Goal: Obtain resource: Download file/media

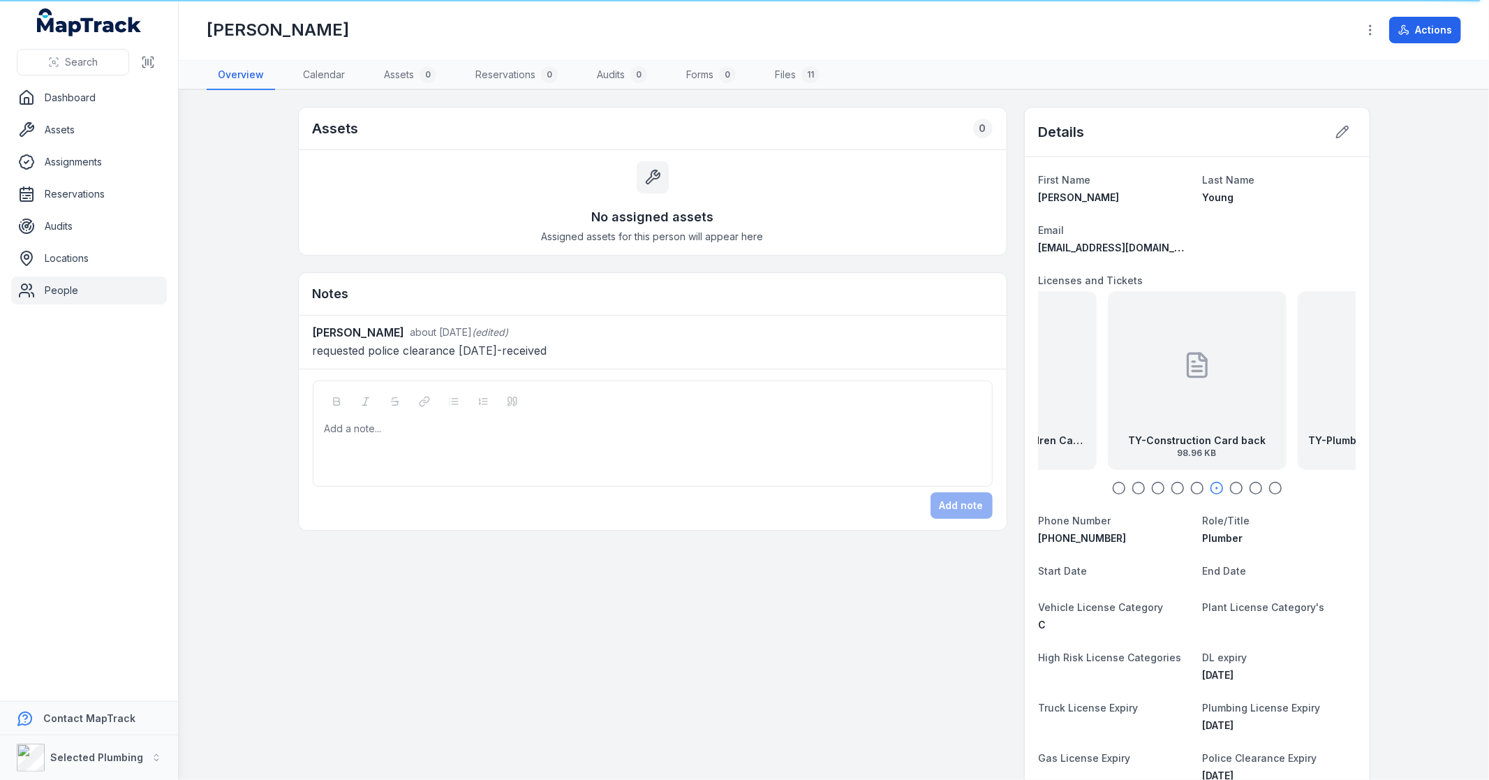
click at [1309, 434] on strong "TY-Plumbers License back exp31.03.26" at bounding box center [1387, 441] width 156 height 14
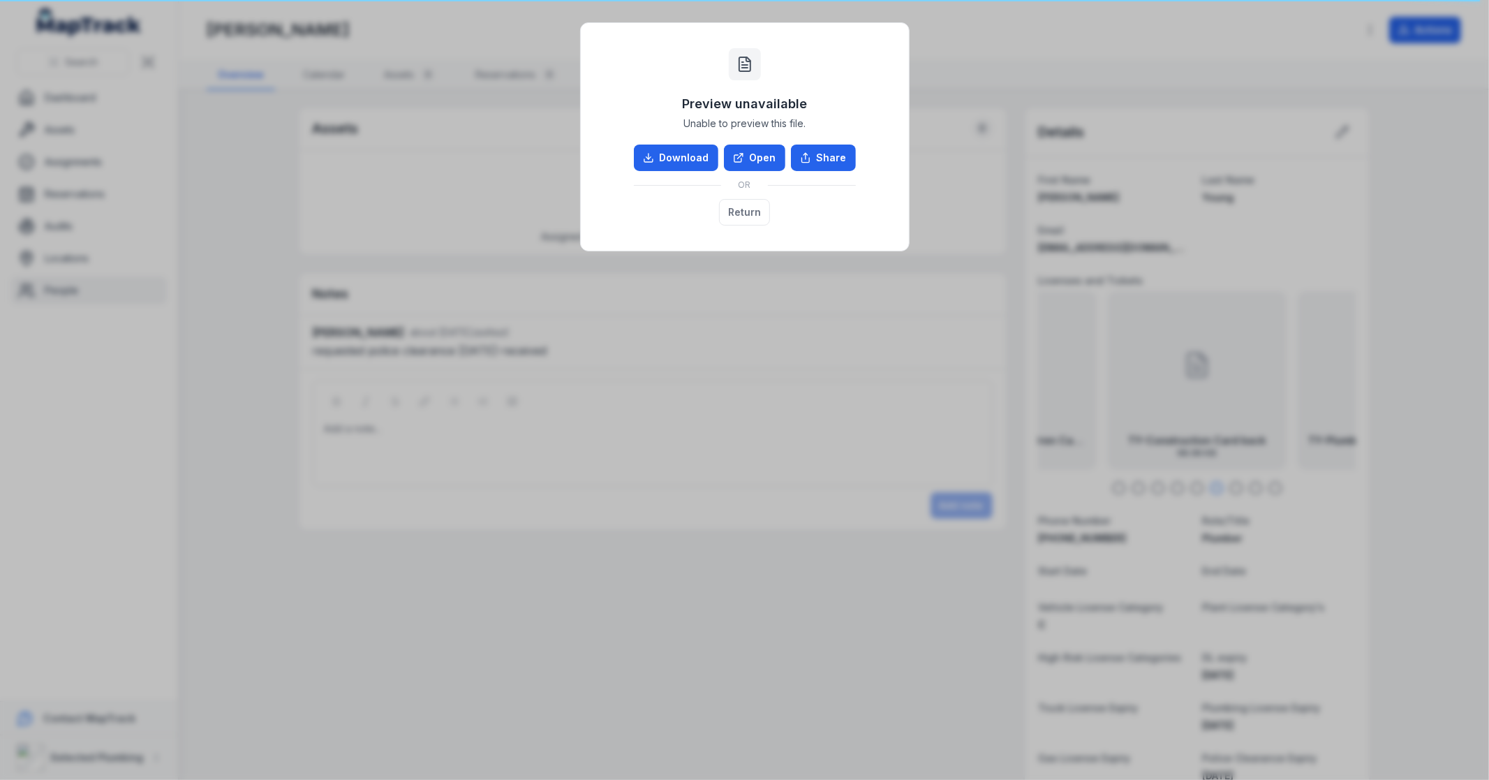
click at [684, 159] on link "Download" at bounding box center [676, 158] width 84 height 27
drag, startPoint x: 738, startPoint y: 215, endPoint x: 1352, endPoint y: 498, distance: 675.6
click at [738, 215] on button "Return" at bounding box center [744, 212] width 51 height 27
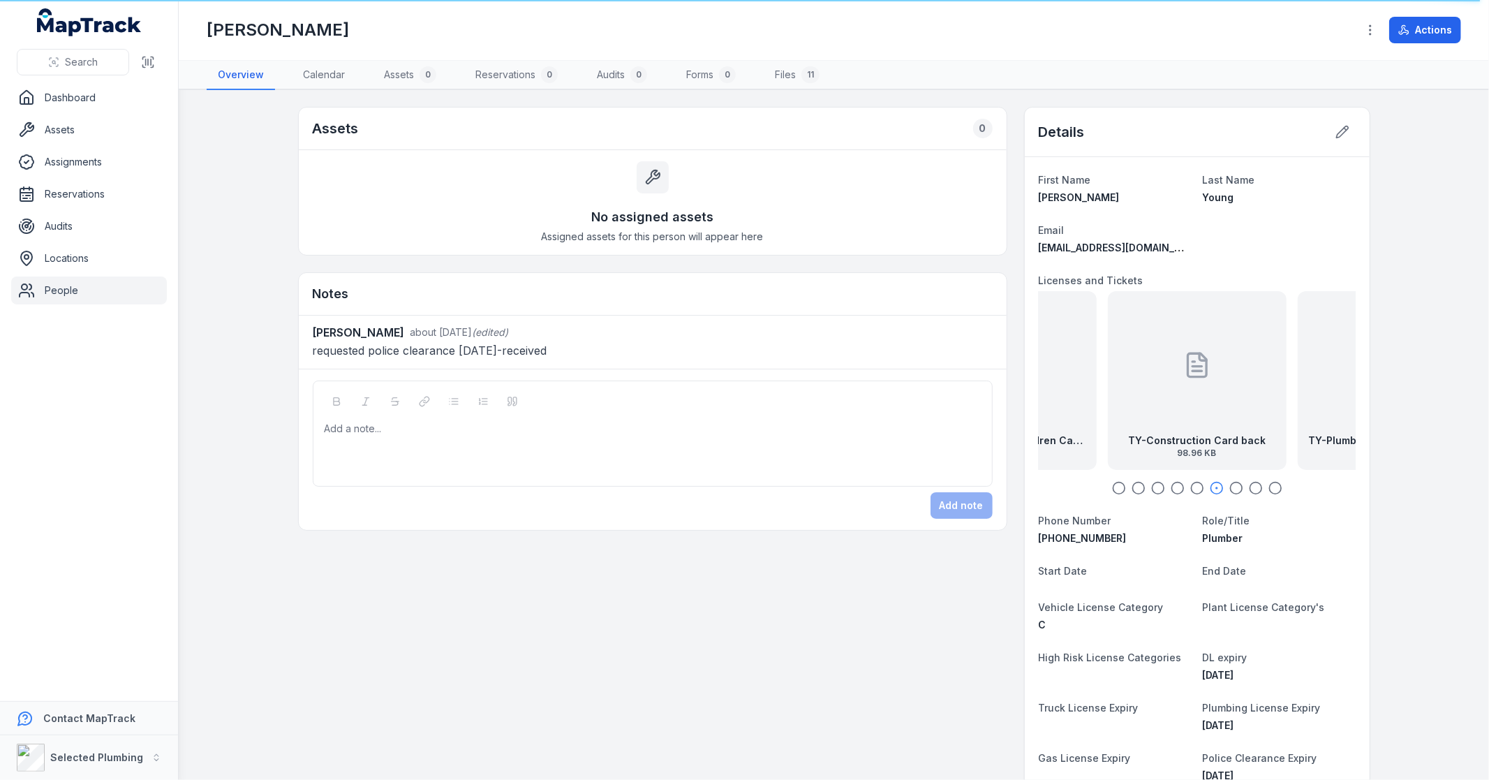
click at [1229, 490] on icon "button" at bounding box center [1236, 488] width 14 height 14
click at [1250, 489] on circle "button" at bounding box center [1256, 488] width 12 height 12
click at [1206, 416] on div "TY-Plumbers License front exp [DATE] 52.76 KB" at bounding box center [1195, 380] width 179 height 179
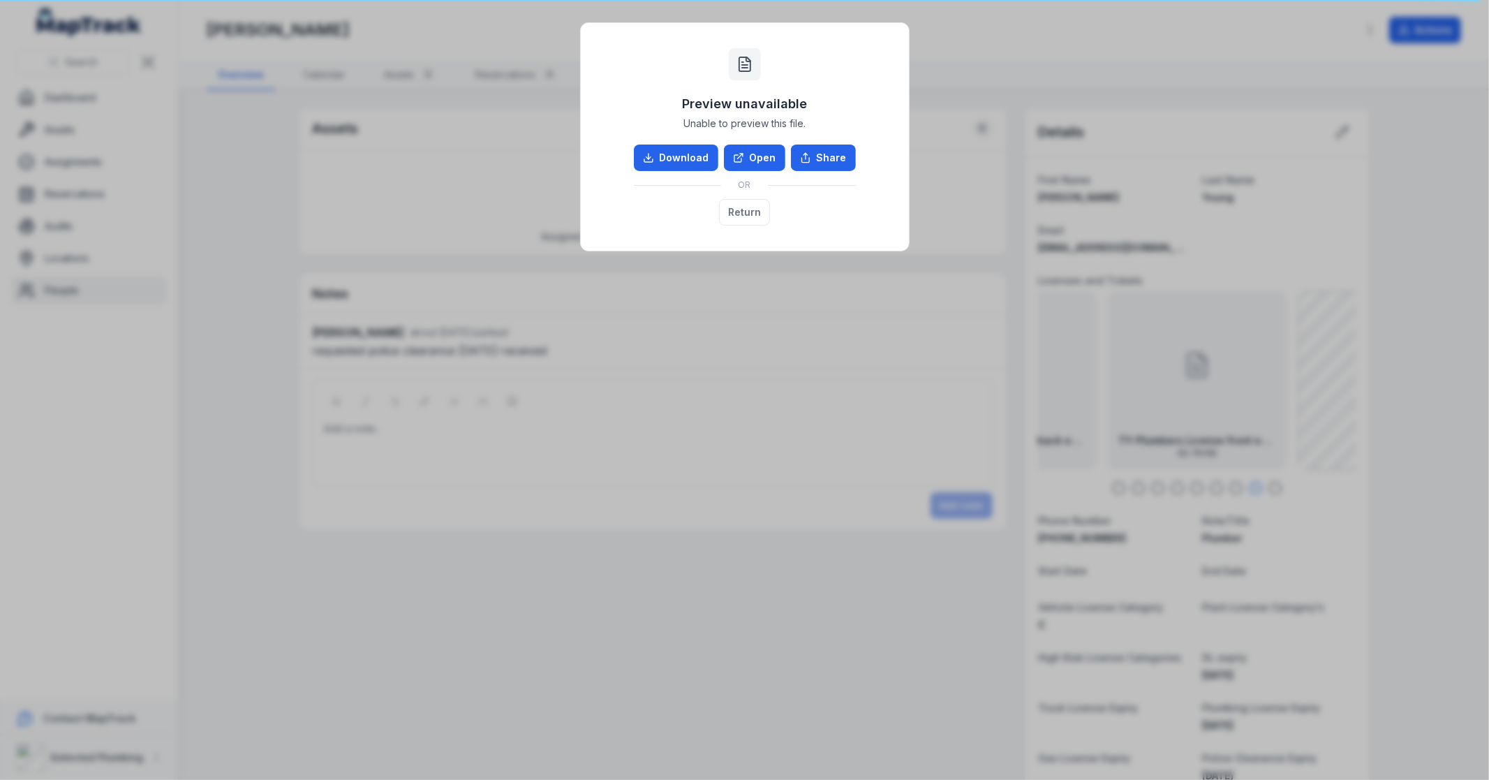
click at [681, 156] on link "Download" at bounding box center [676, 158] width 84 height 27
click at [730, 214] on button "Return" at bounding box center [744, 212] width 51 height 27
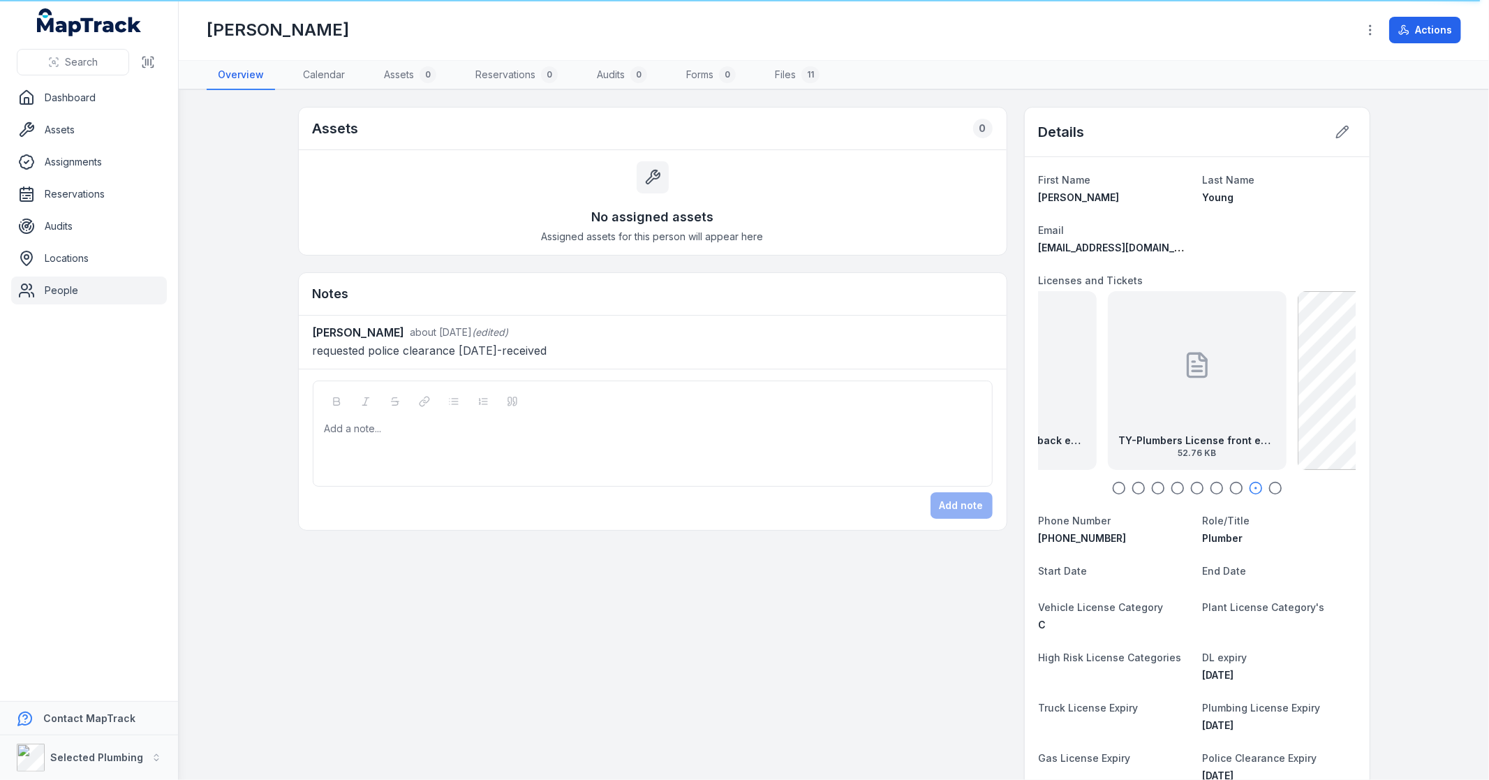
click at [61, 64] on button "Search" at bounding box center [73, 62] width 112 height 27
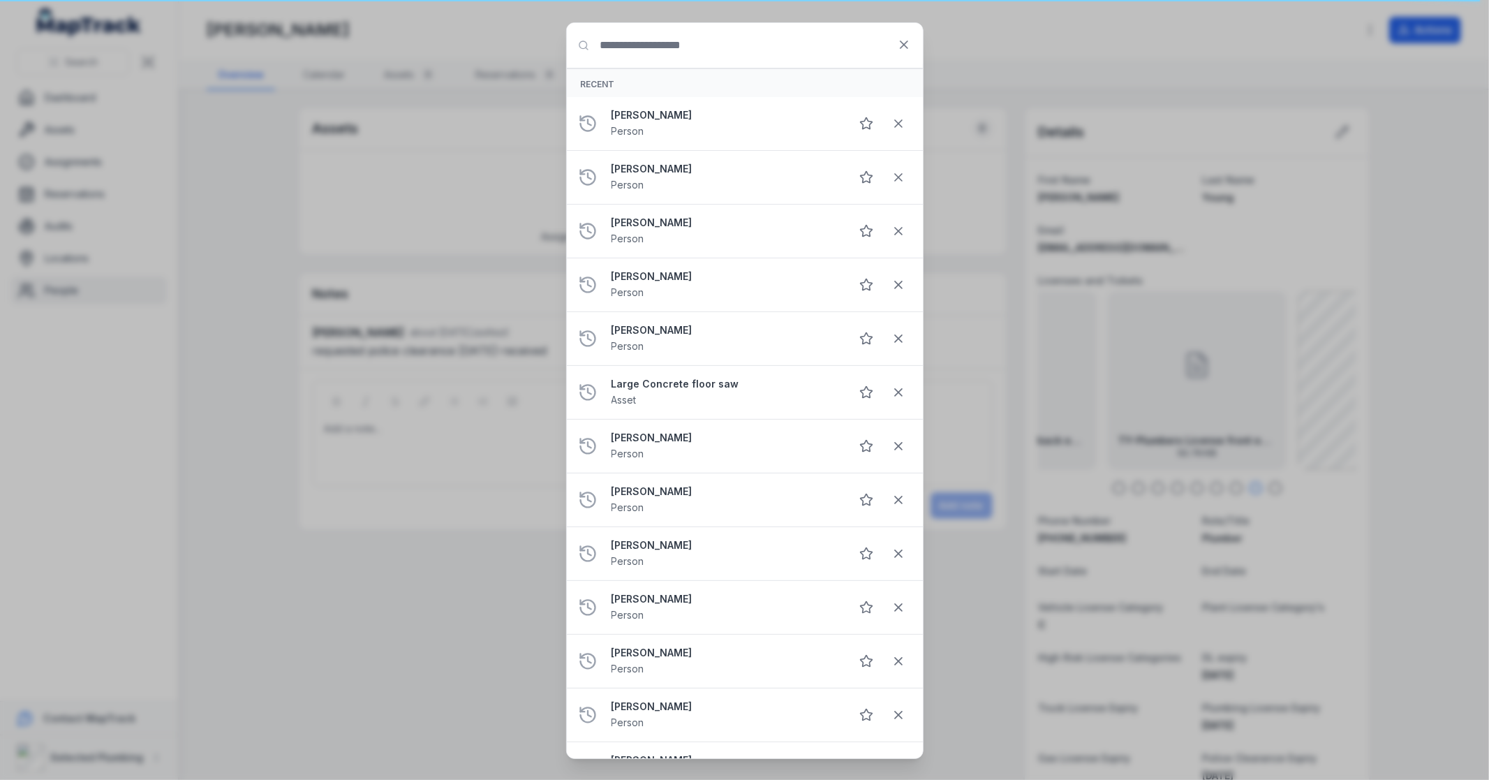
click at [719, 47] on input "Search for anything" at bounding box center [745, 45] width 356 height 45
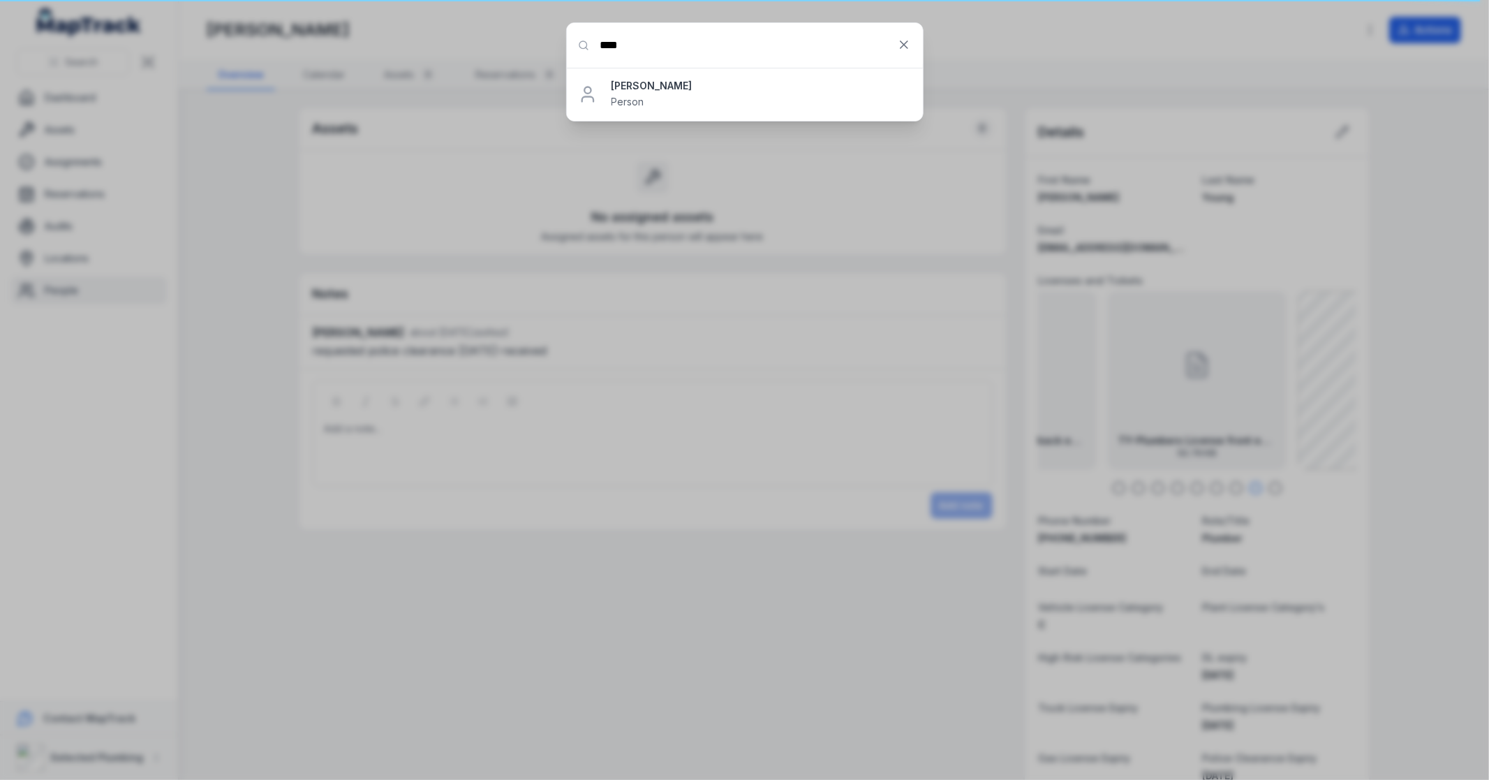
type input "****"
click at [629, 98] on span "Person" at bounding box center [628, 102] width 33 height 12
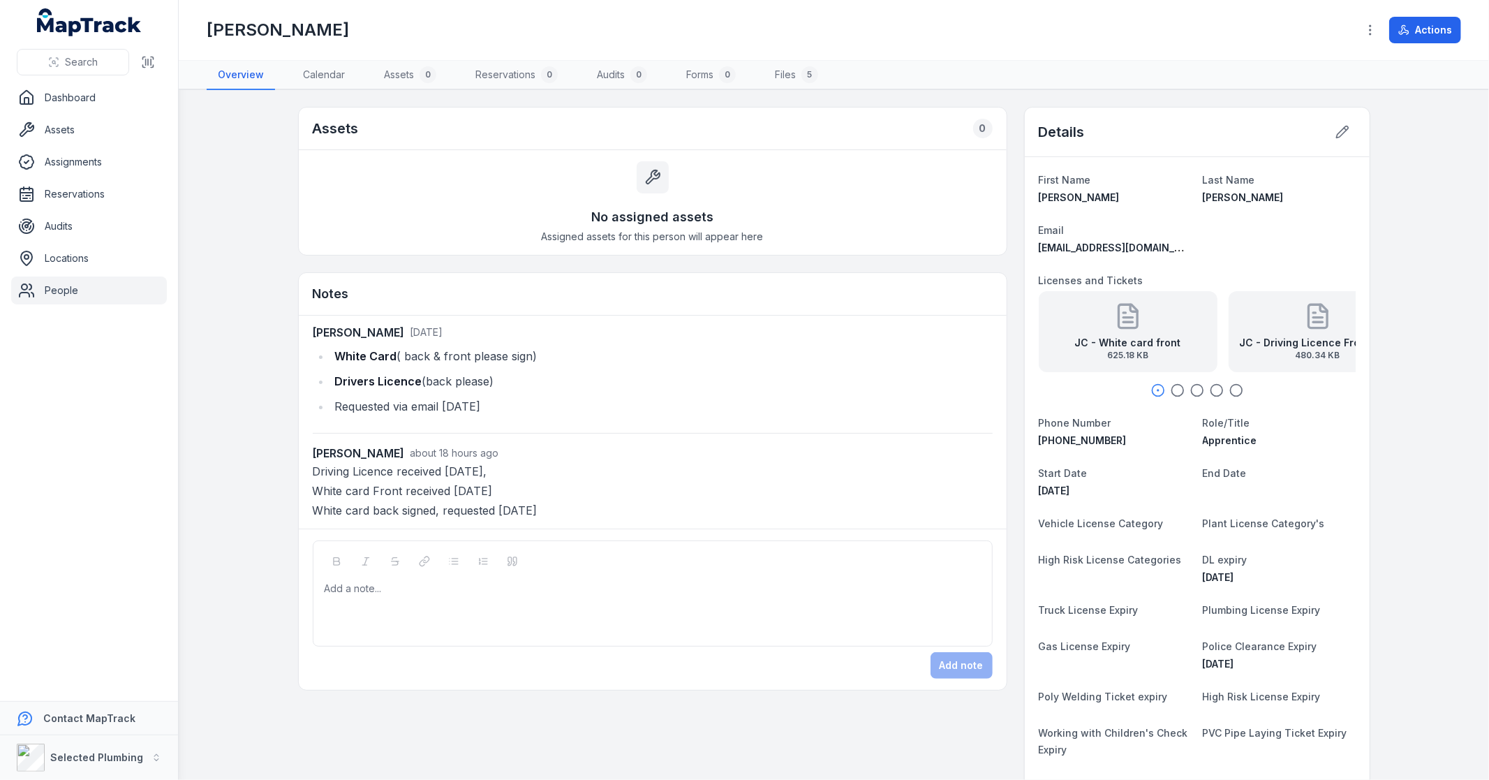
click at [1171, 389] on icon "button" at bounding box center [1178, 390] width 14 height 14
click at [1190, 387] on icon "button" at bounding box center [1197, 390] width 14 height 14
click at [1210, 387] on icon "button" at bounding box center [1217, 390] width 14 height 14
click at [1230, 387] on circle "button" at bounding box center [1236, 391] width 12 height 12
click at [1258, 345] on strong "JC - White card" at bounding box center [1266, 343] width 79 height 14
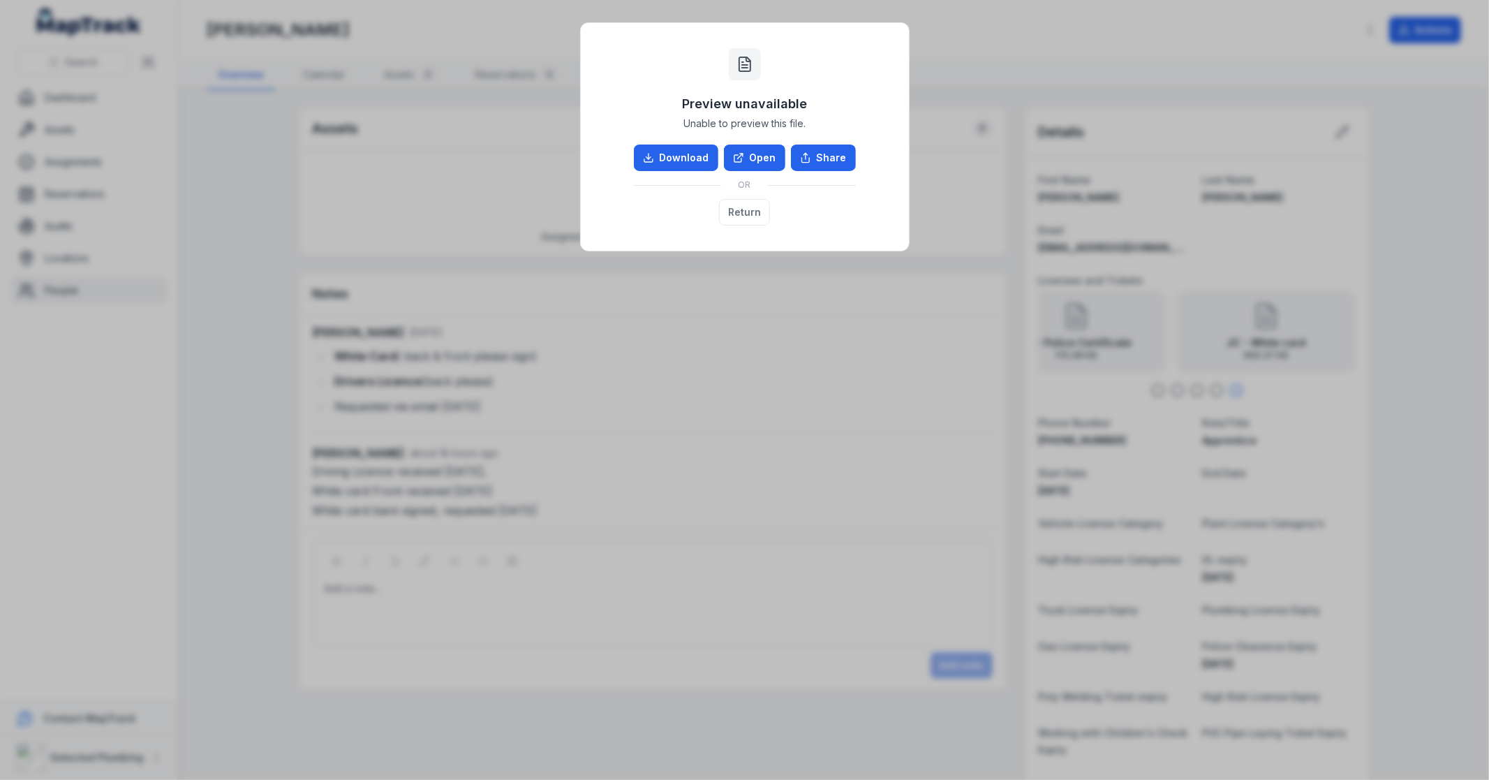
click at [685, 162] on link "Download" at bounding box center [676, 158] width 84 height 27
click at [751, 215] on button "Return" at bounding box center [744, 212] width 51 height 27
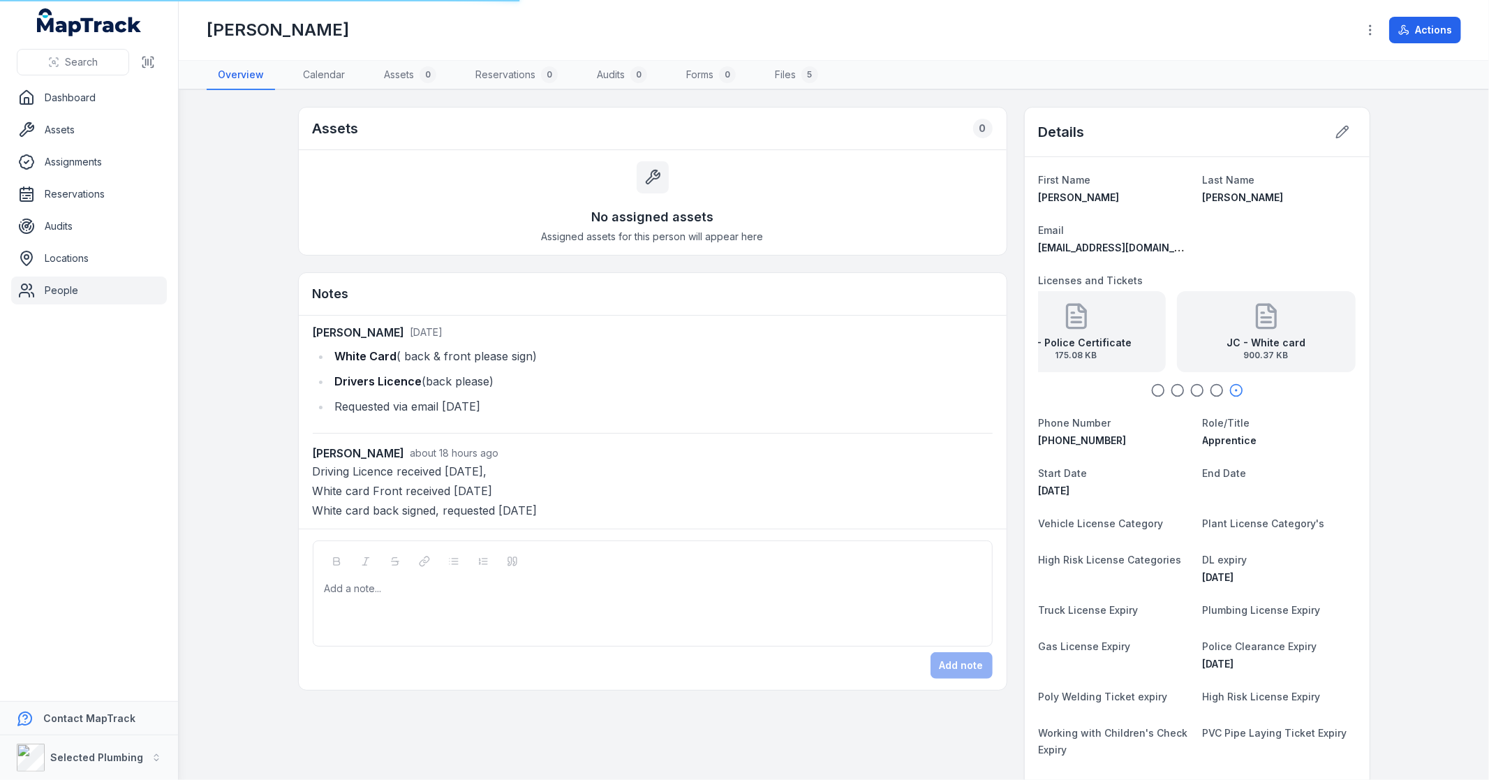
click at [1151, 394] on icon "button" at bounding box center [1158, 390] width 14 height 14
click at [1131, 336] on strong "JC - White card front" at bounding box center [1127, 343] width 106 height 14
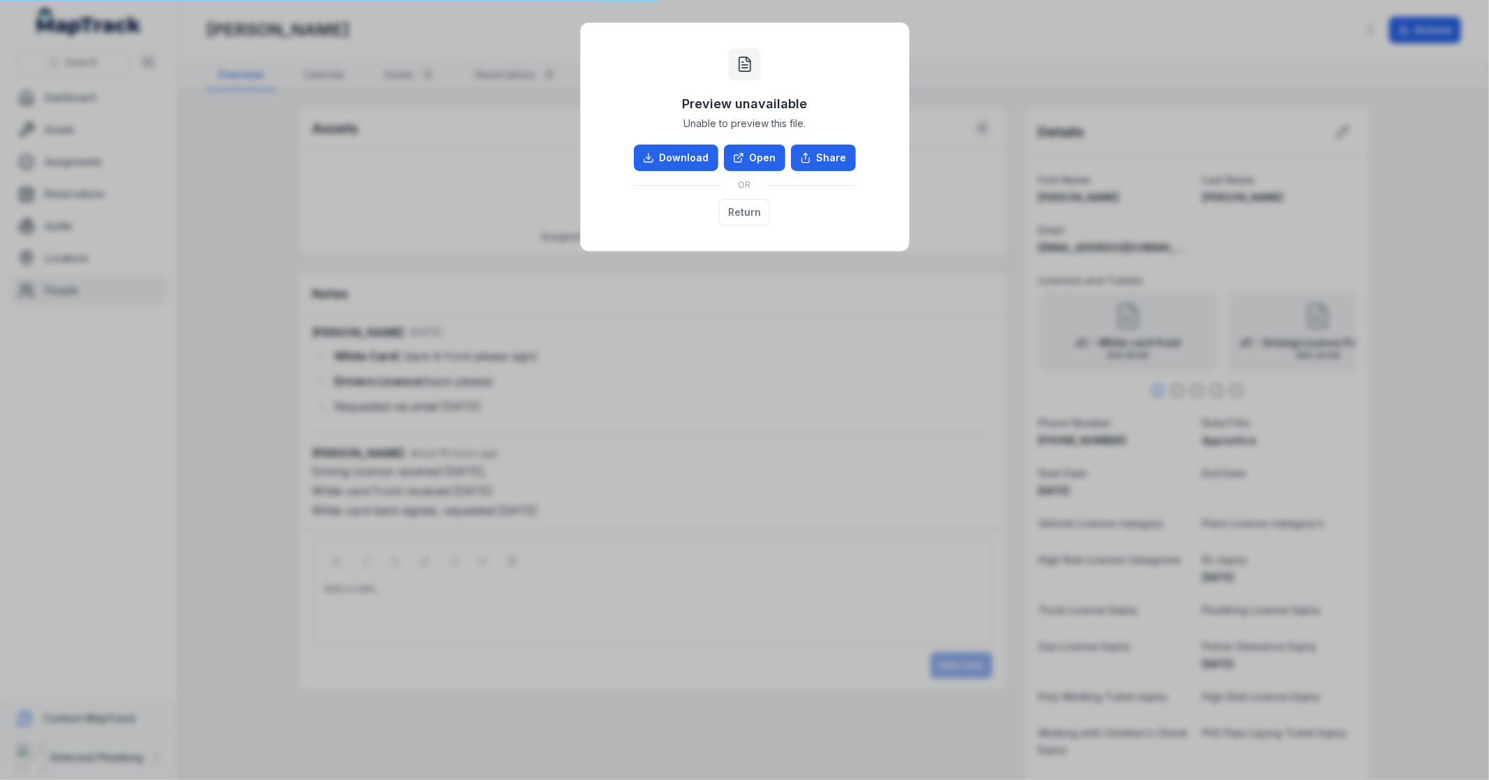
click at [684, 161] on link "Download" at bounding box center [676, 158] width 84 height 27
click at [741, 206] on button "Return" at bounding box center [744, 212] width 51 height 27
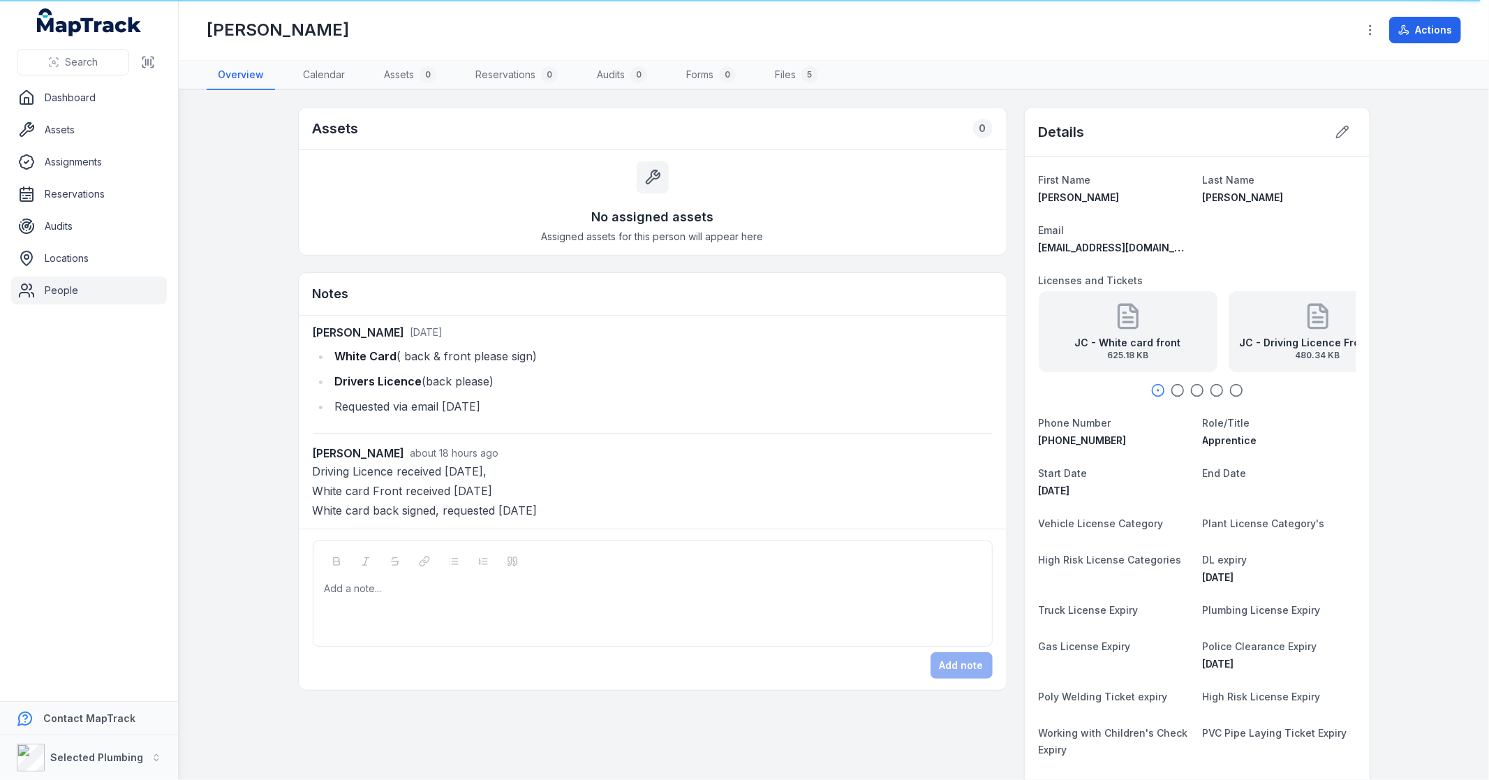
click at [66, 66] on span "Search" at bounding box center [81, 62] width 33 height 14
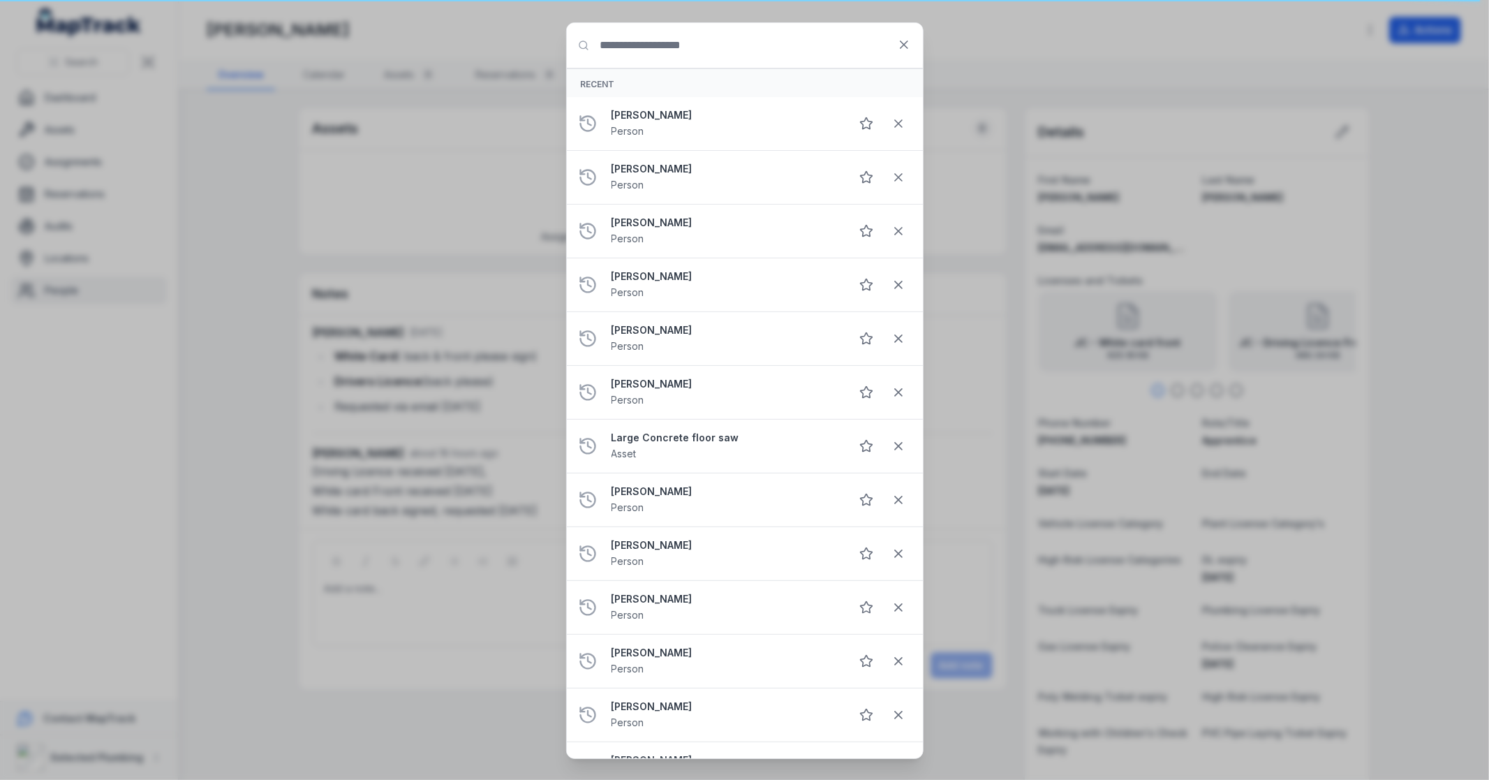
click at [686, 163] on strong "[PERSON_NAME]" at bounding box center [726, 169] width 228 height 14
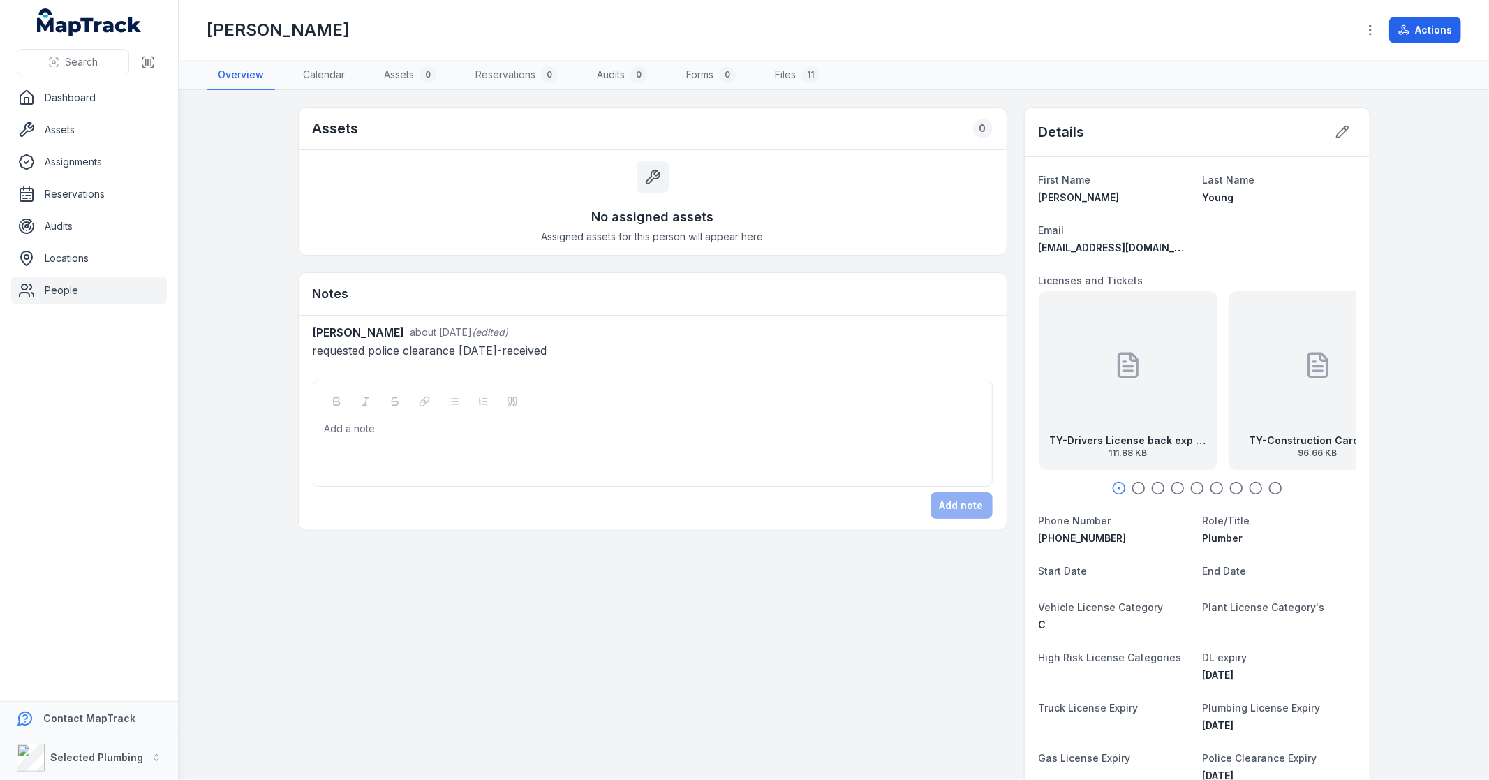
click at [77, 67] on span "Search" at bounding box center [81, 62] width 33 height 14
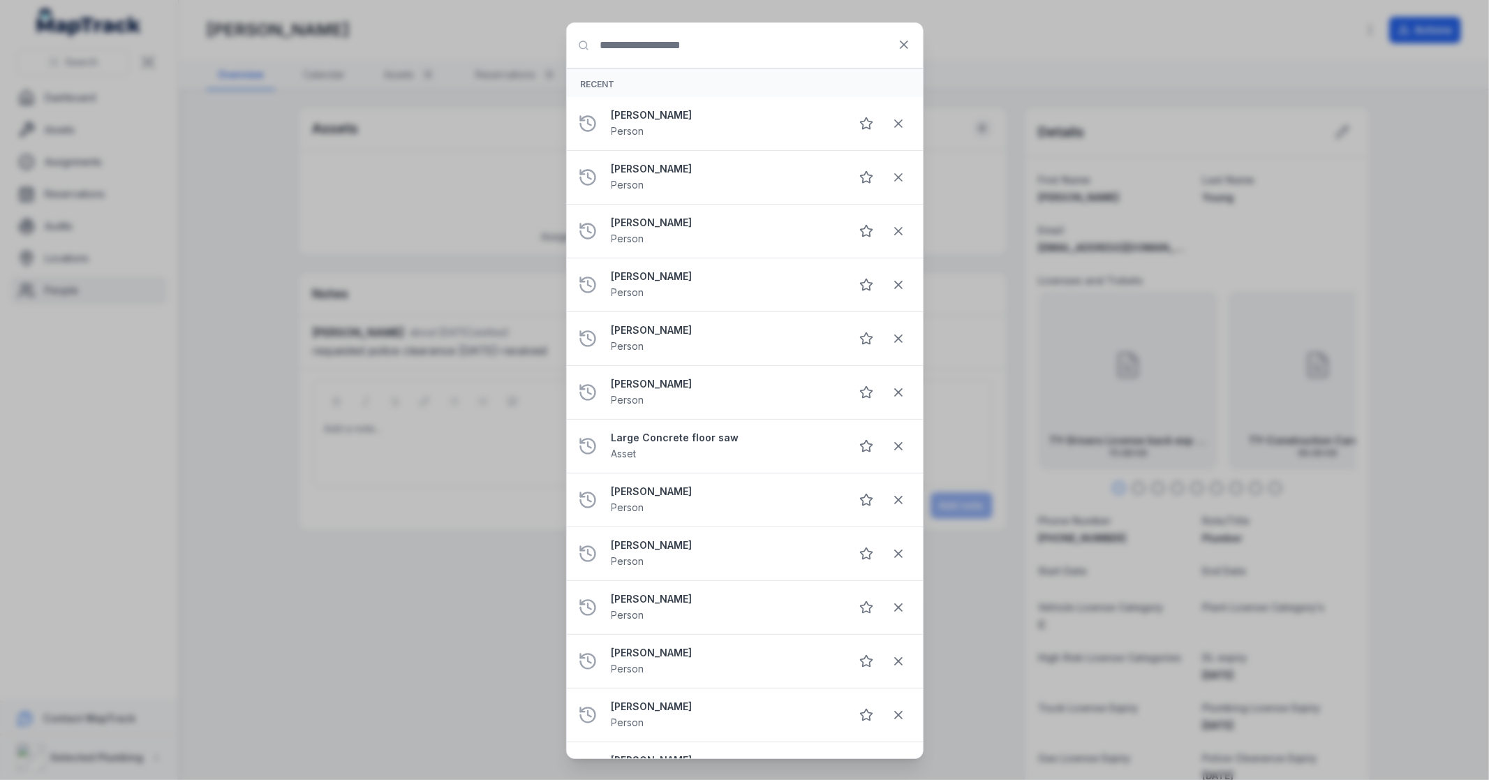
click at [654, 52] on input "Search for anything" at bounding box center [745, 45] width 356 height 45
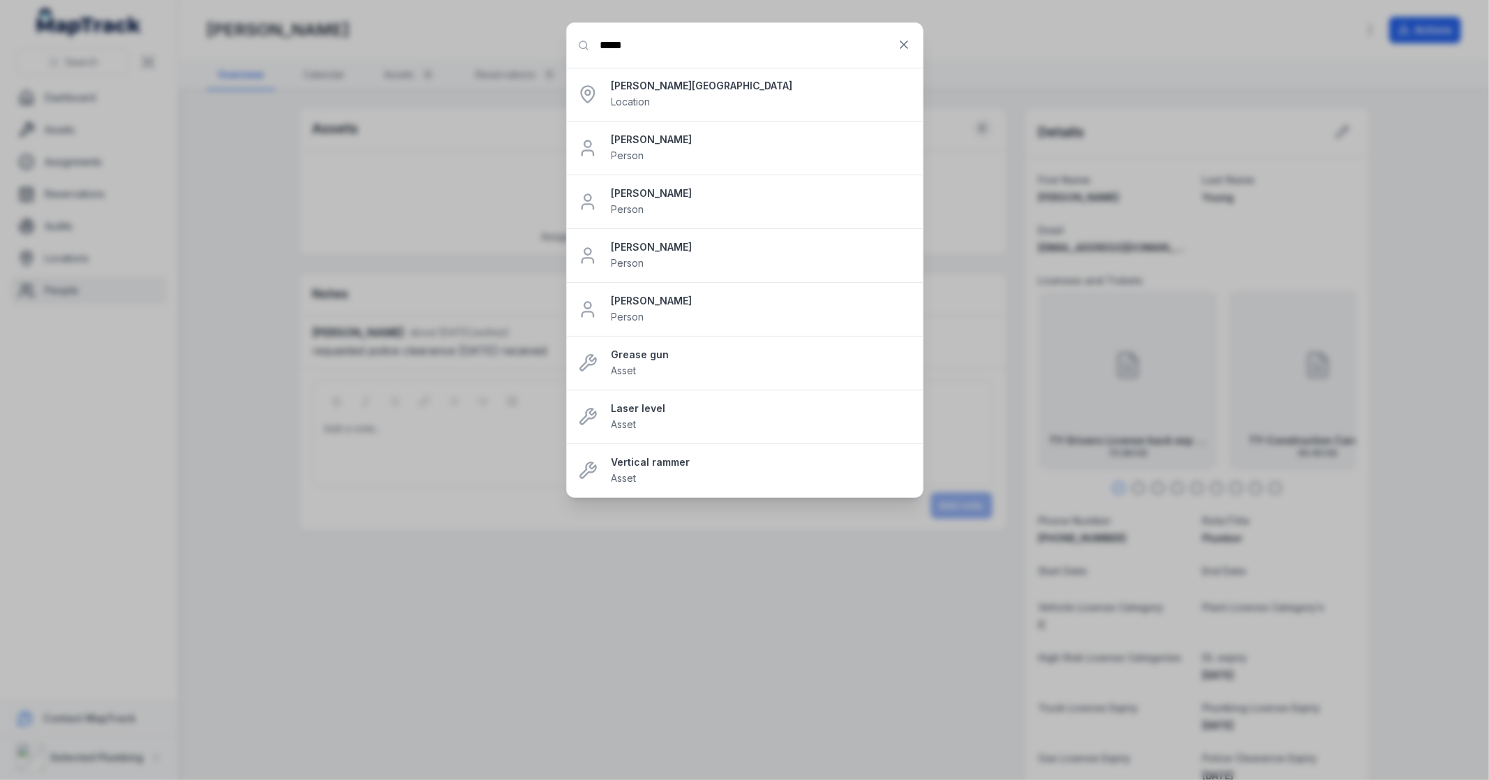
click at [679, 52] on input "****" at bounding box center [745, 45] width 356 height 45
click at [626, 47] on input "****" at bounding box center [745, 45] width 356 height 45
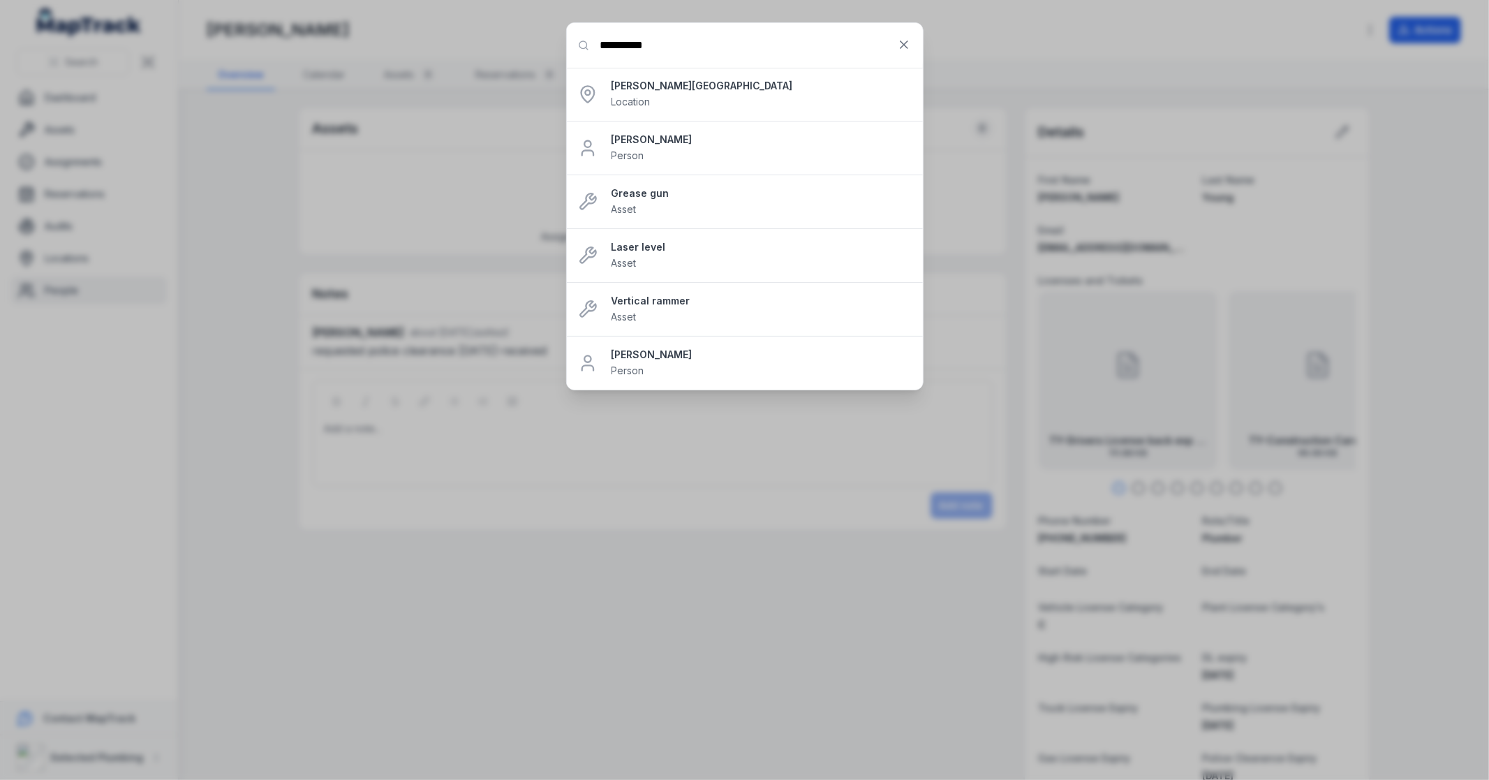
type input "**********"
click at [656, 142] on strong "Joshua Collard" at bounding box center [762, 140] width 300 height 14
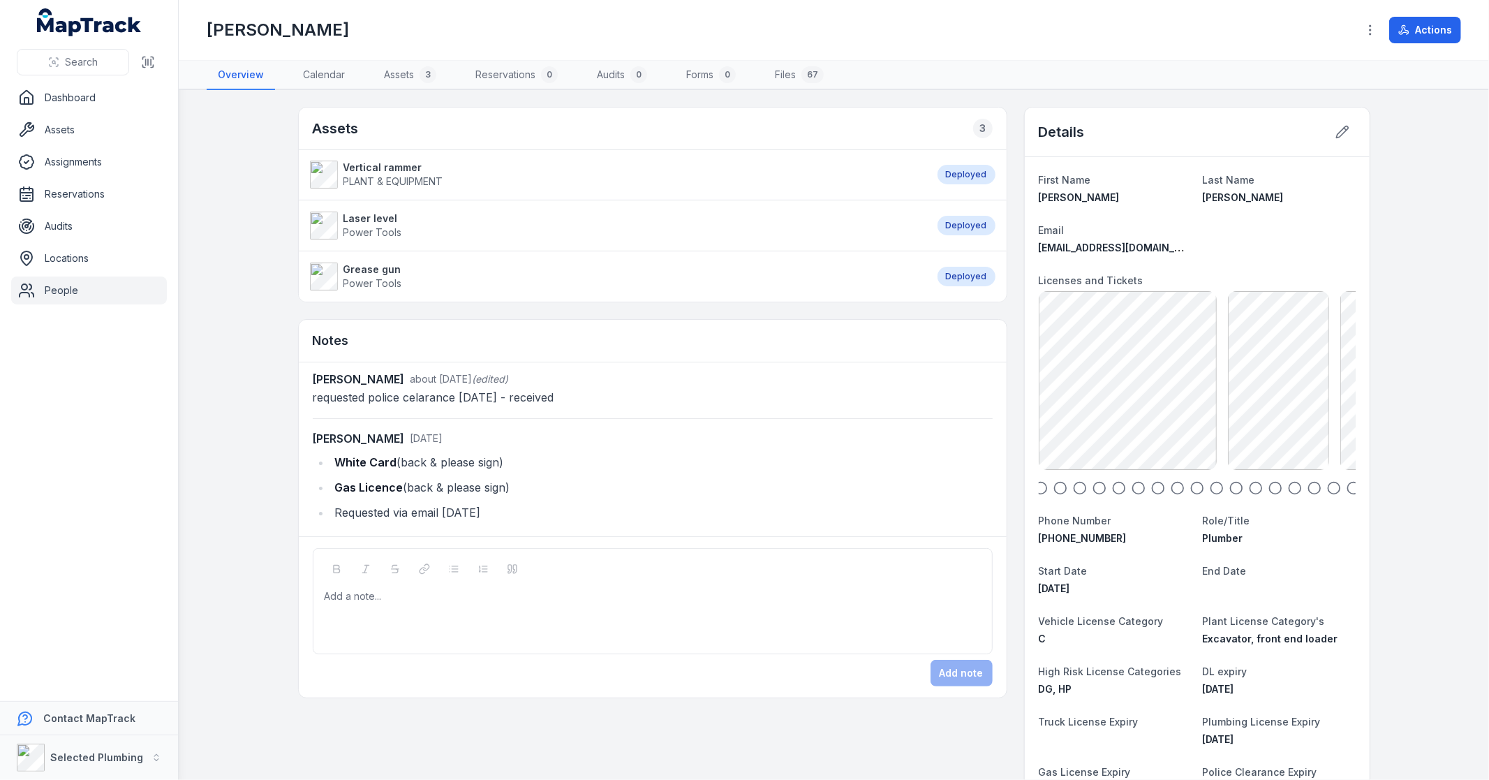
drag, startPoint x: 1203, startPoint y: 238, endPoint x: 1024, endPoint y: 261, distance: 180.2
click at [1025, 267] on div "First Name Joshua Last Name Collard Email joshcollard14@outlook.com Licenses an…" at bounding box center [1197, 627] width 345 height 941
click at [1162, 246] on span "joshcollard14@outlook.com" at bounding box center [1123, 248] width 168 height 12
drag, startPoint x: 1162, startPoint y: 246, endPoint x: 1068, endPoint y: 244, distance: 93.6
click at [1068, 244] on span "joshcollard14@outlook.com" at bounding box center [1123, 248] width 168 height 12
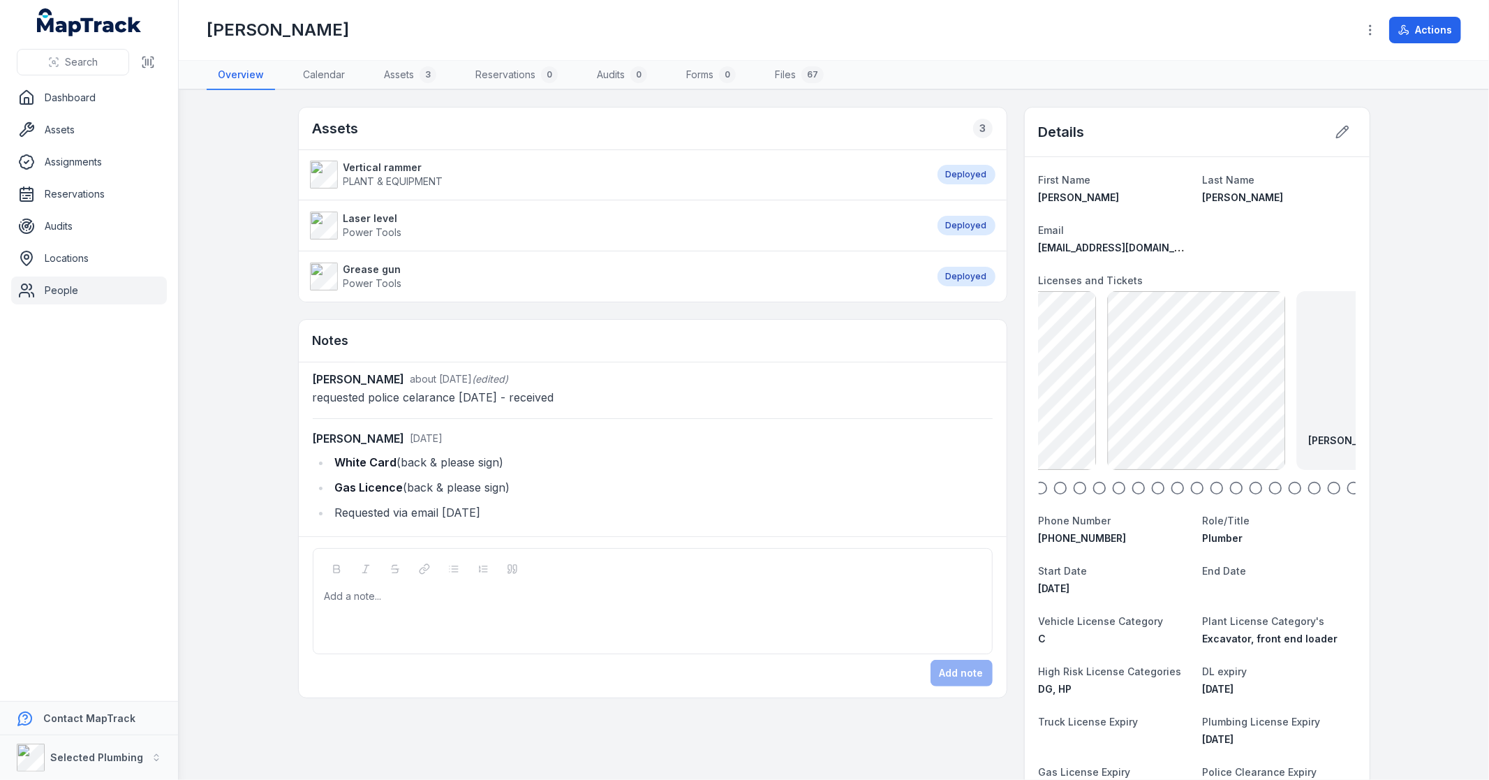
drag, startPoint x: 1377, startPoint y: 384, endPoint x: 1356, endPoint y: 390, distance: 21.0
click at [1356, 390] on main "Assets 3 Vertical rammer PLANT & EQUIPMENT Deployed Laser level Power Tools Dep…" at bounding box center [834, 435] width 1310 height 690
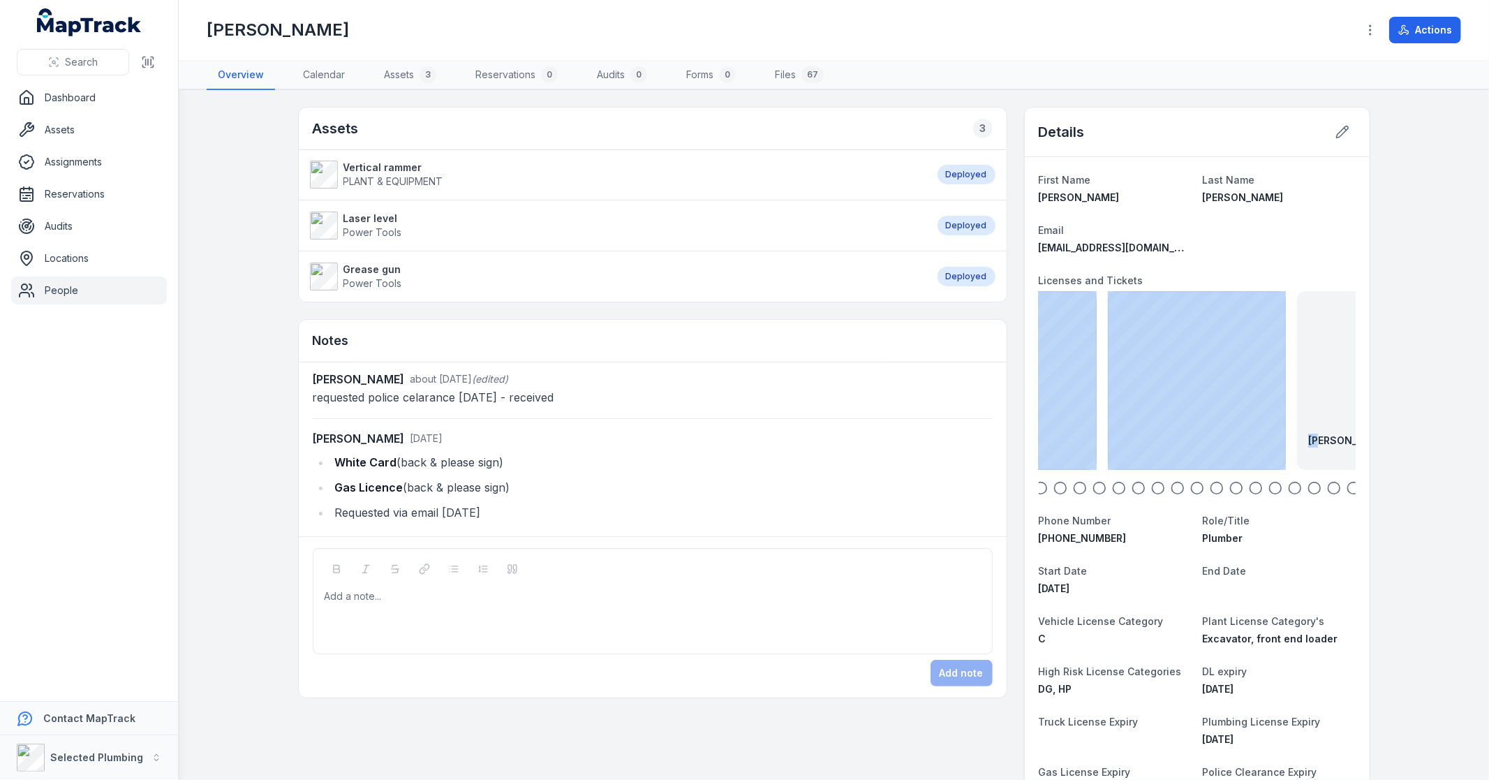
click at [1064, 419] on div "JC-EF Poly Welding 13.8.26 1.57 MB JC-Working with Children Check 23.05.26 730.…" at bounding box center [964, 380] width 317 height 179
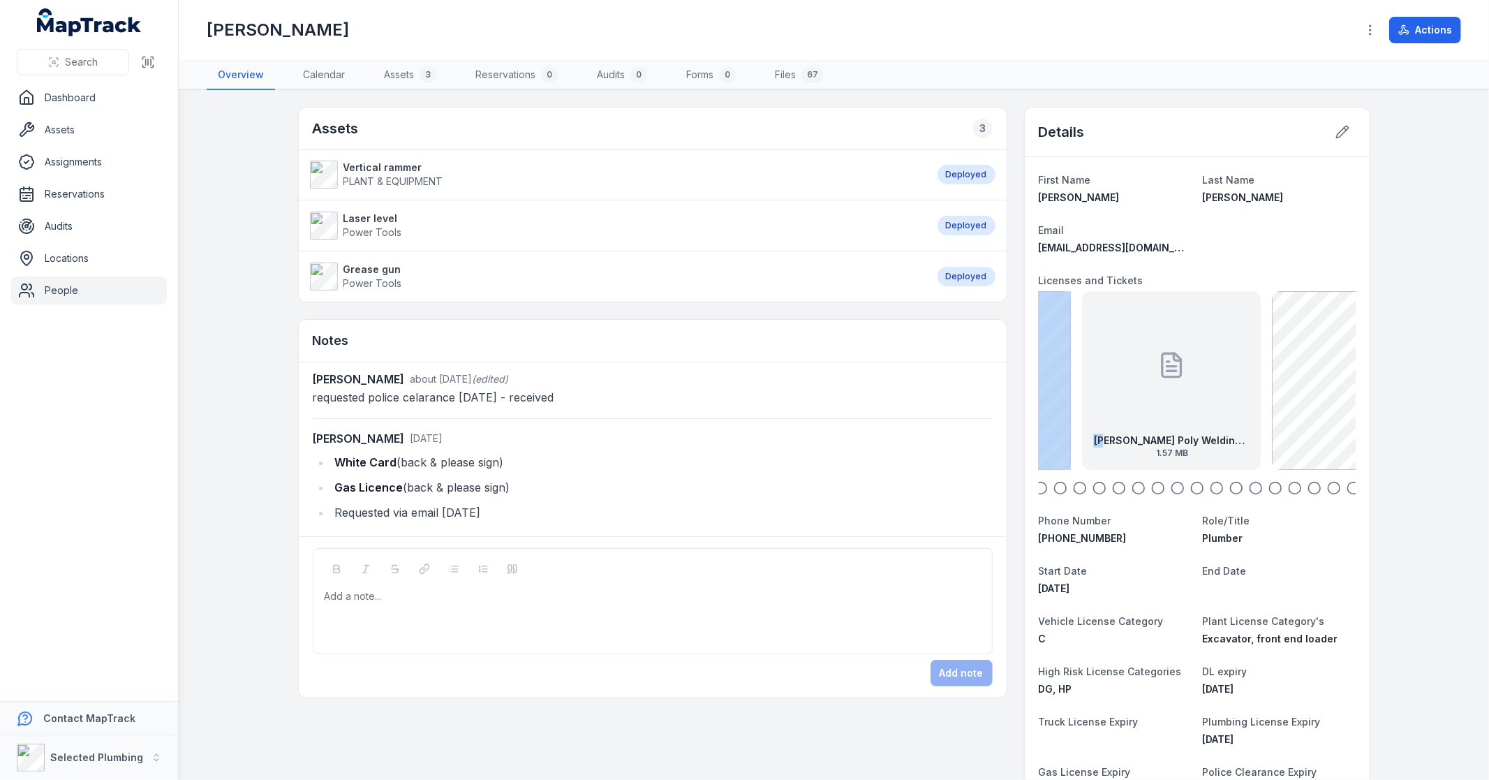
drag, startPoint x: 1308, startPoint y: 373, endPoint x: 982, endPoint y: 393, distance: 326.6
drag, startPoint x: 1248, startPoint y: 378, endPoint x: 946, endPoint y: 378, distance: 302.3
click at [1329, 376] on div "JC-Working with Children Check 23.05.26 730.3 KB" at bounding box center [1386, 380] width 179 height 179
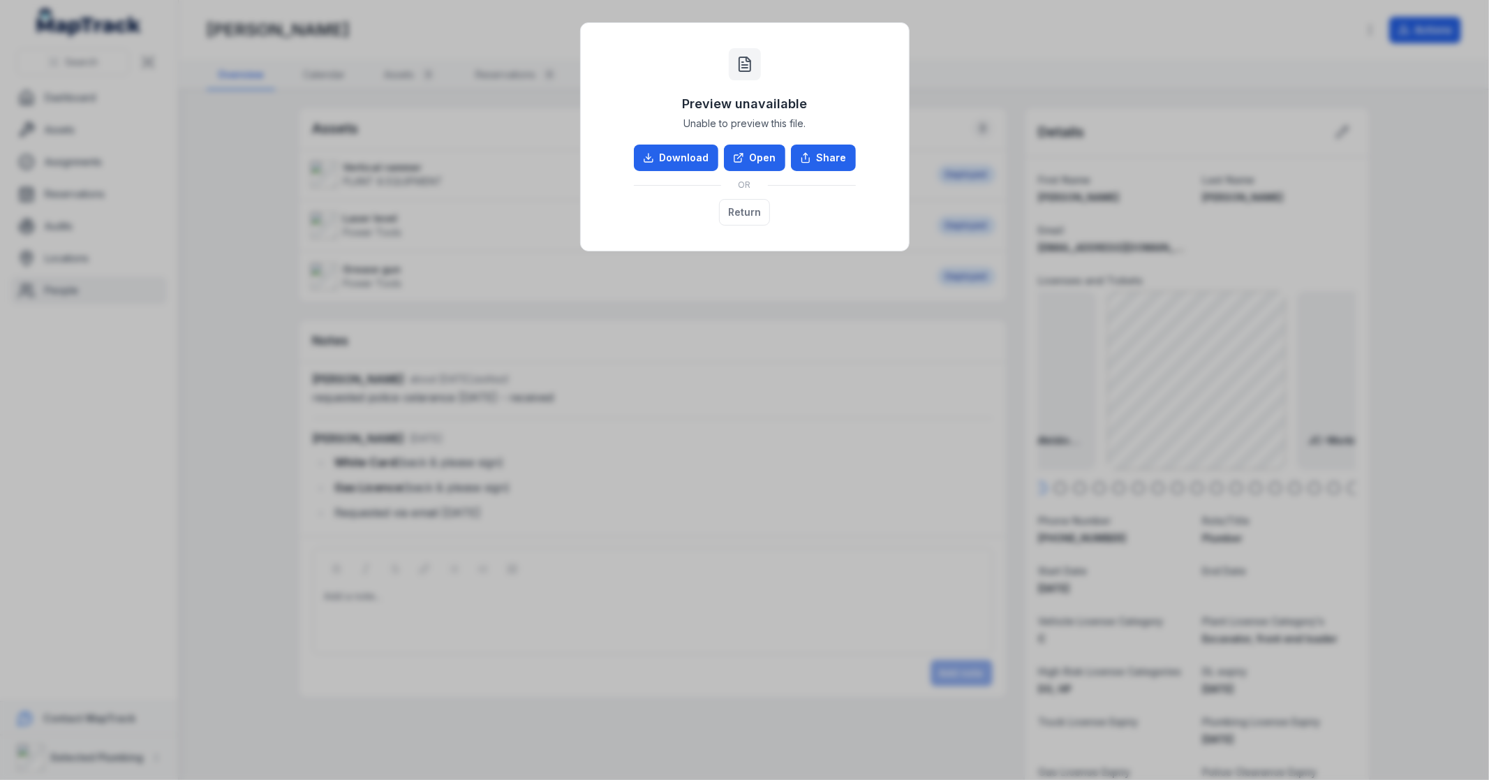
click at [1208, 387] on div "Preview unavailable Unable to preview this file. Download Open Share OR Return" at bounding box center [744, 390] width 1489 height 780
click at [757, 206] on button "Return" at bounding box center [744, 212] width 51 height 27
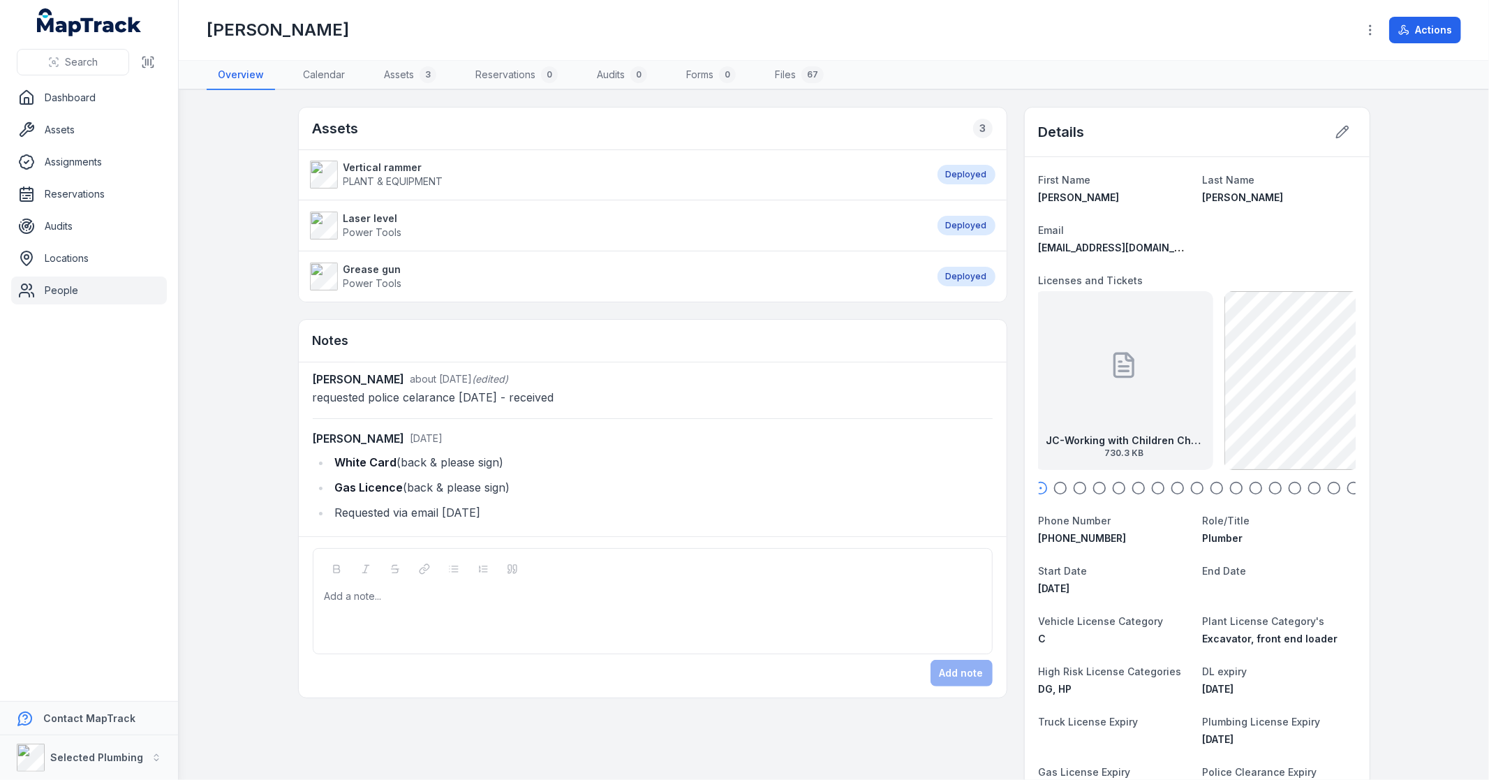
drag, startPoint x: 1303, startPoint y: 375, endPoint x: 1035, endPoint y: 374, distance: 268.8
click at [1035, 374] on div "JC-Working with Children Check 23.05.26 730.3 KB" at bounding box center [1124, 380] width 179 height 179
click at [794, 77] on link "Files 67" at bounding box center [799, 75] width 71 height 29
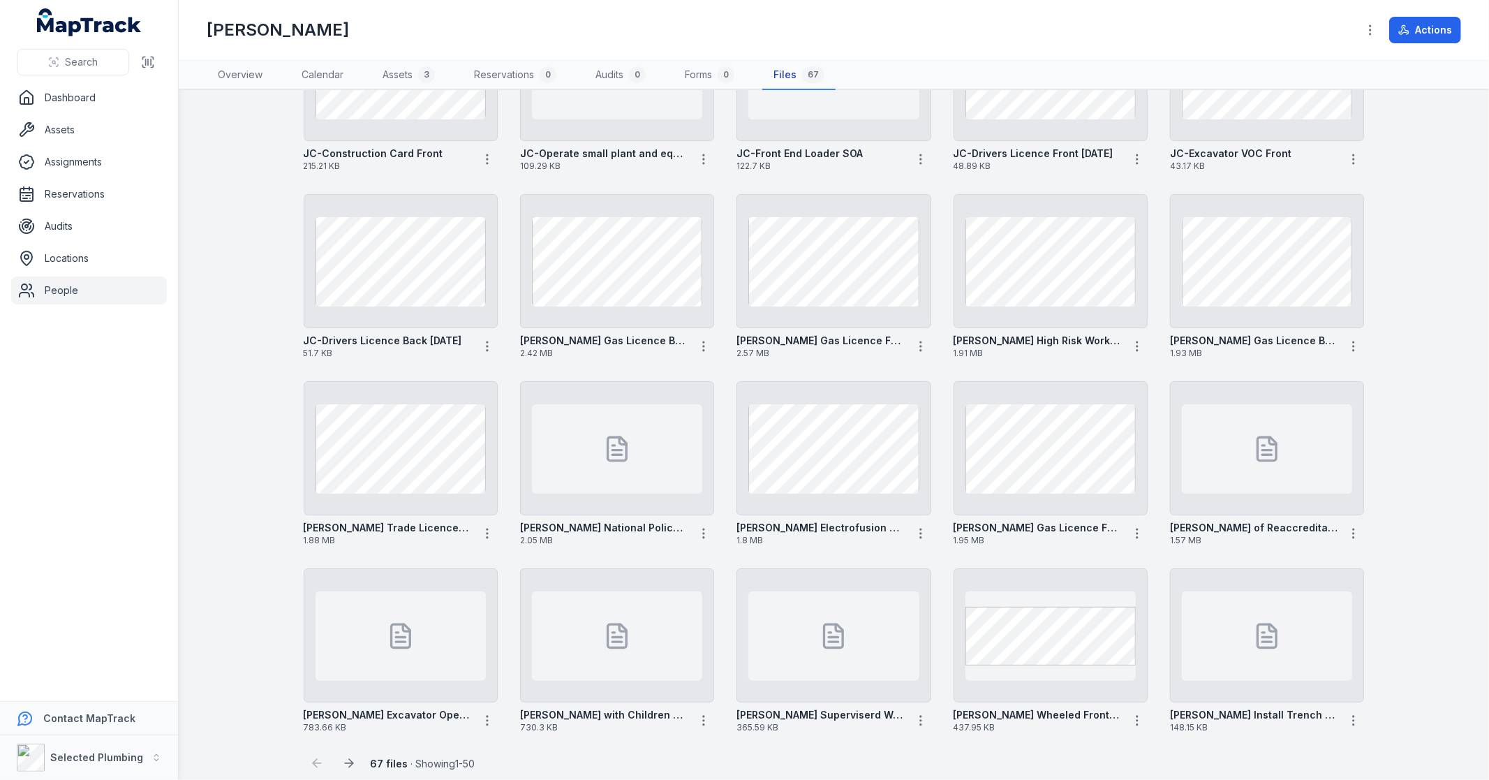
scroll to position [1271, 0]
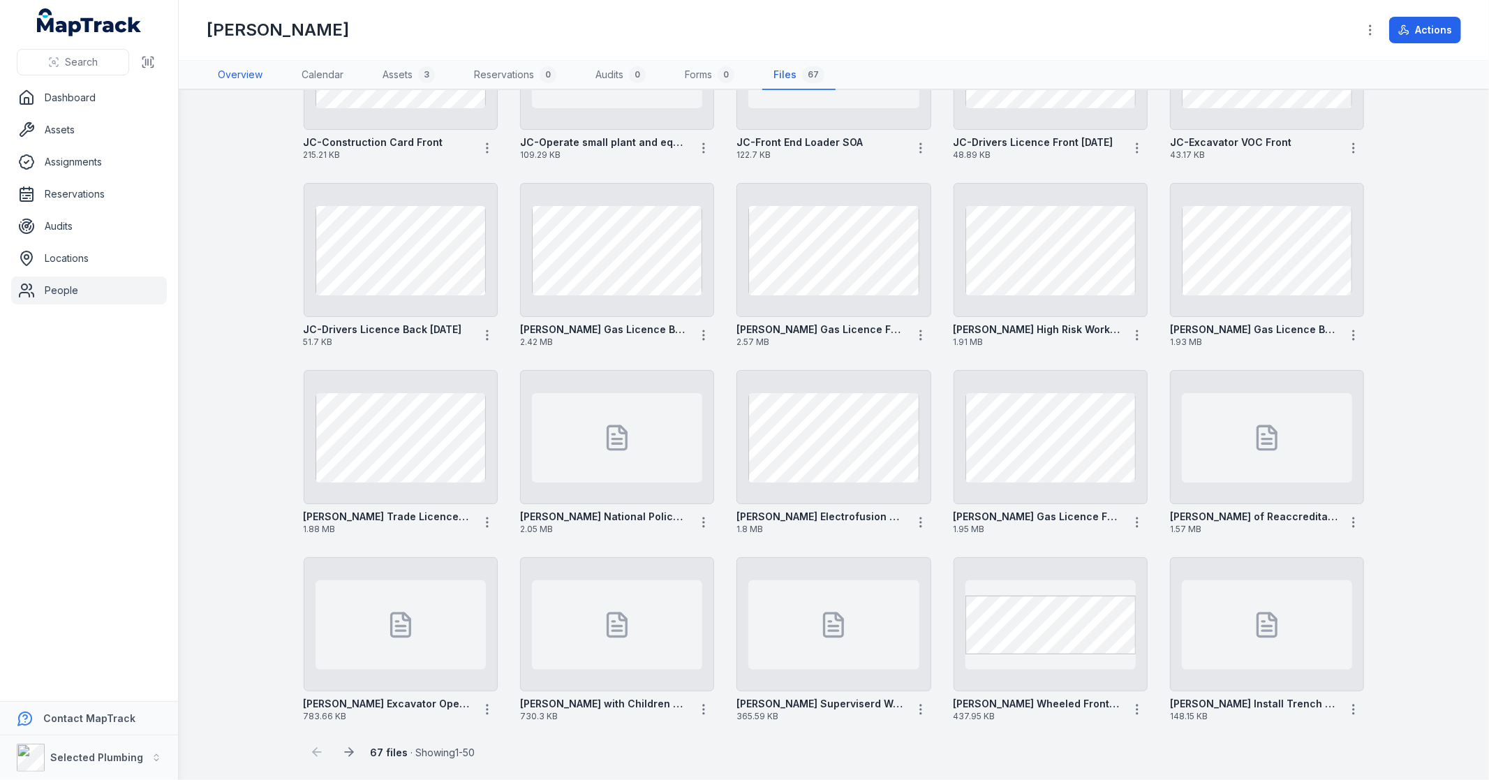
click at [266, 75] on link "Overview" at bounding box center [240, 75] width 67 height 29
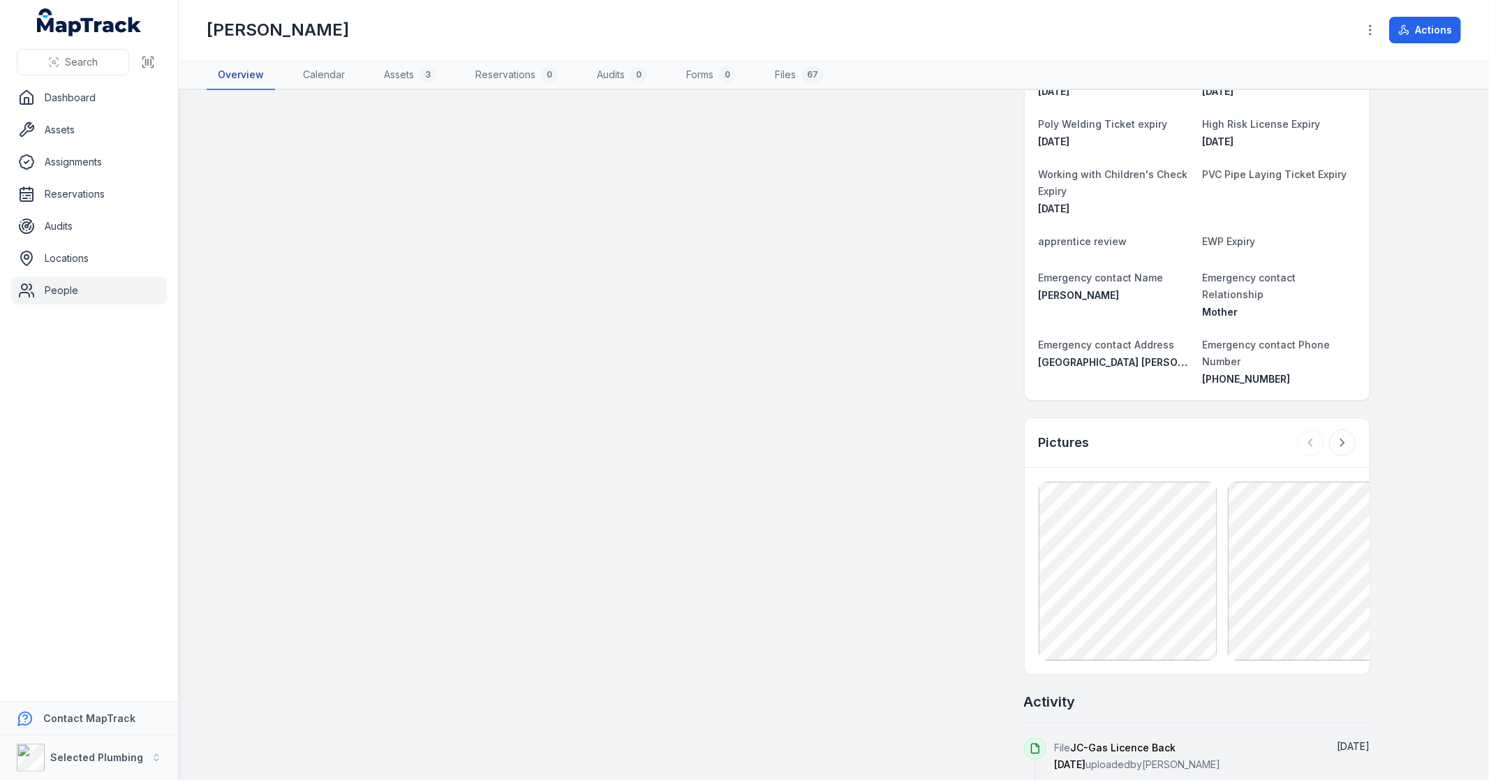
scroll to position [870, 0]
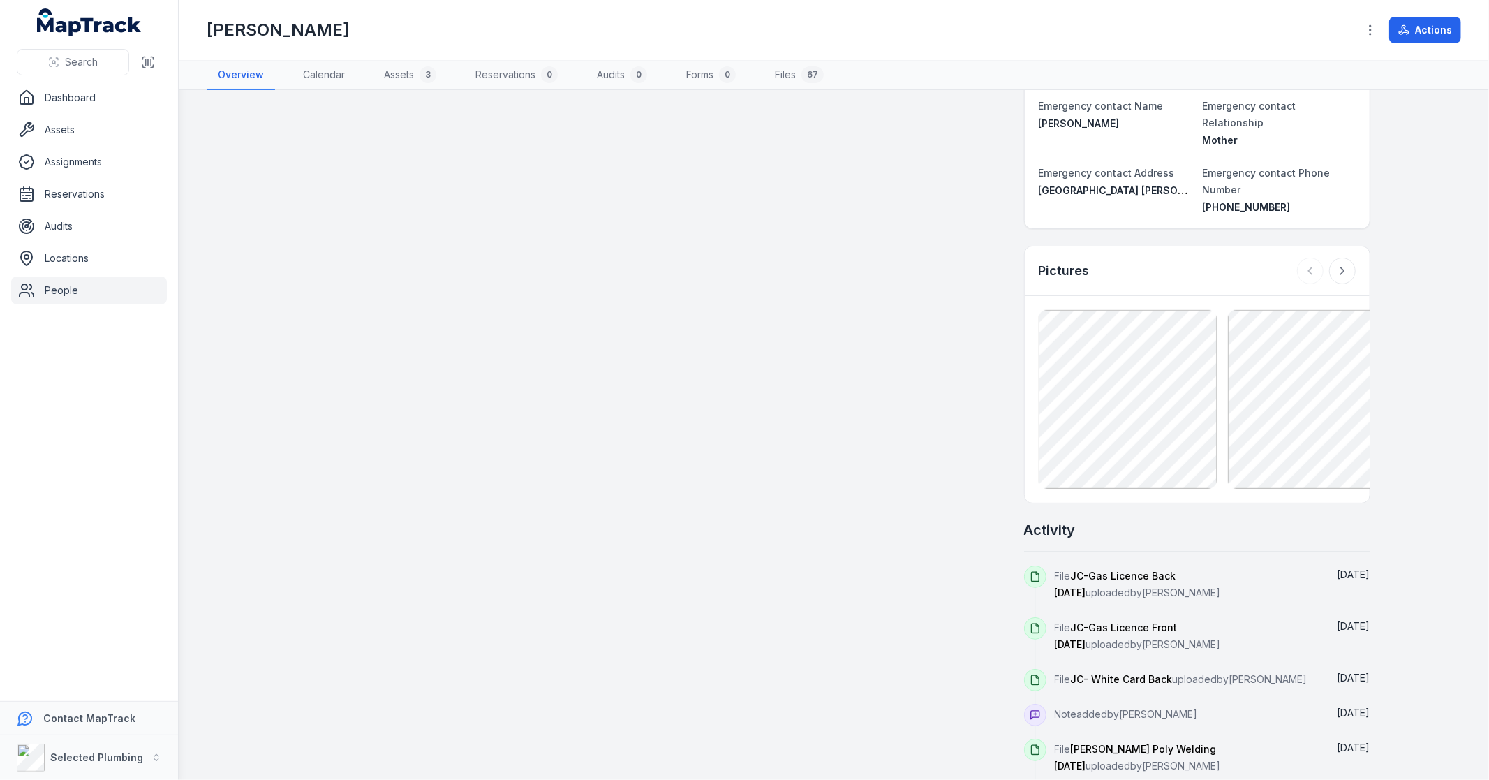
click at [1337, 264] on icon at bounding box center [1342, 271] width 14 height 14
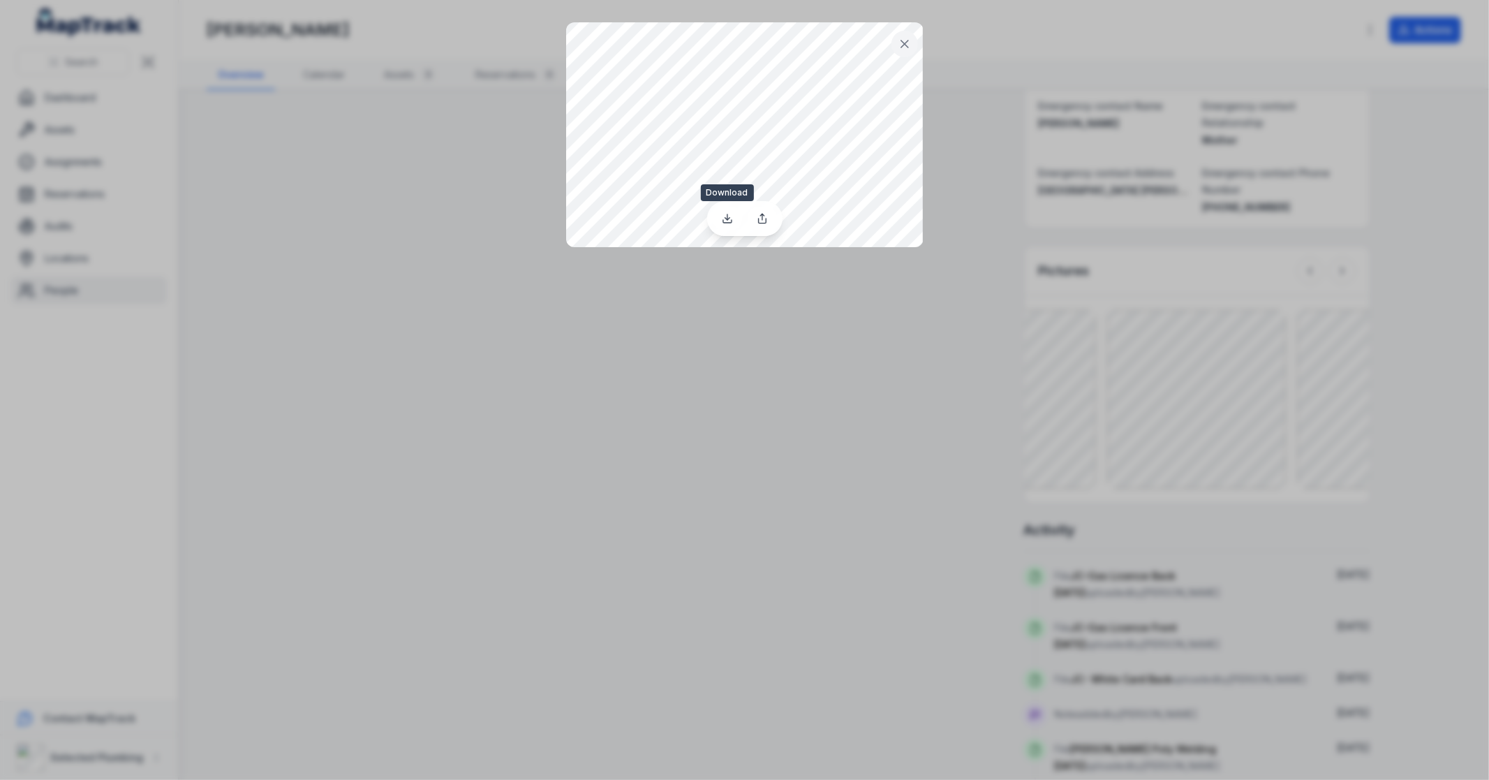
click at [728, 220] on icon at bounding box center [727, 218] width 11 height 11
drag, startPoint x: 762, startPoint y: 373, endPoint x: 1410, endPoint y: 344, distance: 649.2
click at [762, 375] on div at bounding box center [744, 390] width 1489 height 780
click at [1324, 376] on div at bounding box center [744, 390] width 1489 height 780
click at [903, 37] on icon at bounding box center [905, 44] width 14 height 14
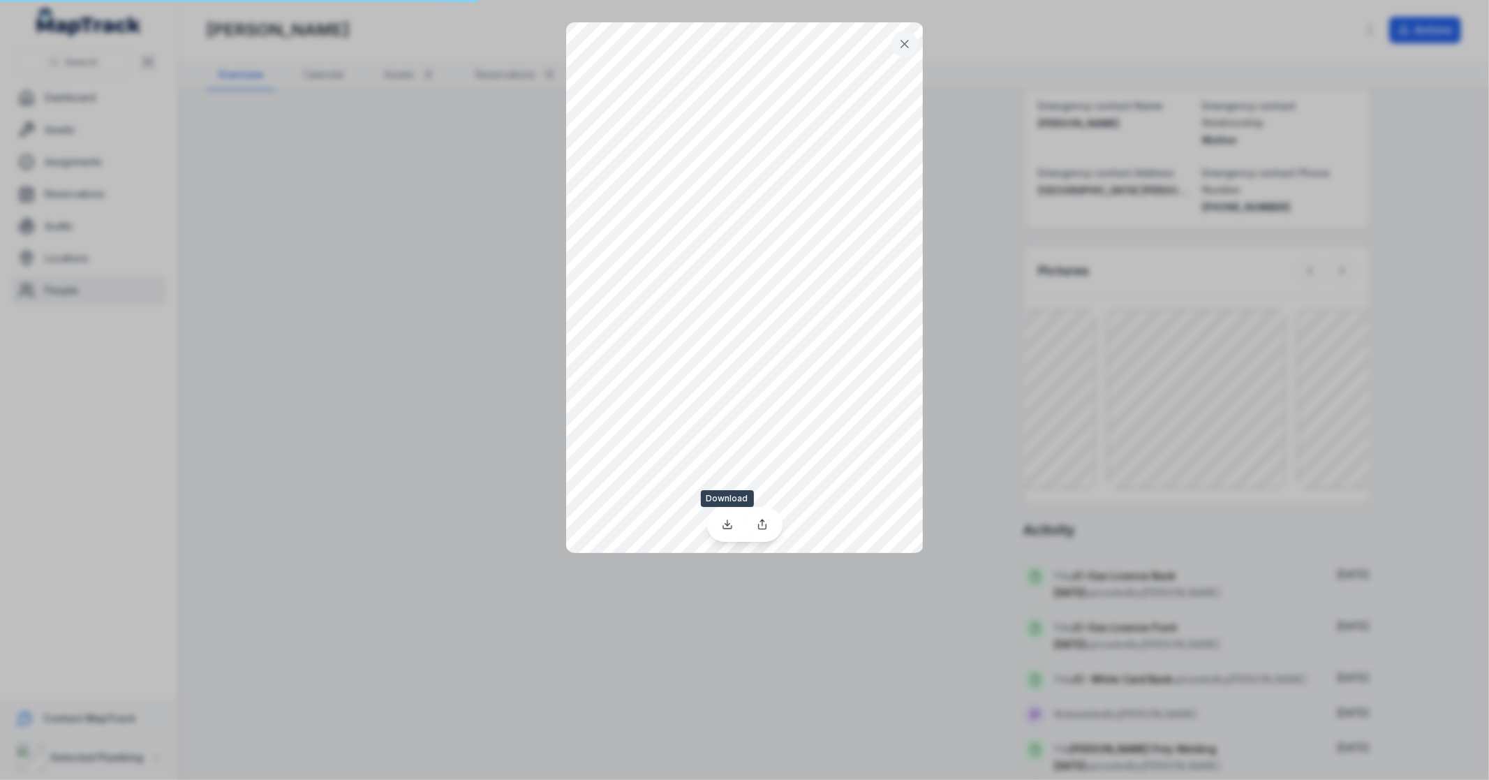
click at [729, 522] on icon at bounding box center [727, 524] width 11 height 11
click at [901, 50] on icon at bounding box center [905, 44] width 14 height 14
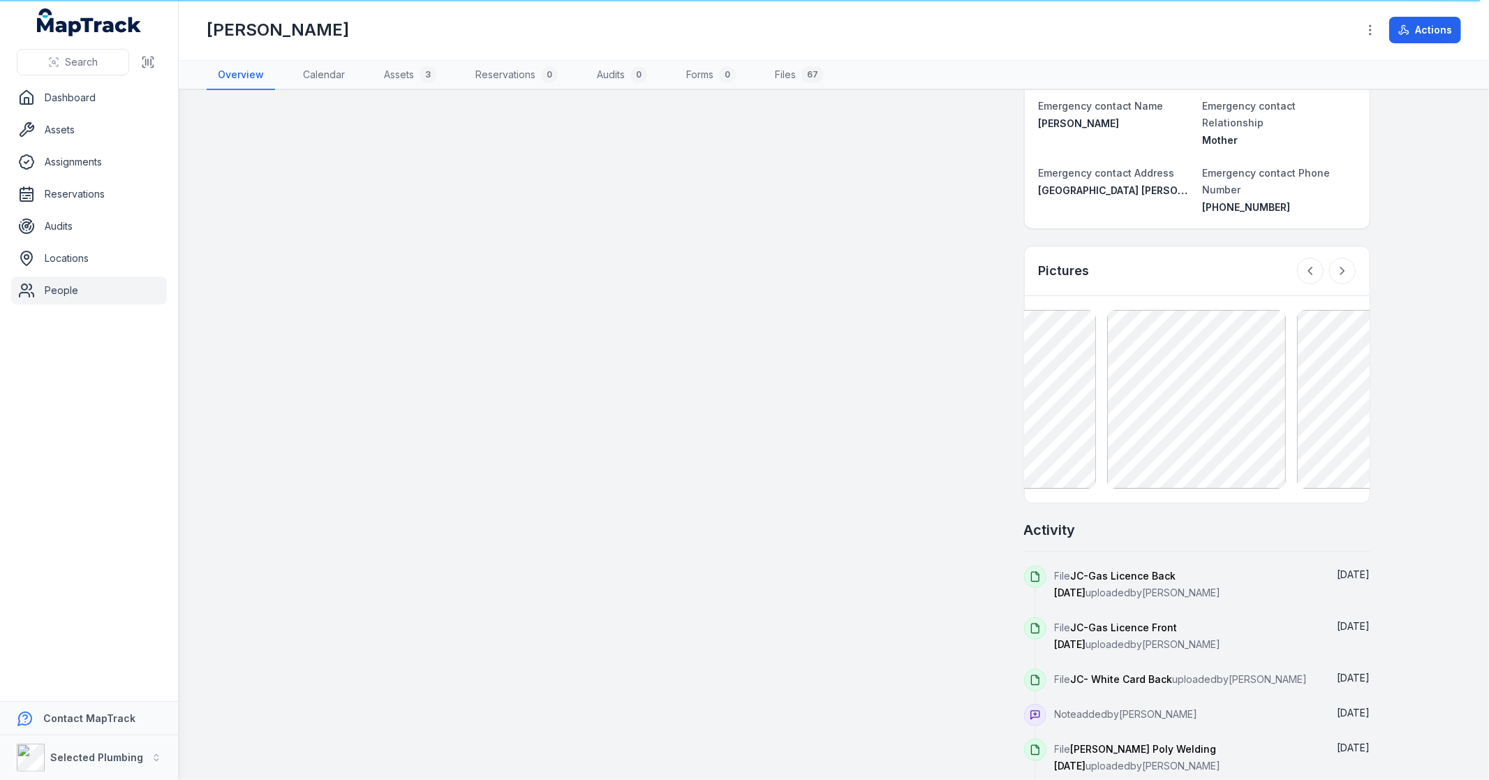
click at [1303, 264] on icon at bounding box center [1310, 271] width 14 height 14
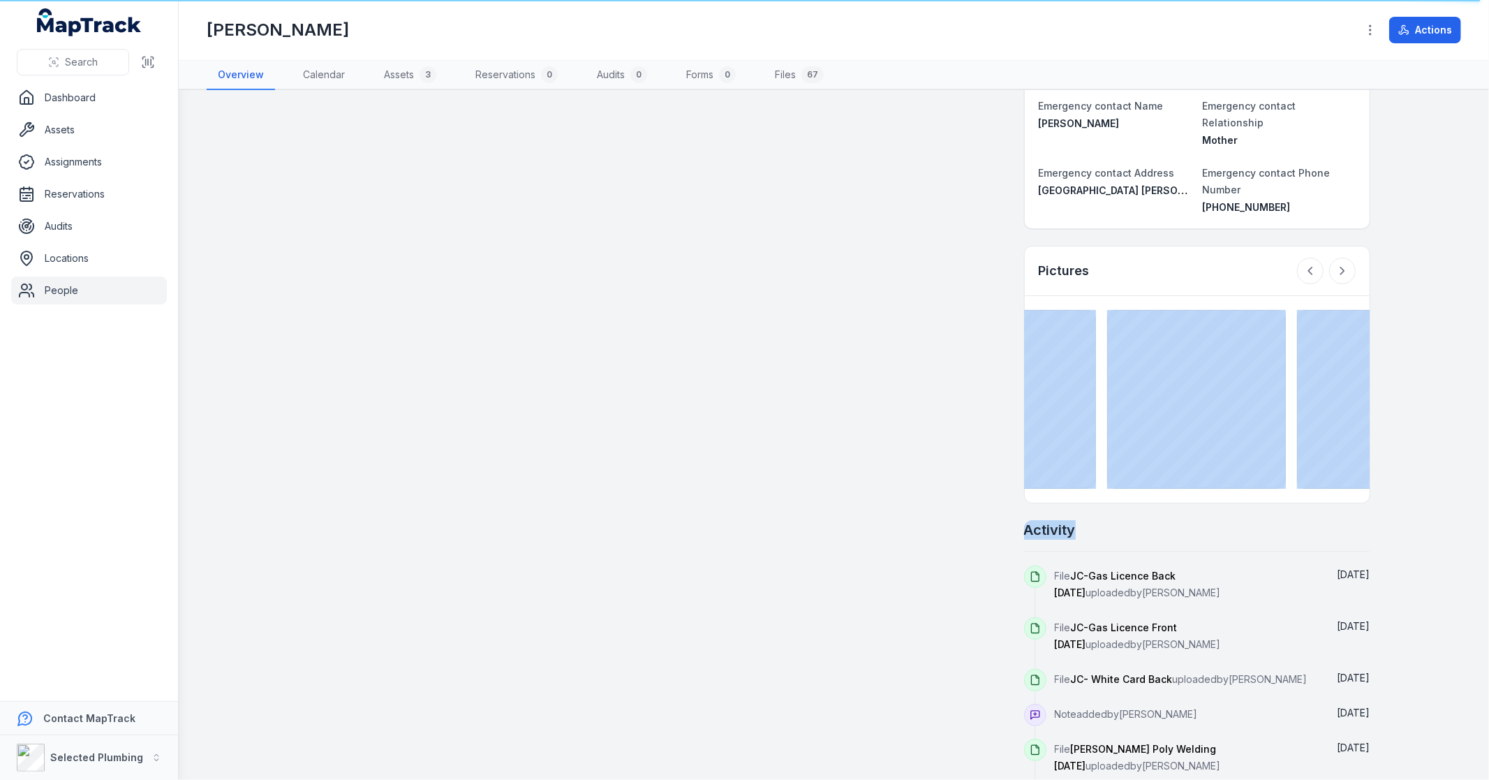
click at [1303, 258] on div at bounding box center [1326, 271] width 59 height 27
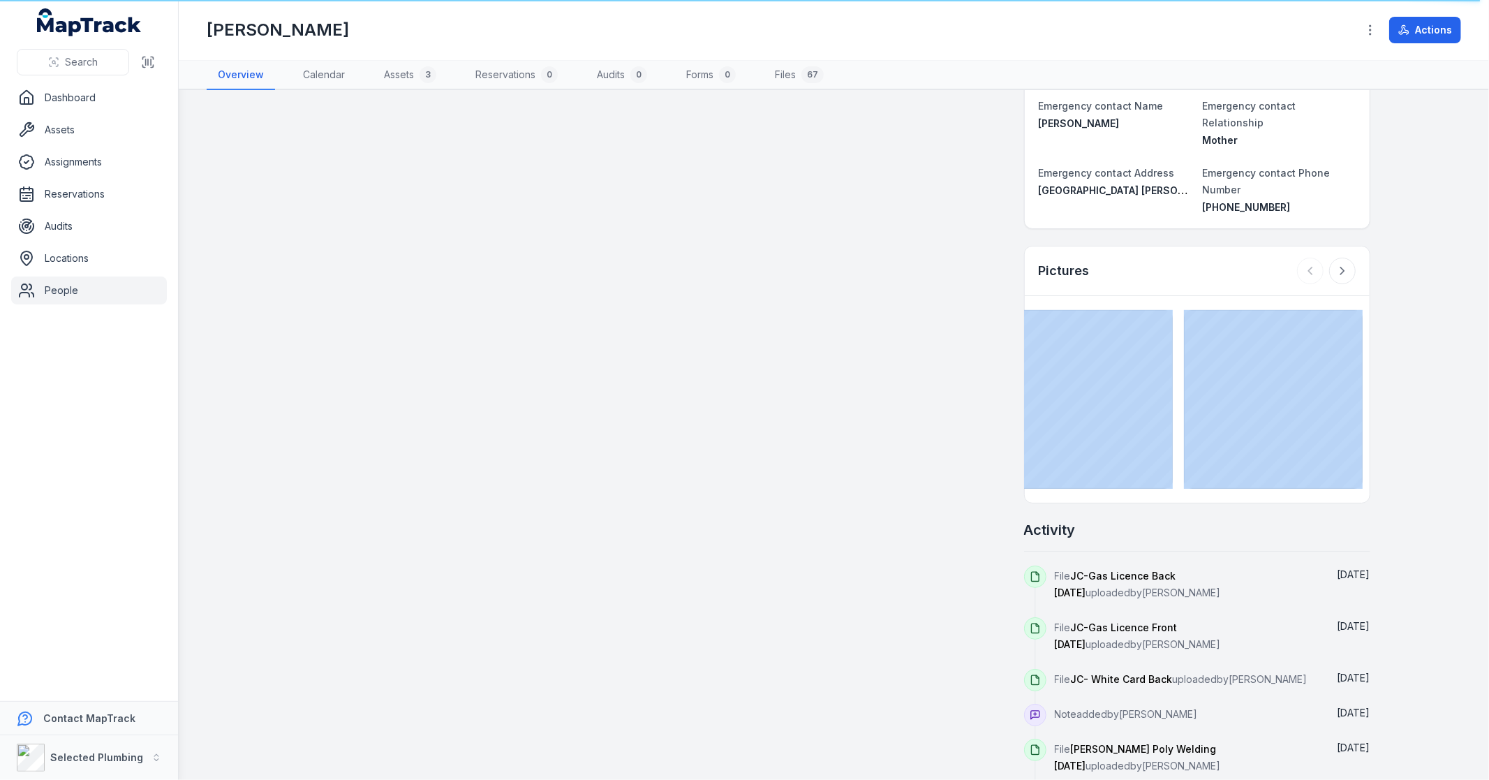
click at [1303, 258] on div at bounding box center [1326, 271] width 59 height 27
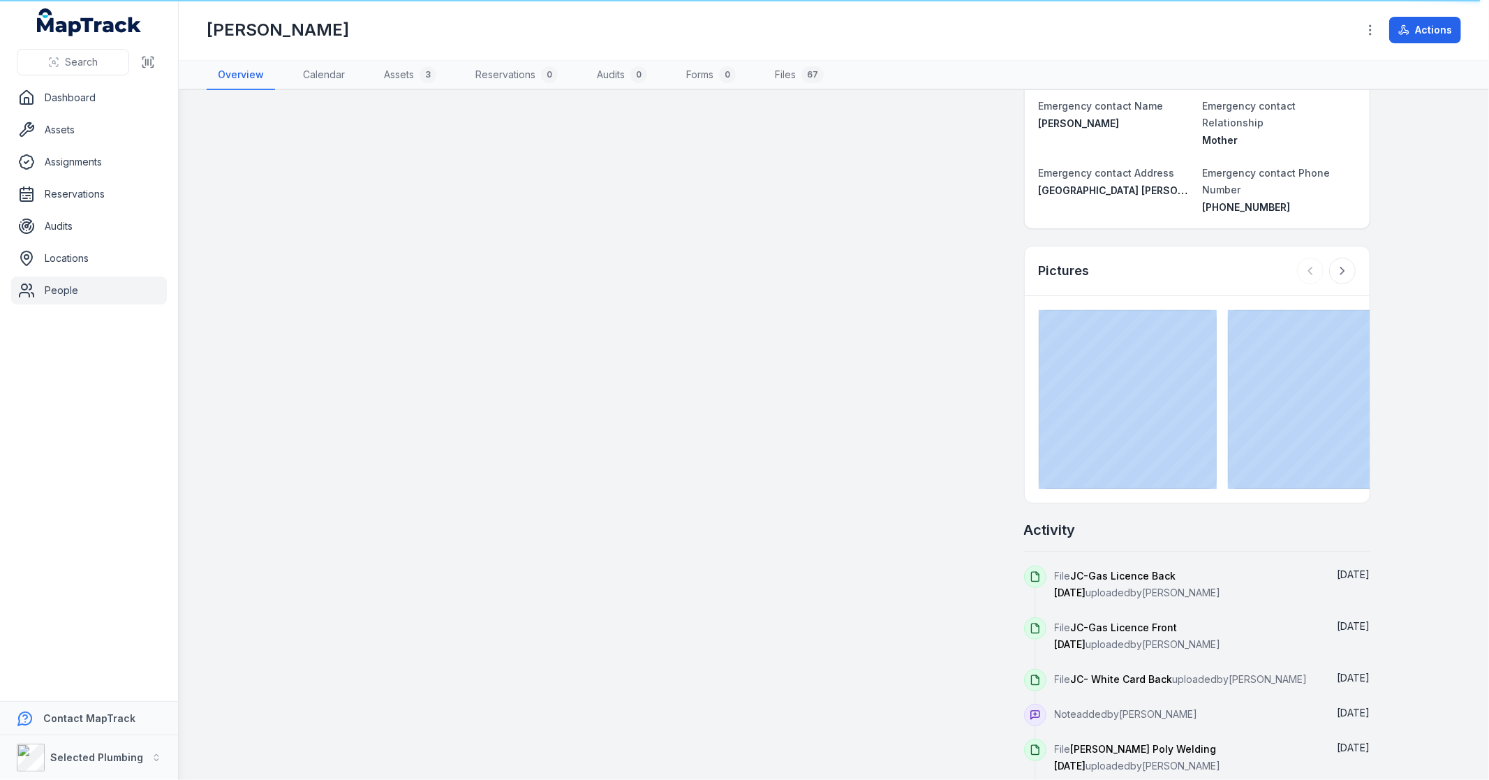
click at [1342, 264] on icon at bounding box center [1342, 271] width 14 height 14
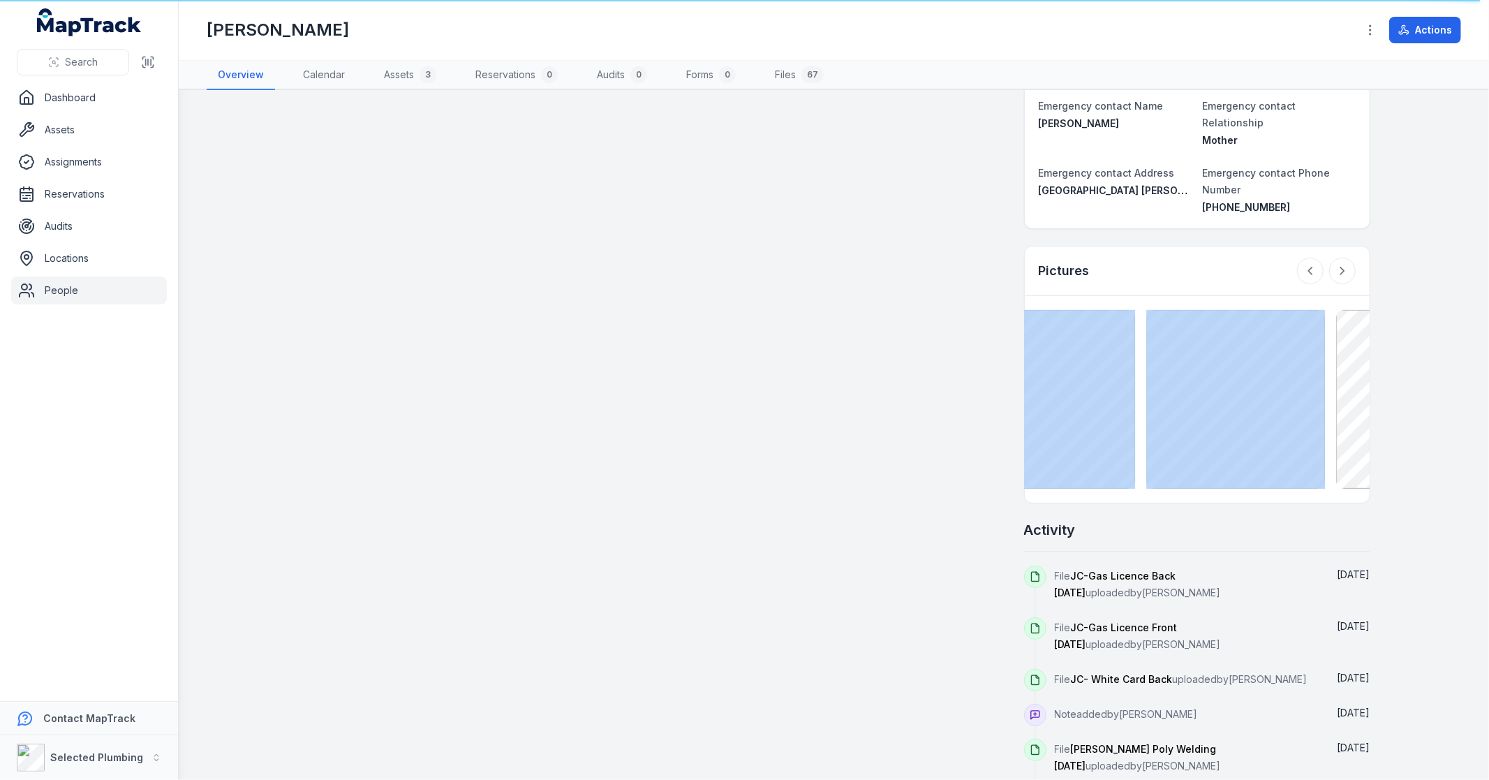
click at [1342, 264] on icon at bounding box center [1342, 271] width 14 height 14
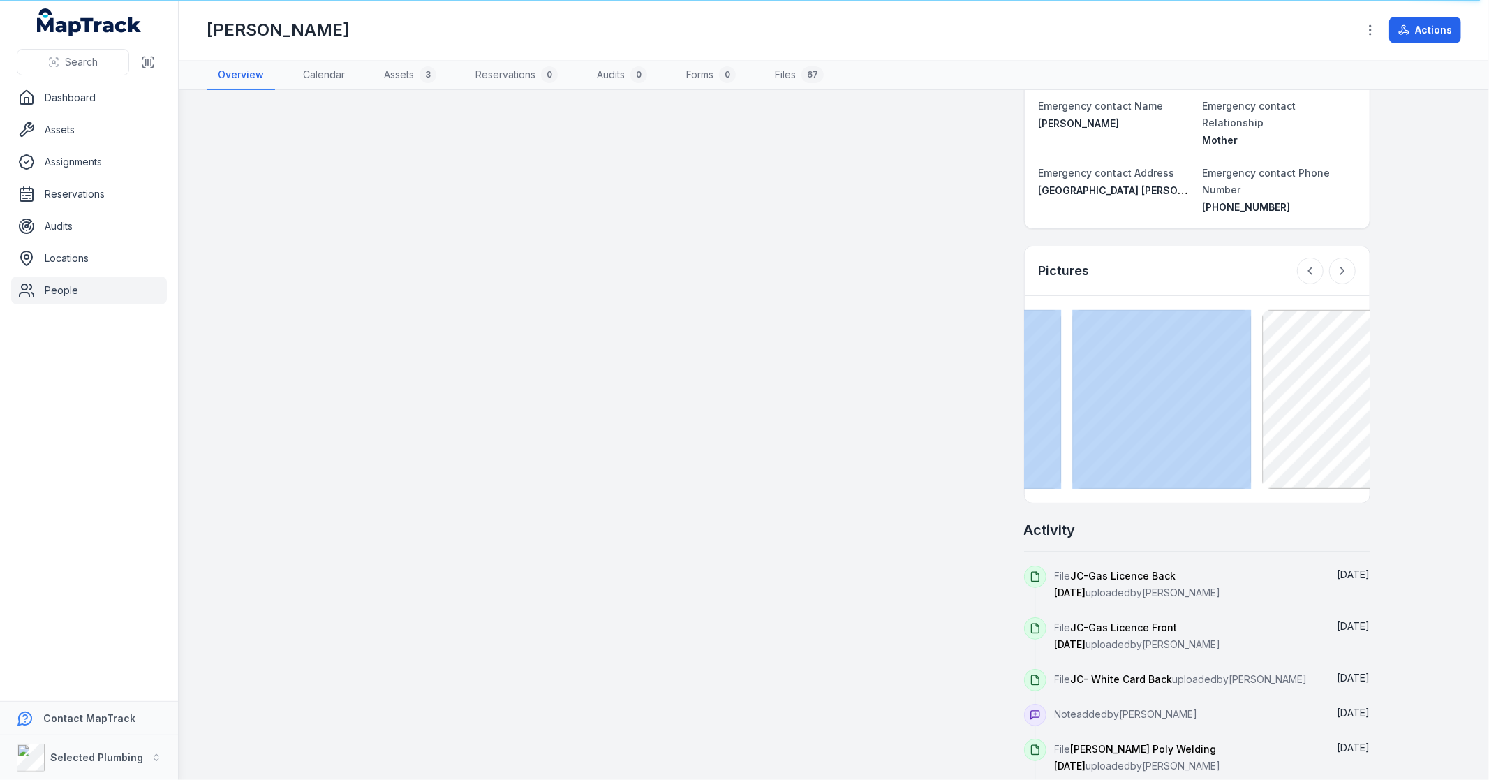
click at [1342, 264] on icon at bounding box center [1342, 271] width 14 height 14
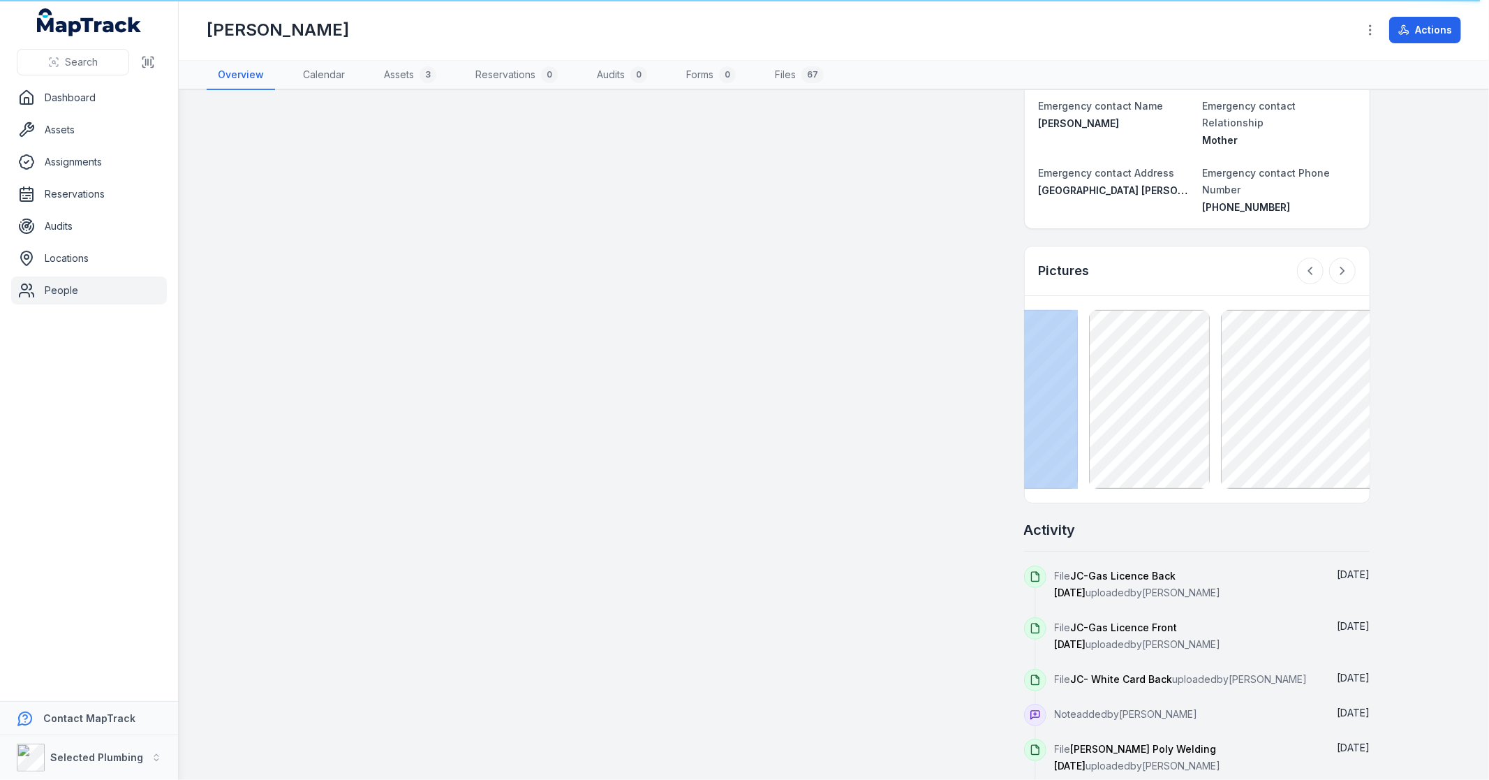
click at [1342, 264] on icon at bounding box center [1342, 271] width 14 height 14
click at [1342, 258] on div at bounding box center [1326, 271] width 59 height 27
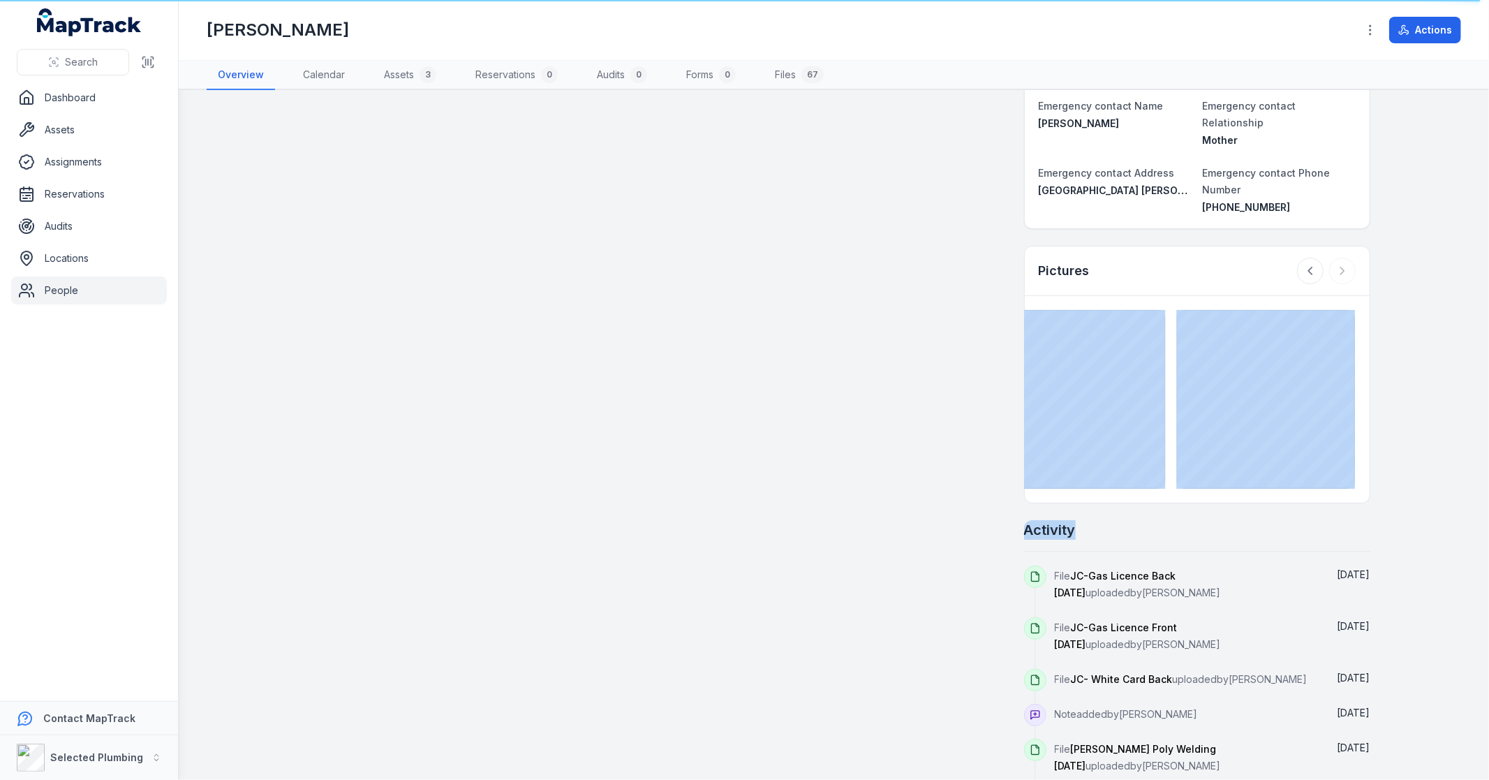
click at [1342, 258] on div at bounding box center [1326, 271] width 59 height 27
click at [1335, 258] on div at bounding box center [1326, 271] width 59 height 27
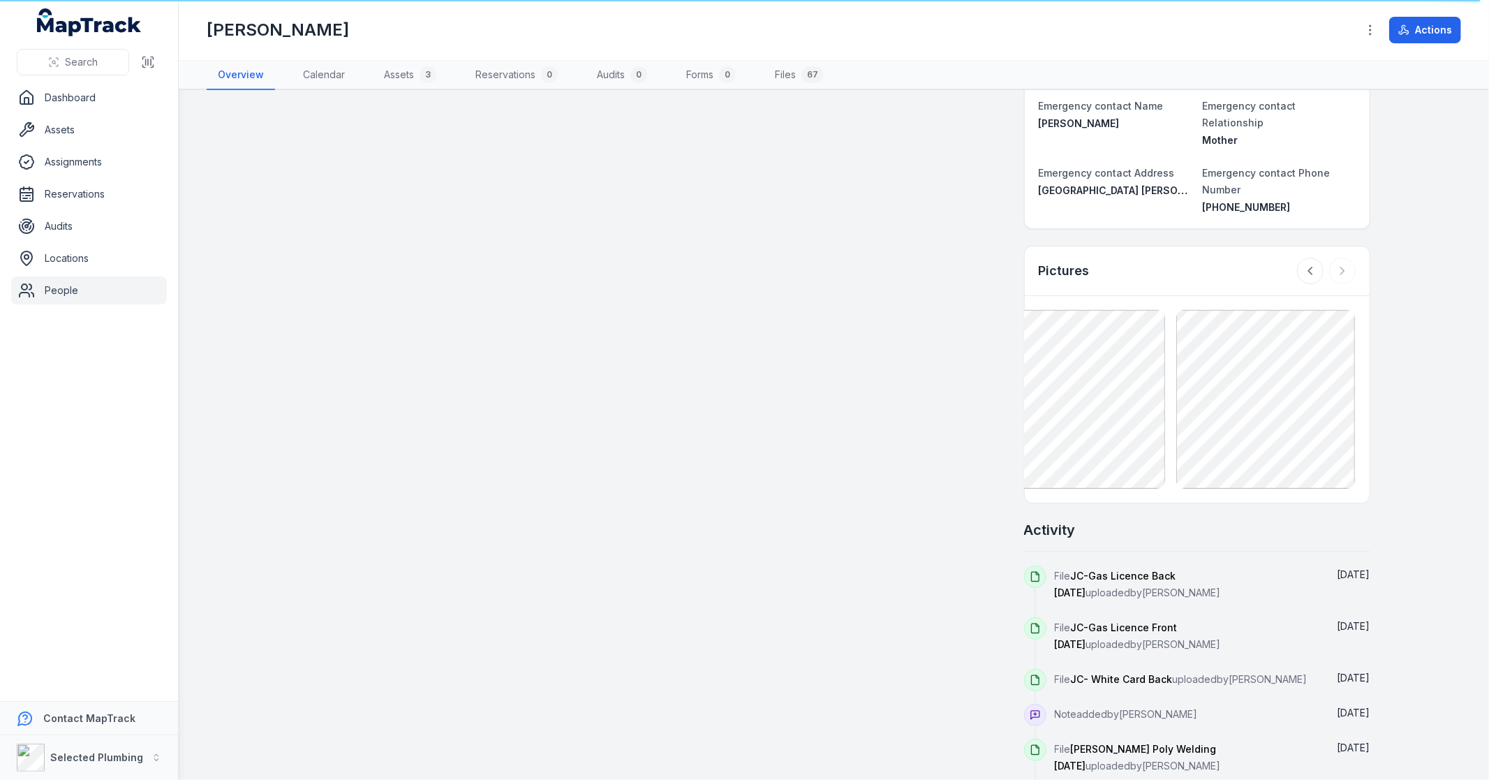
click at [1328, 258] on div at bounding box center [1326, 271] width 59 height 27
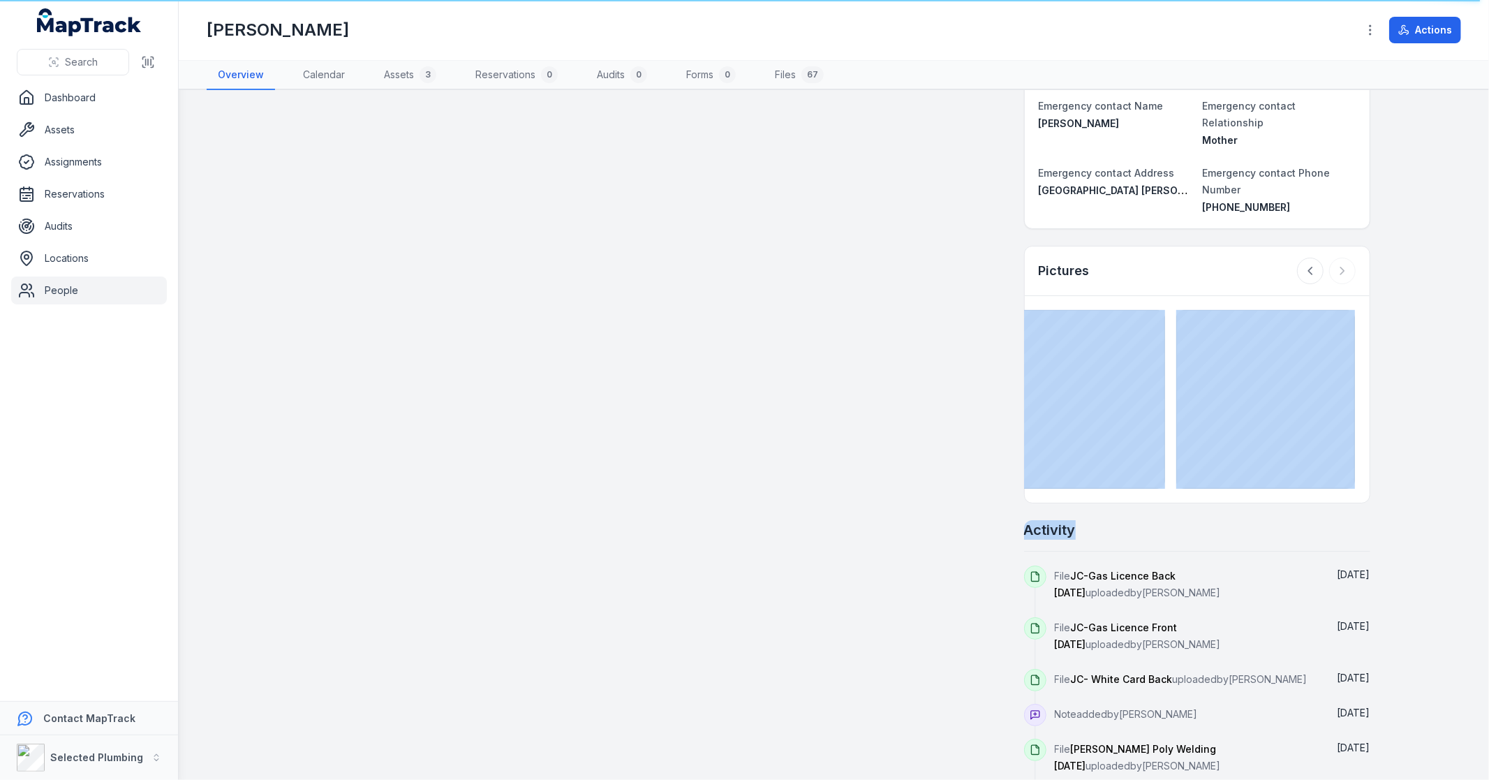
click at [1329, 258] on div at bounding box center [1326, 271] width 59 height 27
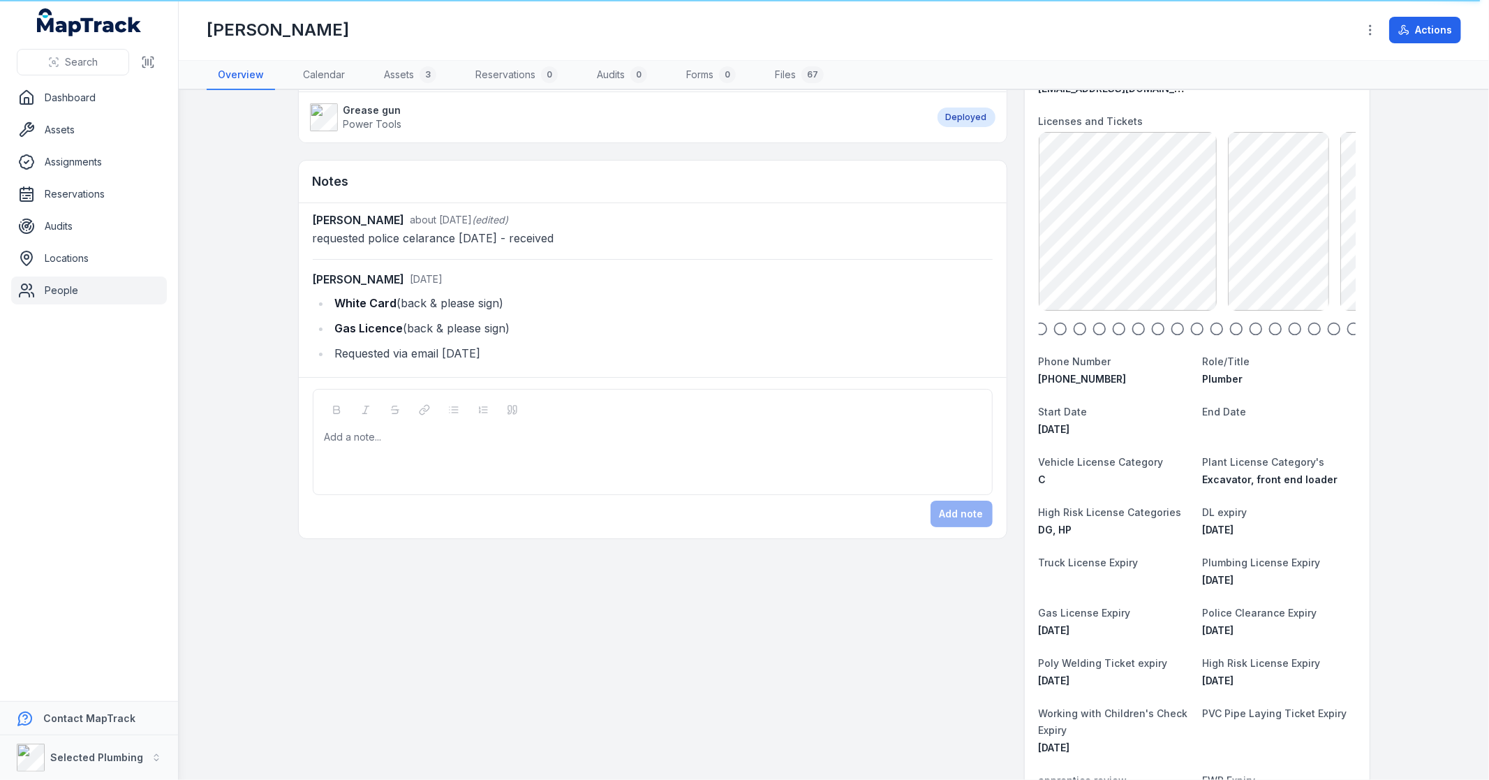
scroll to position [17, 0]
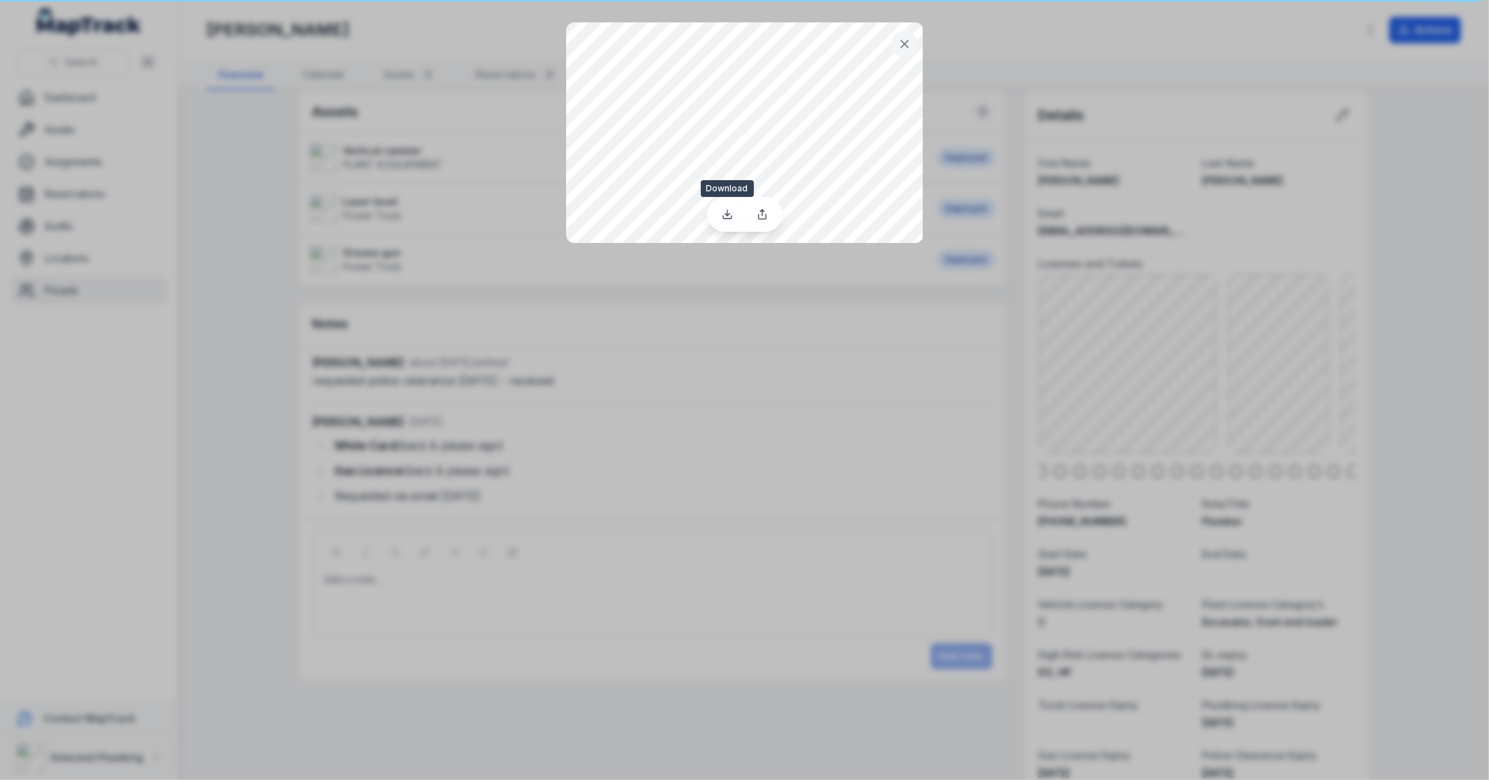
click at [729, 214] on icon at bounding box center [727, 215] width 5 height 2
click at [899, 47] on icon at bounding box center [905, 44] width 14 height 14
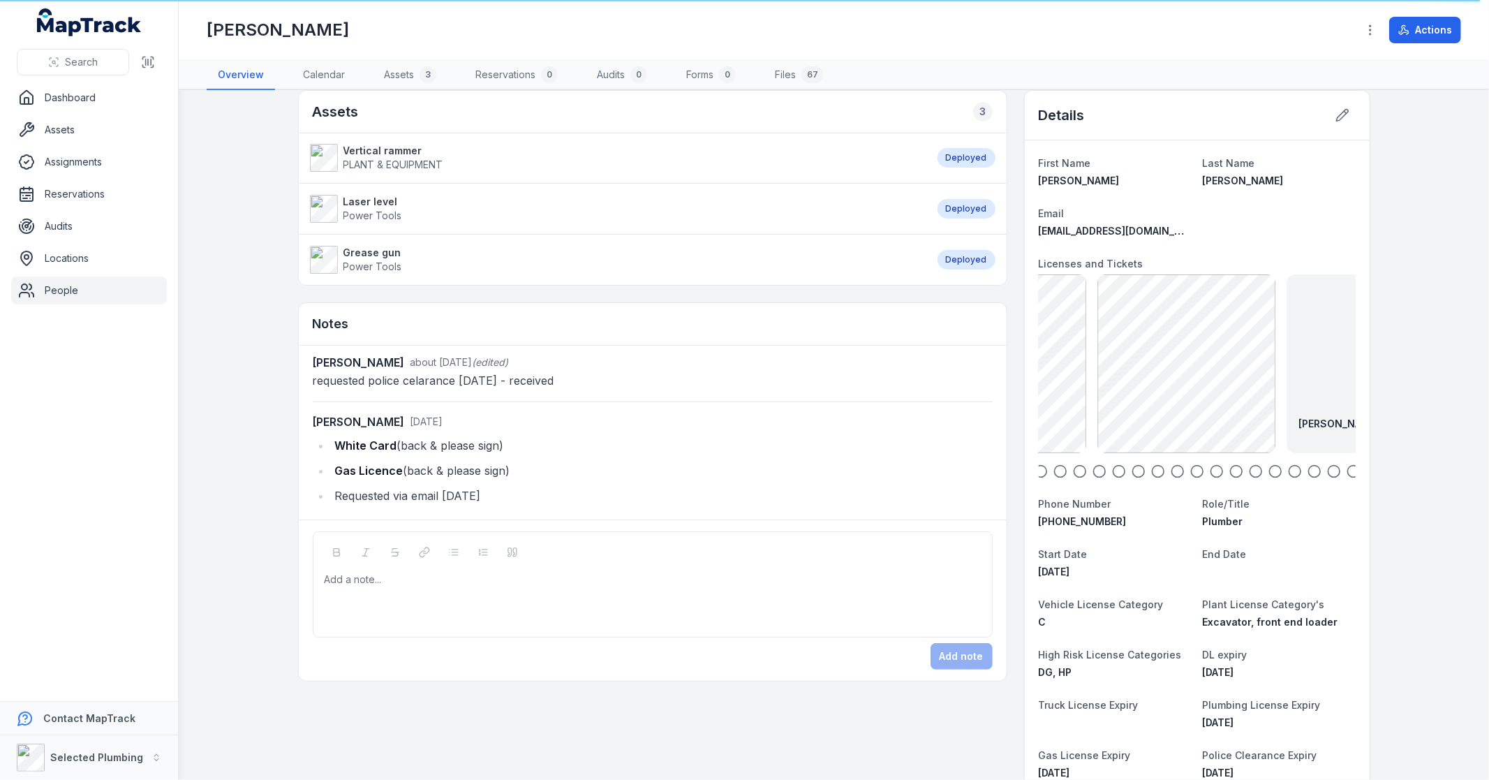
click at [1488, 377] on html "Search Dashboard Assets Assignments Reservations Audits Locations People Contac…" at bounding box center [744, 390] width 1489 height 780
drag, startPoint x: 1322, startPoint y: 392, endPoint x: 1028, endPoint y: 385, distance: 294.7
click at [1028, 385] on div "First Name Joshua Last Name Collard Email joshcollard14@outlook.com Licenses an…" at bounding box center [1197, 610] width 345 height 941
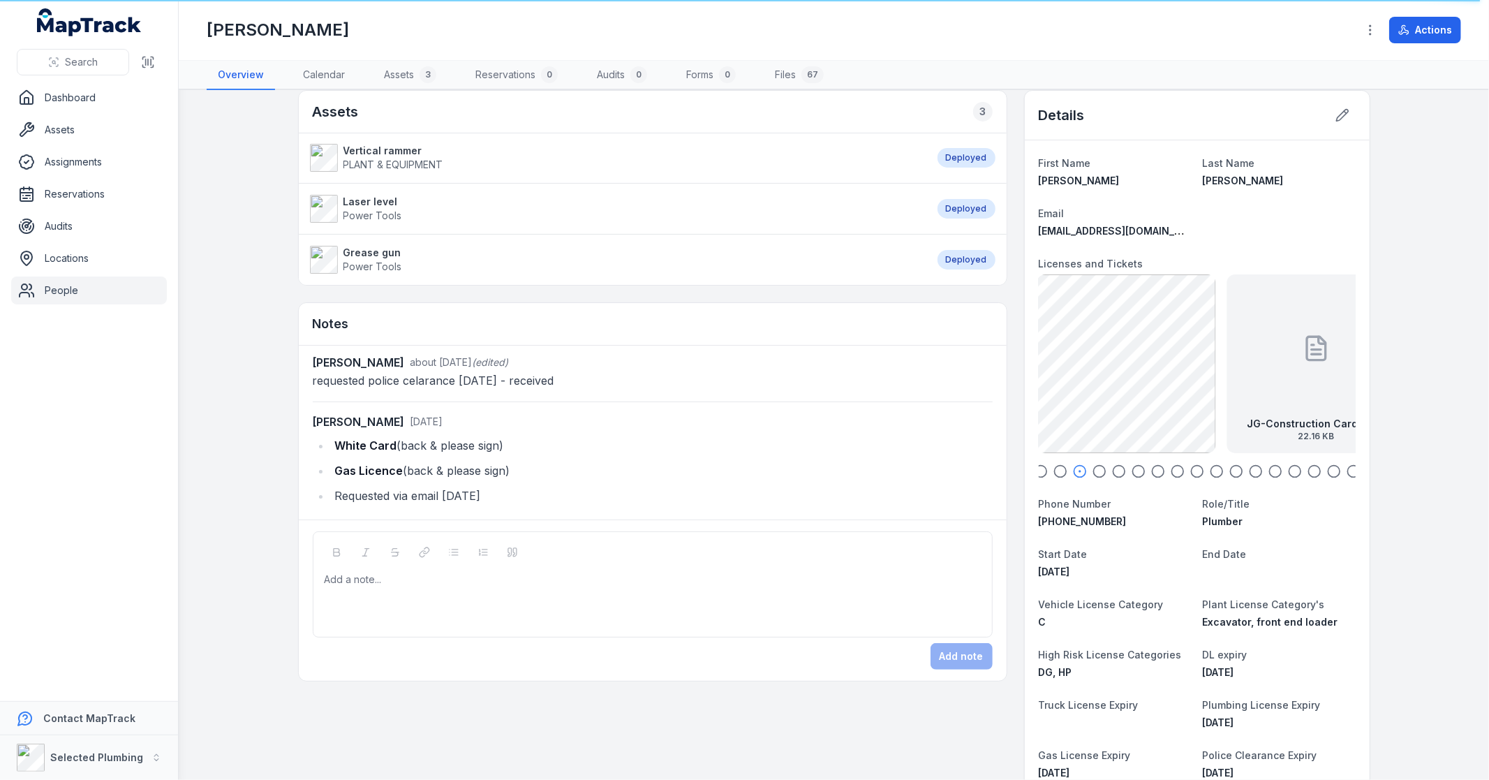
drag, startPoint x: 1253, startPoint y: 377, endPoint x: 1084, endPoint y: 382, distance: 169.0
click at [1083, 385] on div "JG-Construction Card back 22.16 KB" at bounding box center [1048, 363] width 179 height 179
click at [1183, 349] on icon at bounding box center [1197, 348] width 28 height 28
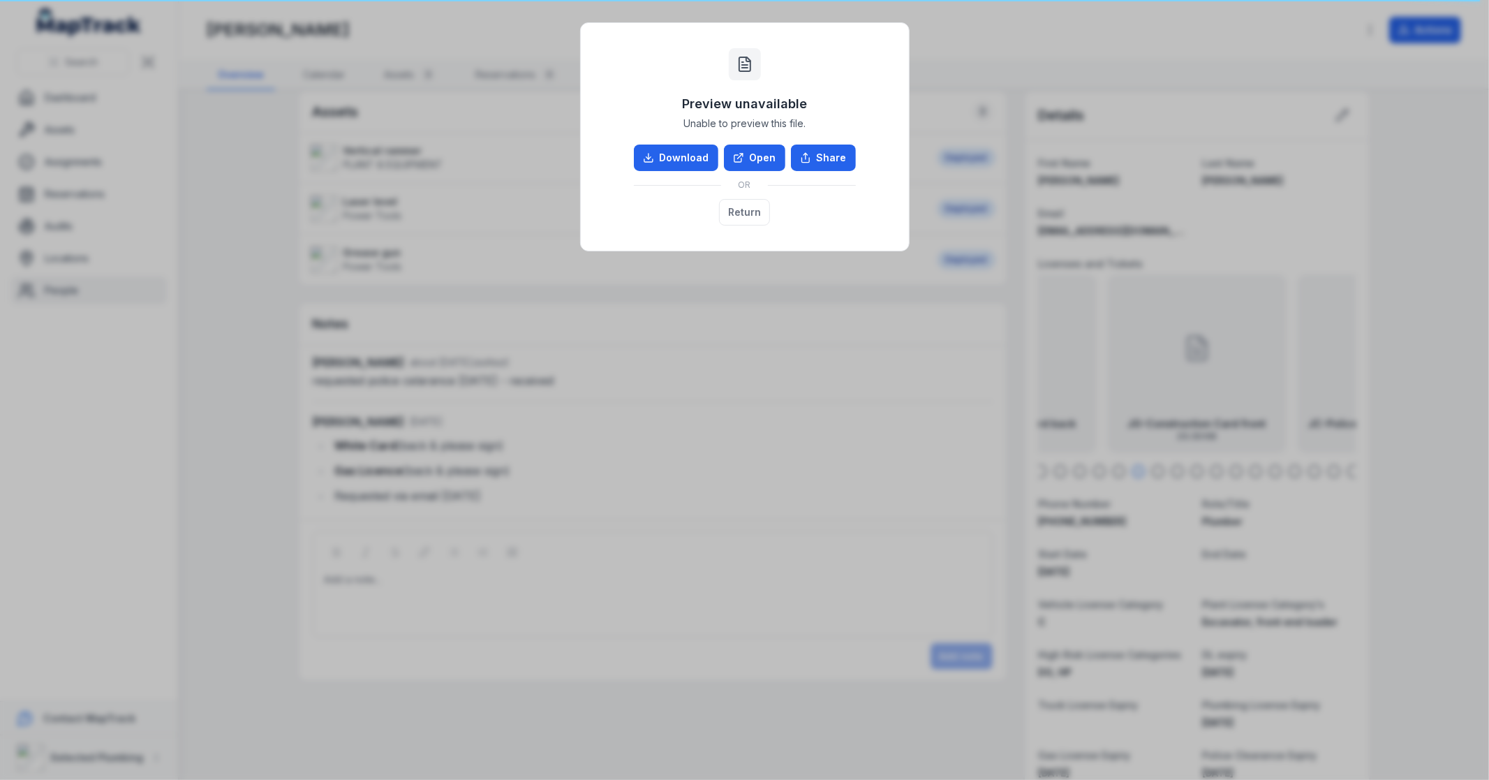
click at [688, 151] on link "Download" at bounding box center [676, 158] width 84 height 27
click at [743, 213] on button "Return" at bounding box center [744, 212] width 51 height 27
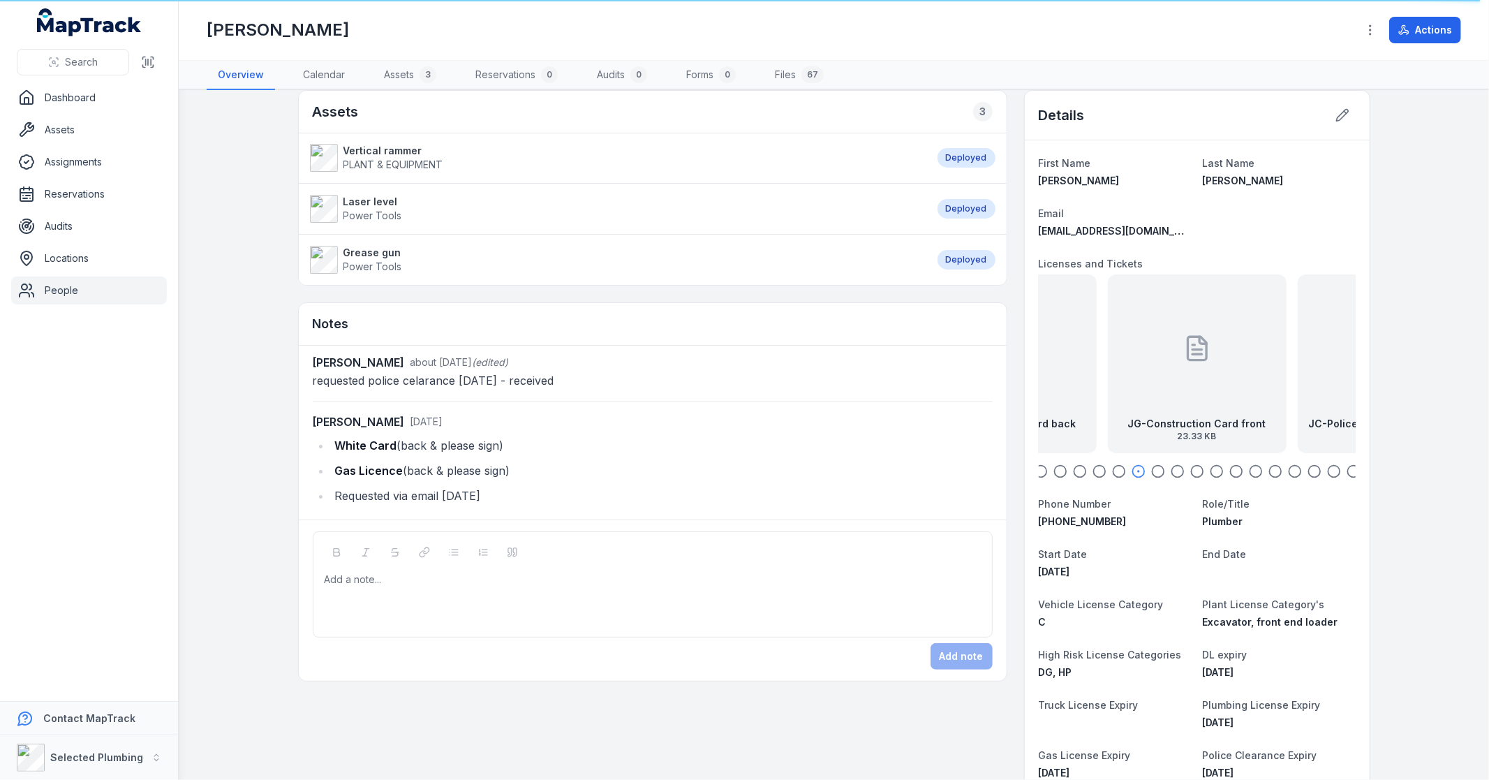
click at [1112, 471] on icon "button" at bounding box center [1119, 471] width 14 height 14
click at [1093, 471] on icon "button" at bounding box center [1100, 471] width 14 height 14
click at [1073, 471] on icon "button" at bounding box center [1080, 471] width 14 height 14
click at [1063, 472] on div at bounding box center [1197, 471] width 317 height 14
click at [1053, 475] on icon "button" at bounding box center [1060, 471] width 14 height 14
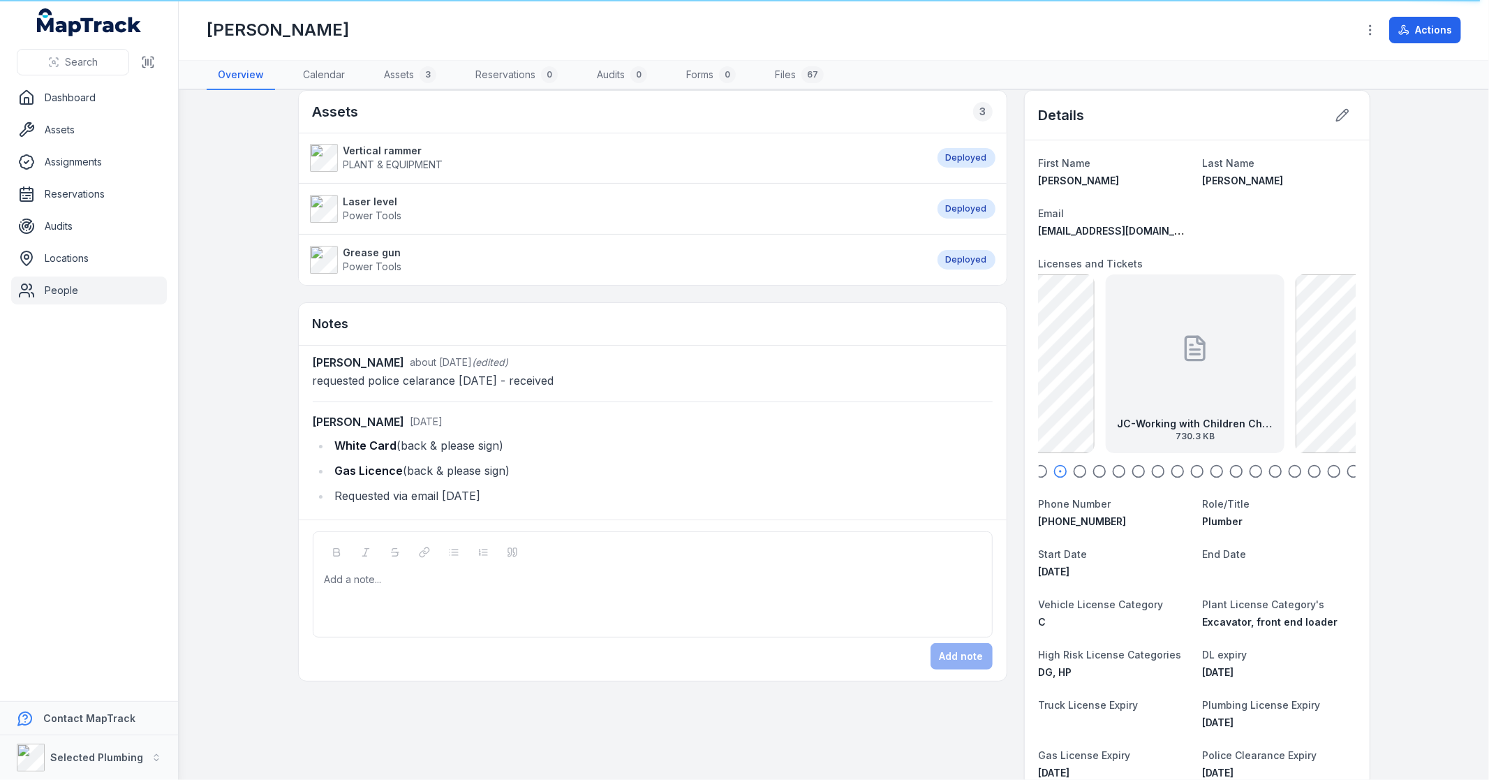
click at [1031, 471] on div "First Name Joshua Last Name Collard Email joshcollard14@outlook.com Licenses an…" at bounding box center [1197, 610] width 345 height 941
click at [1037, 471] on icon "button" at bounding box center [1041, 471] width 14 height 14
drag, startPoint x: 1097, startPoint y: 371, endPoint x: 1422, endPoint y: 329, distance: 328.0
click at [1416, 332] on main "Assets 3 Vertical rammer PLANT & EQUIPMENT Deployed Laser level Power Tools Dep…" at bounding box center [834, 435] width 1310 height 690
drag, startPoint x: 1342, startPoint y: 373, endPoint x: 1314, endPoint y: 378, distance: 28.2
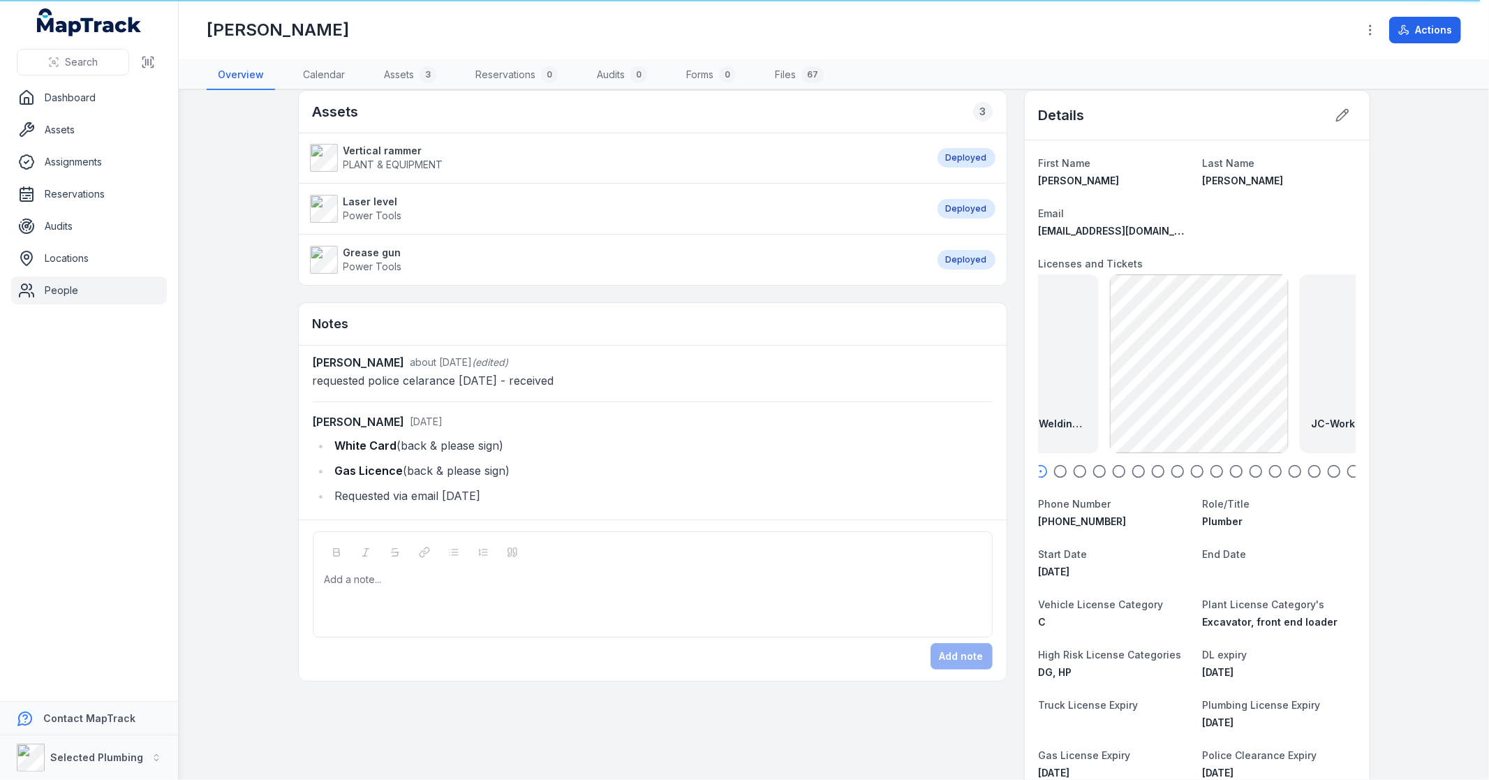
click at [1329, 376] on div "JC-Working with Children Check 23.05.26 730.3 KB" at bounding box center [1389, 363] width 179 height 179
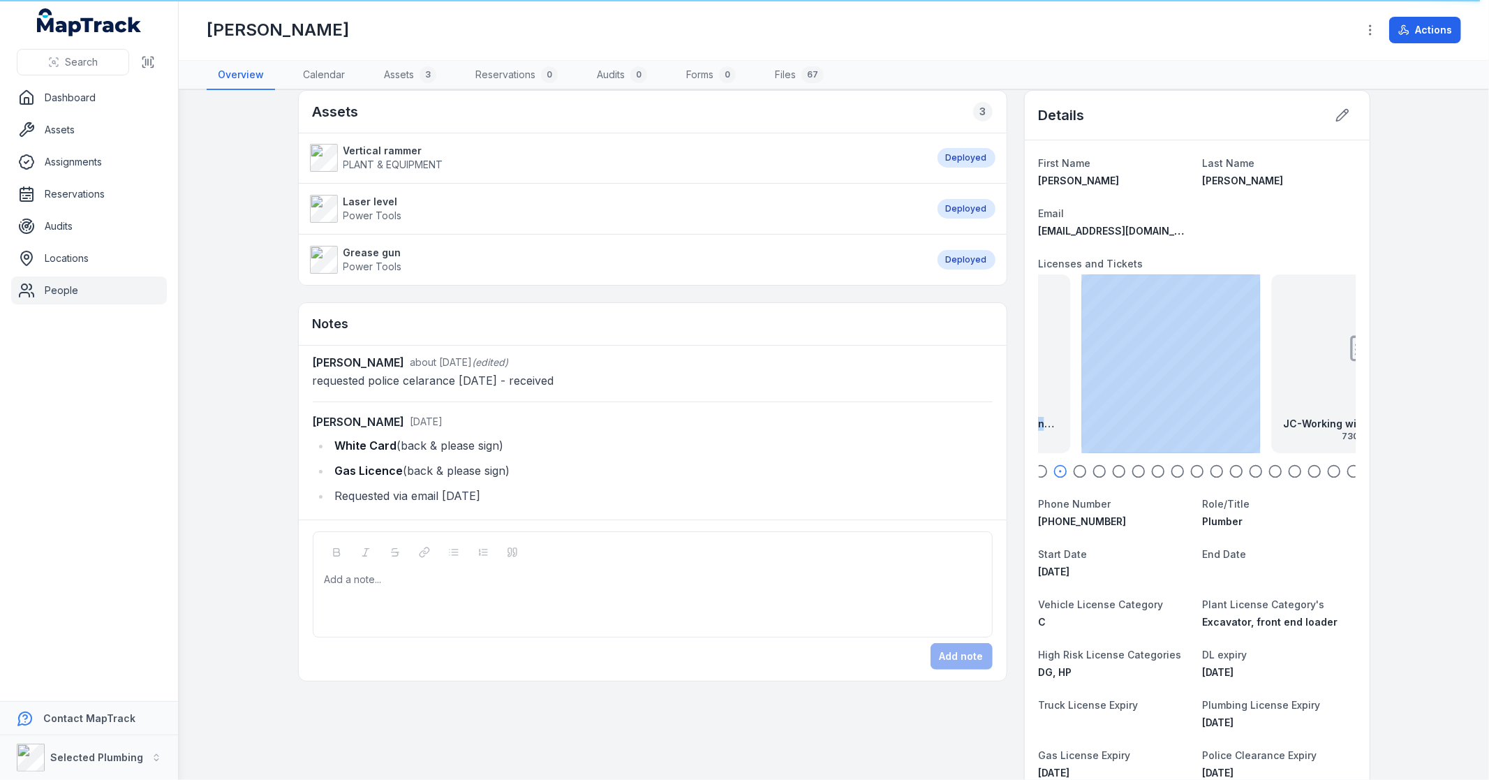
drag, startPoint x: 1314, startPoint y: 378, endPoint x: 1072, endPoint y: 392, distance: 242.0
click at [1272, 392] on div "JC-Working with Children Check 23.05.26 730.3 KB" at bounding box center [1361, 363] width 179 height 179
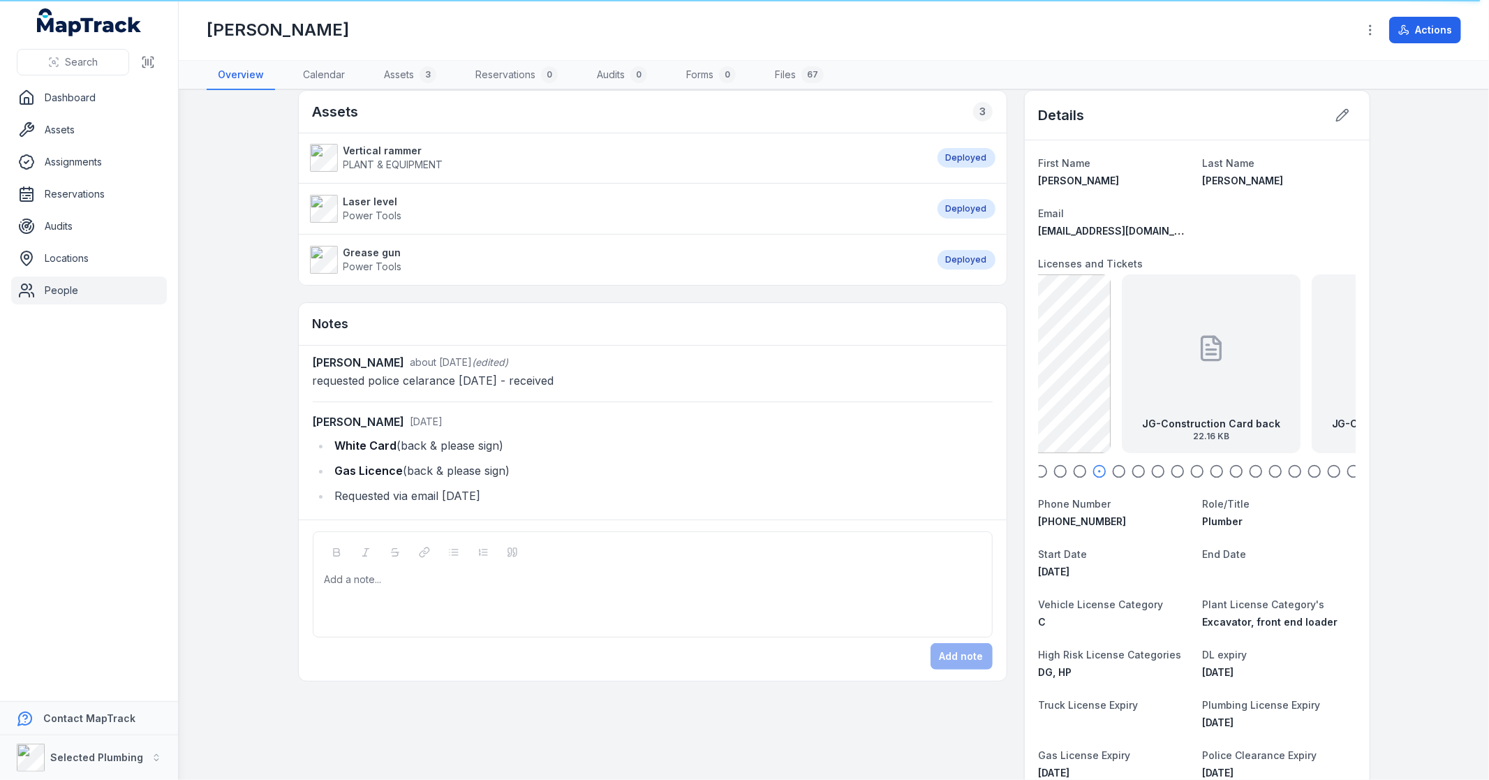
drag, startPoint x: 1294, startPoint y: 377, endPoint x: 927, endPoint y: 381, distance: 366.5
drag, startPoint x: 1162, startPoint y: 406, endPoint x: 1034, endPoint y: 408, distance: 128.5
click at [1034, 408] on div "JC-Police Clearance exp 15.07.27 174.54 KB" at bounding box center [1068, 363] width 179 height 179
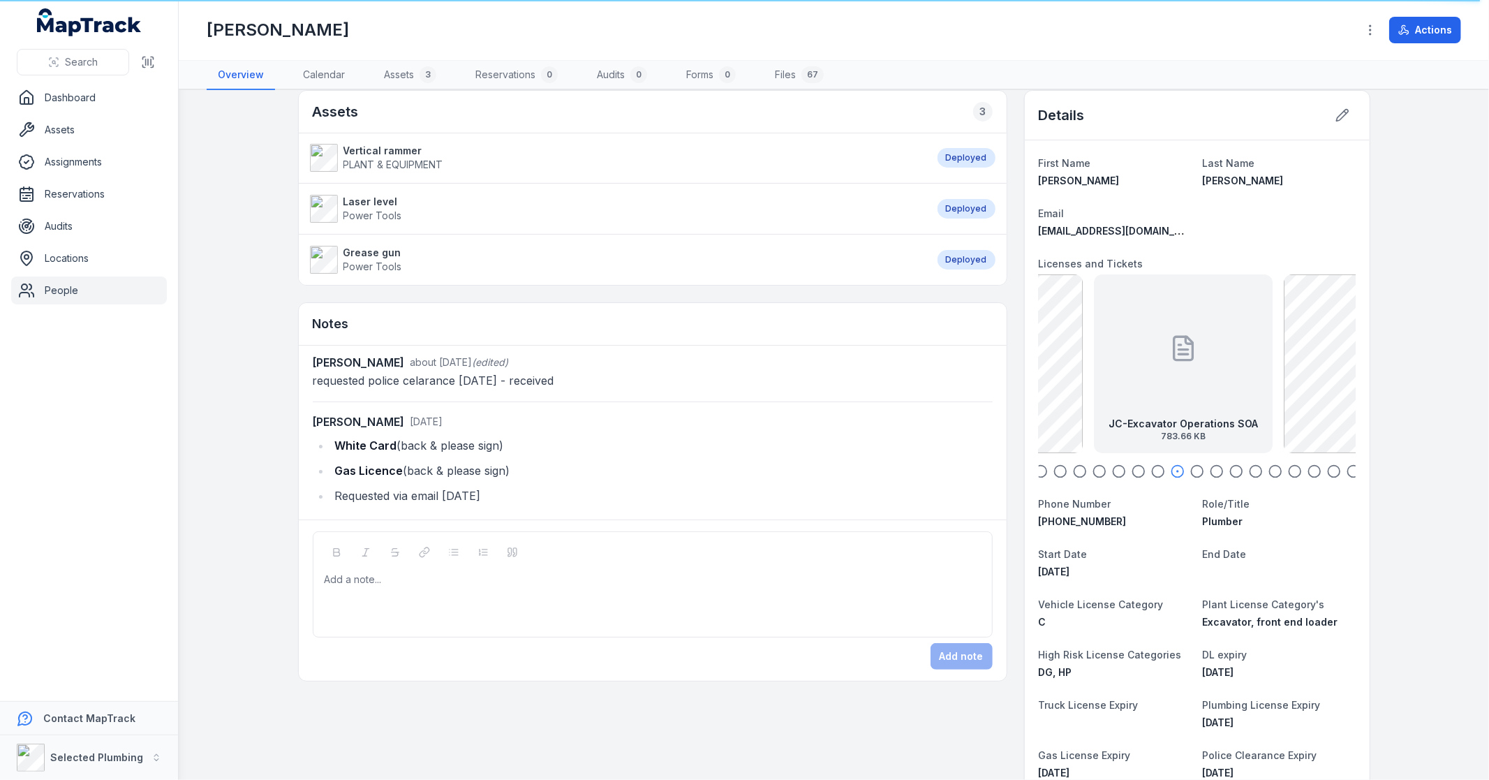
drag, startPoint x: 1267, startPoint y: 381, endPoint x: 1005, endPoint y: 396, distance: 262.2
drag, startPoint x: 1254, startPoint y: 396, endPoint x: 1033, endPoint y: 400, distance: 220.6
click at [1083, 408] on div "JC-Superviserd Worker Public Transport SOA Certificate 365.59 KB" at bounding box center [1028, 363] width 179 height 179
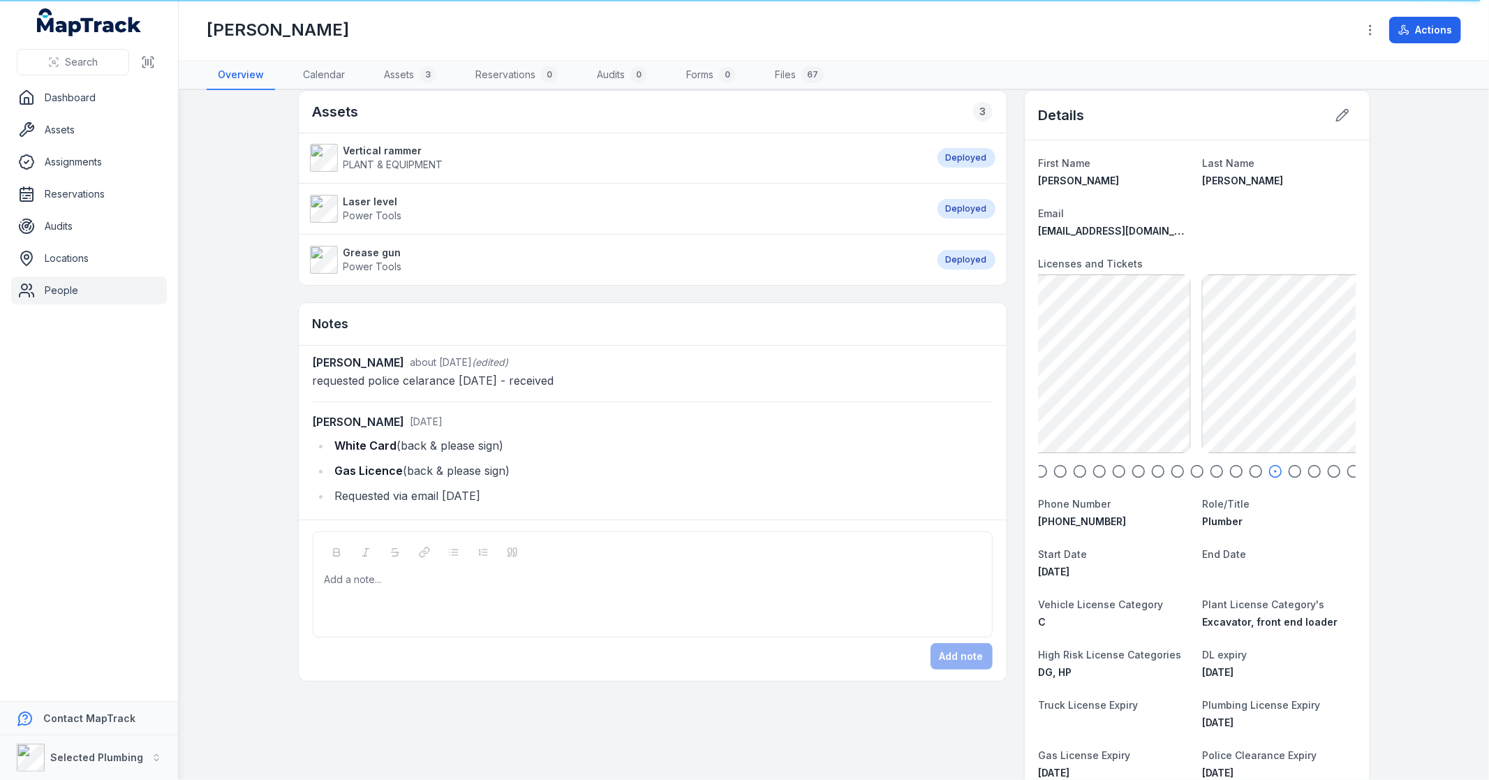
drag, startPoint x: 1217, startPoint y: 388, endPoint x: 1045, endPoint y: 395, distance: 172.6
click at [1045, 395] on div "JC-Install Trench Support SOA 148.15 KB" at bounding box center [993, 363] width 179 height 179
drag, startPoint x: 1232, startPoint y: 362, endPoint x: 1068, endPoint y: 383, distance: 165.4
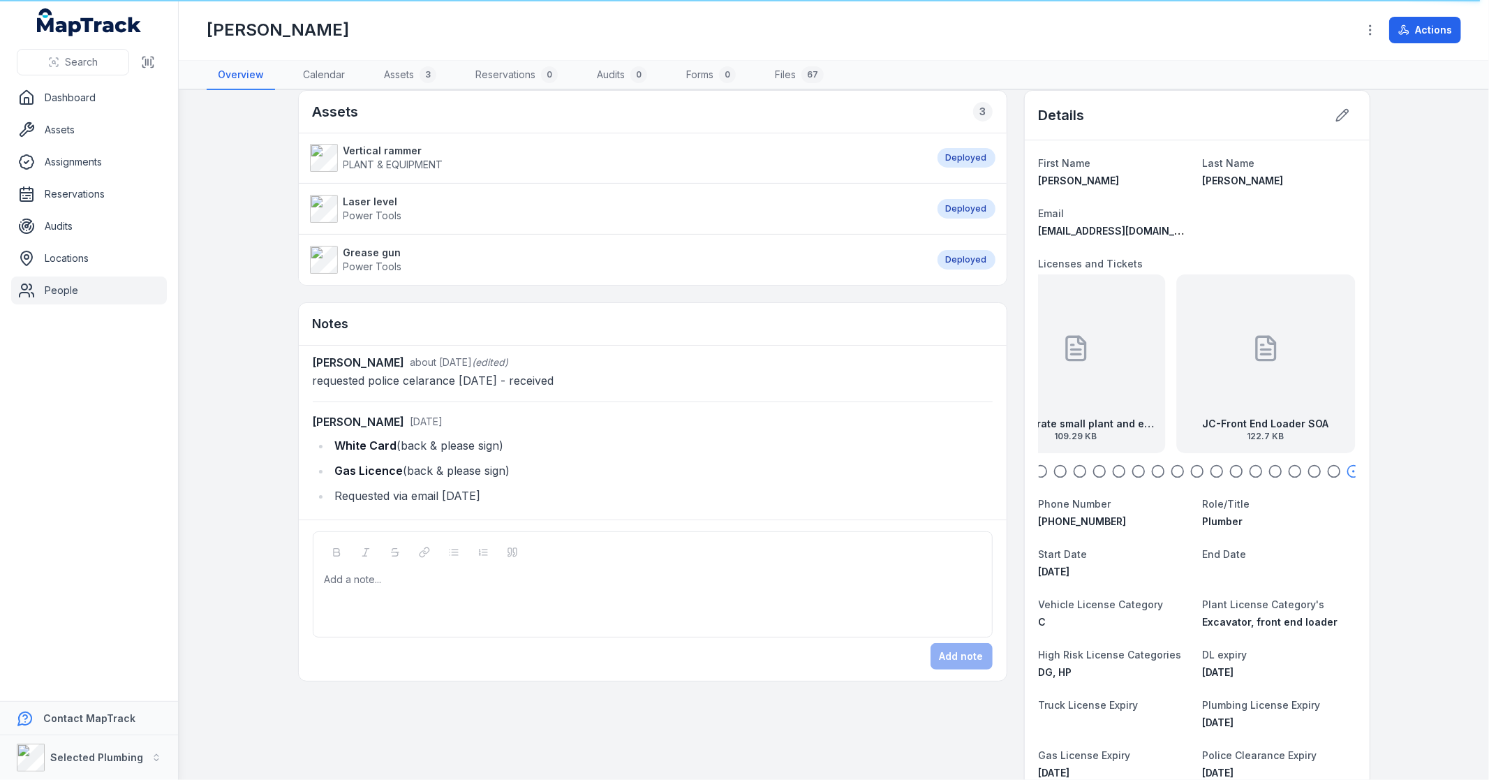
click at [1068, 383] on div "JC-Operate small plant and equipment 109.29 KB" at bounding box center [1075, 363] width 179 height 179
drag, startPoint x: 1212, startPoint y: 368, endPoint x: 1072, endPoint y: 375, distance: 139.8
click at [1072, 375] on div "JC-Front End Loader SOA 122.7 KB" at bounding box center [1064, 363] width 179 height 179
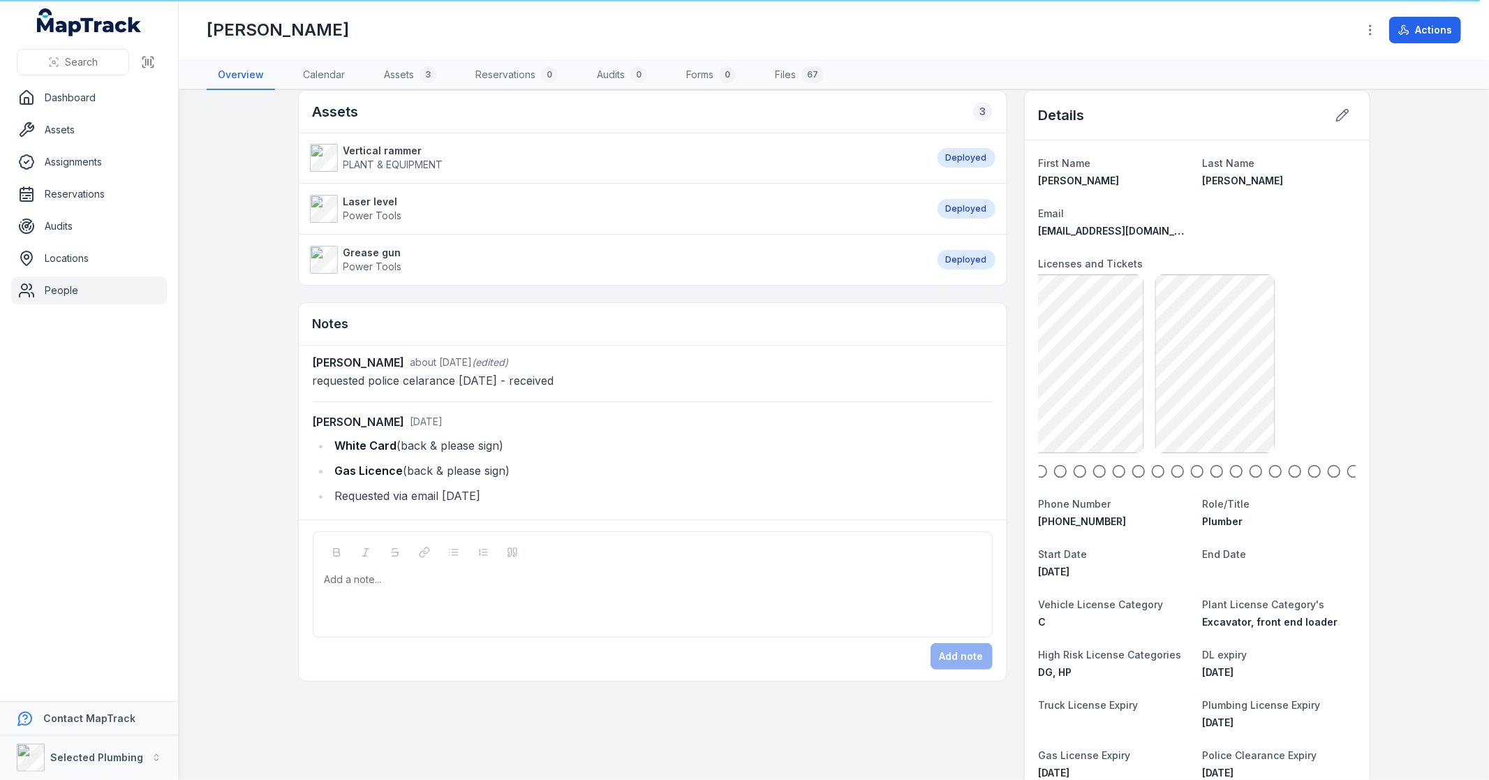
click at [1036, 477] on icon "button" at bounding box center [1041, 471] width 14 height 14
click at [1053, 472] on icon "button" at bounding box center [1060, 471] width 14 height 14
click at [1075, 469] on icon "button" at bounding box center [1080, 471] width 14 height 14
click at [1093, 471] on icon "button" at bounding box center [1100, 471] width 14 height 14
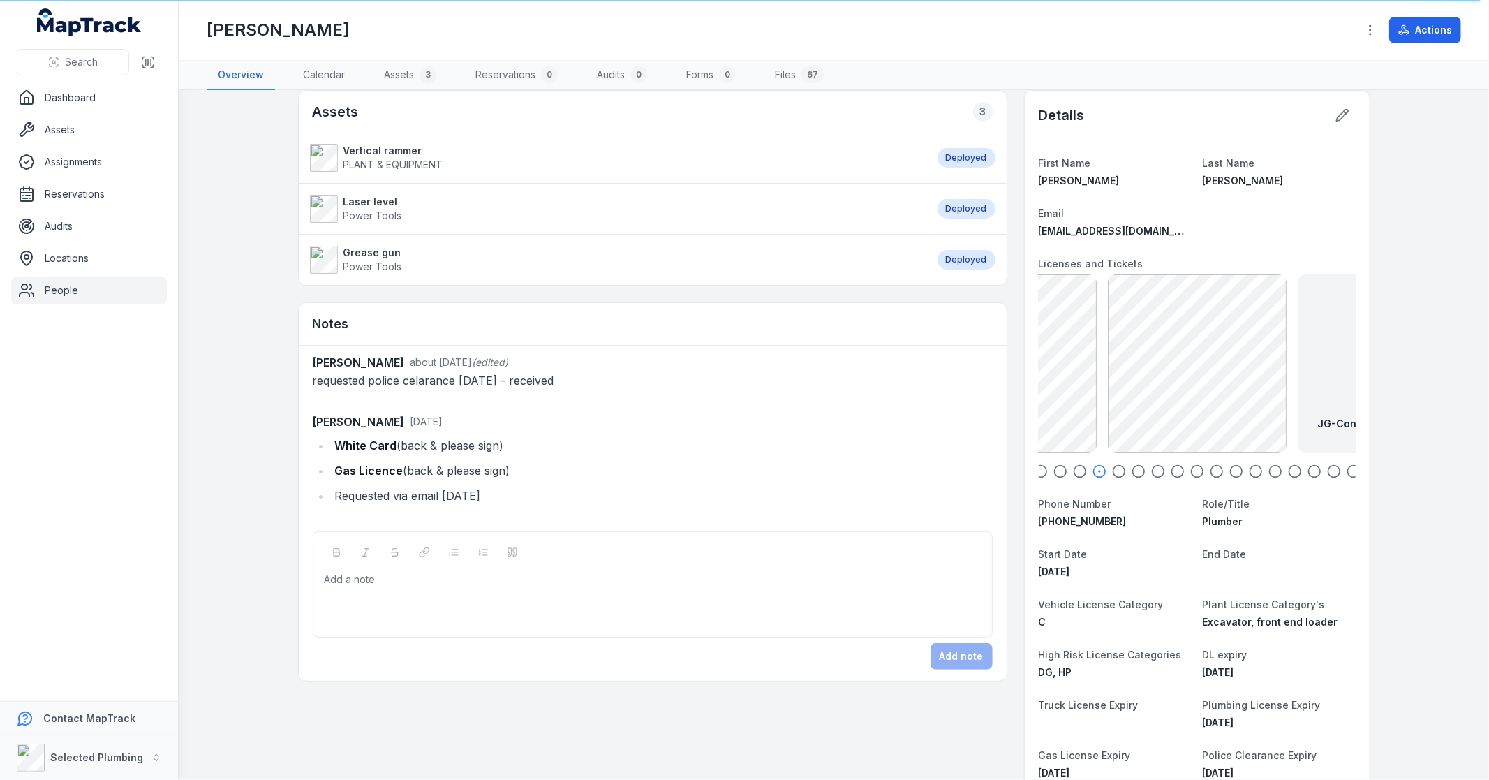
click at [1112, 471] on icon "button" at bounding box center [1119, 471] width 14 height 14
click at [1134, 468] on icon "button" at bounding box center [1139, 471] width 14 height 14
click at [1156, 471] on icon "button" at bounding box center [1158, 471] width 14 height 14
click at [1171, 473] on circle "button" at bounding box center [1177, 472] width 12 height 12
click at [1191, 475] on circle "button" at bounding box center [1197, 472] width 12 height 12
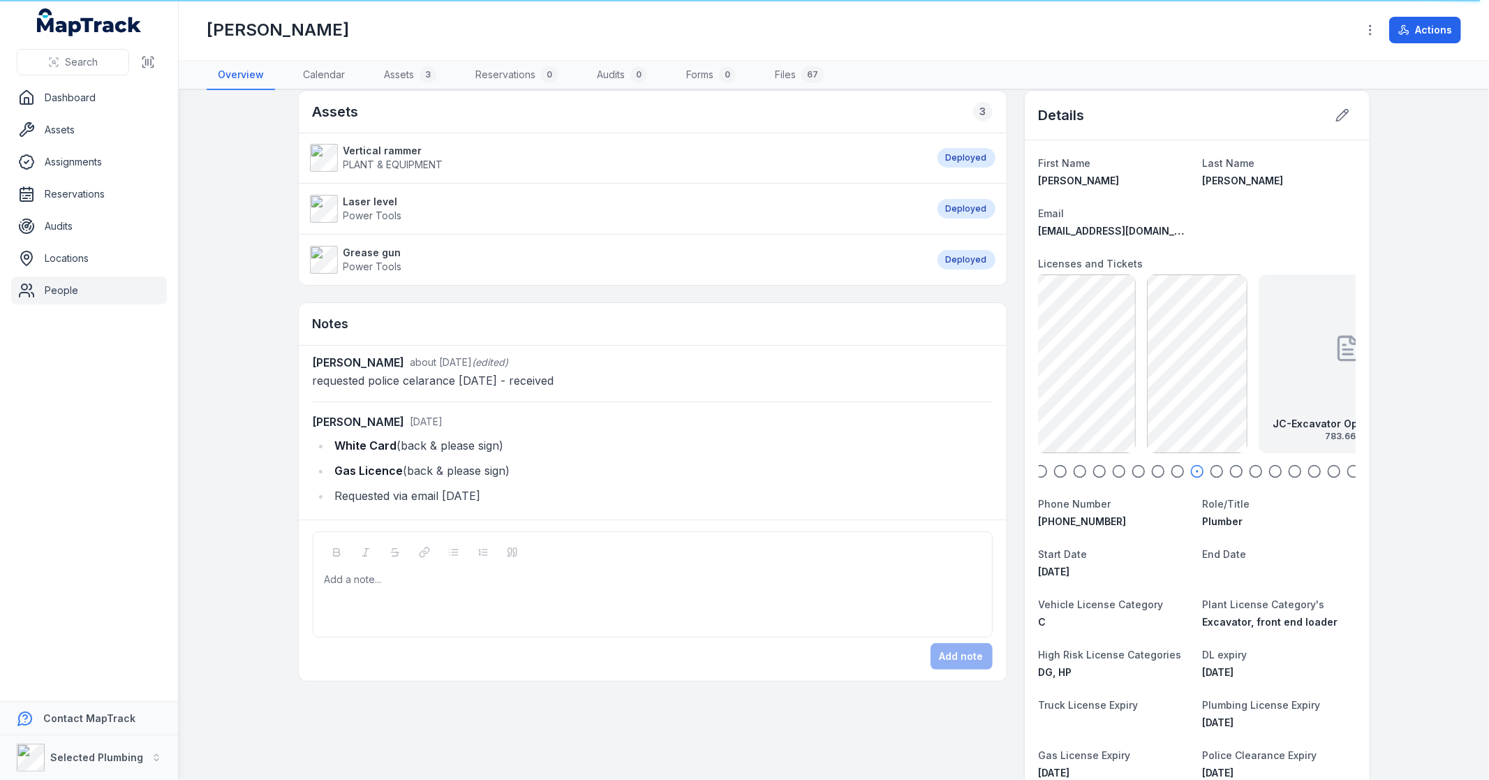
click at [1210, 472] on icon "button" at bounding box center [1217, 471] width 14 height 14
click at [1232, 471] on icon "button" at bounding box center [1236, 471] width 14 height 14
click at [1249, 471] on icon "button" at bounding box center [1256, 471] width 14 height 14
click at [1271, 471] on icon "button" at bounding box center [1275, 471] width 14 height 14
click at [1059, 468] on circle "button" at bounding box center [1060, 472] width 12 height 12
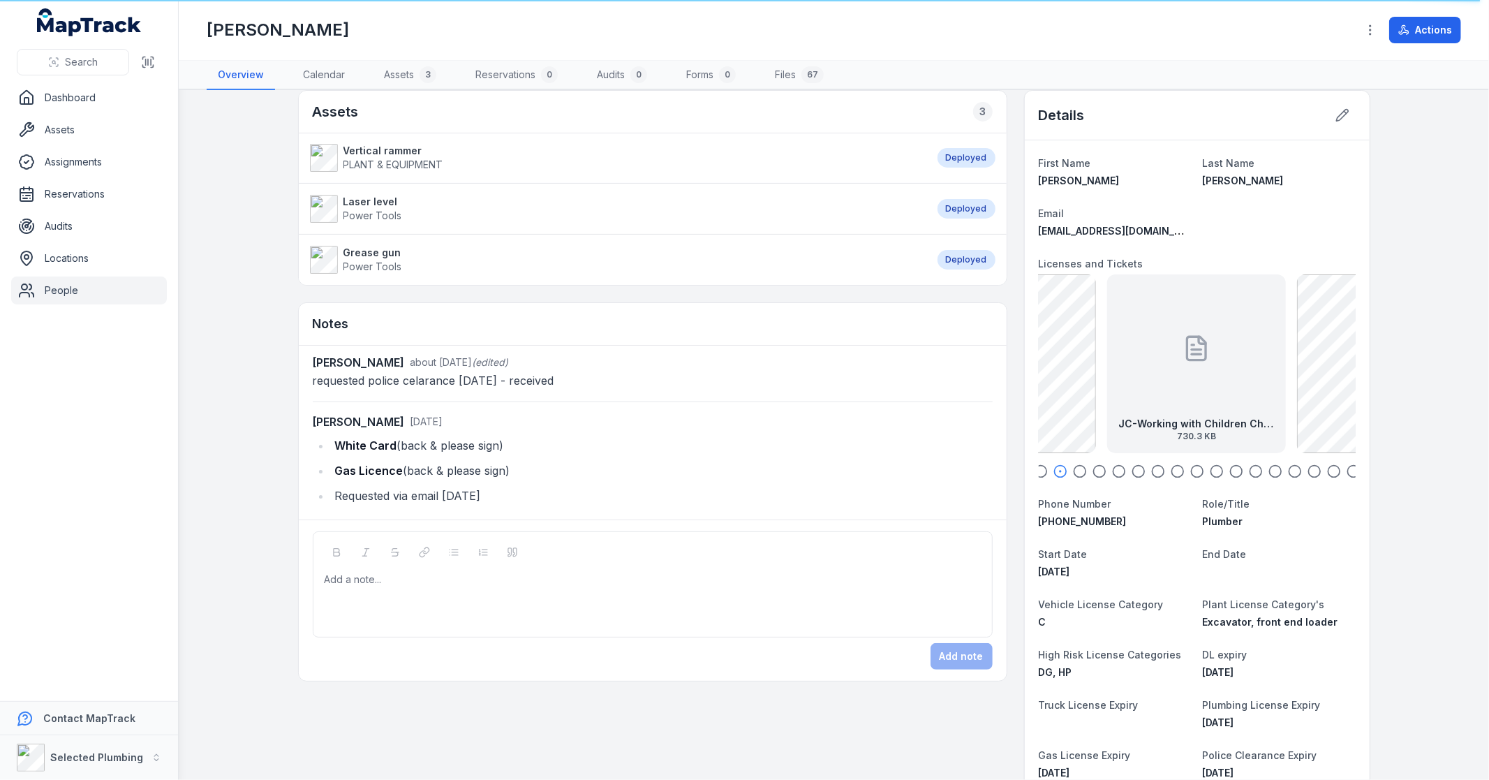
click at [1036, 471] on icon "button" at bounding box center [1041, 471] width 14 height 14
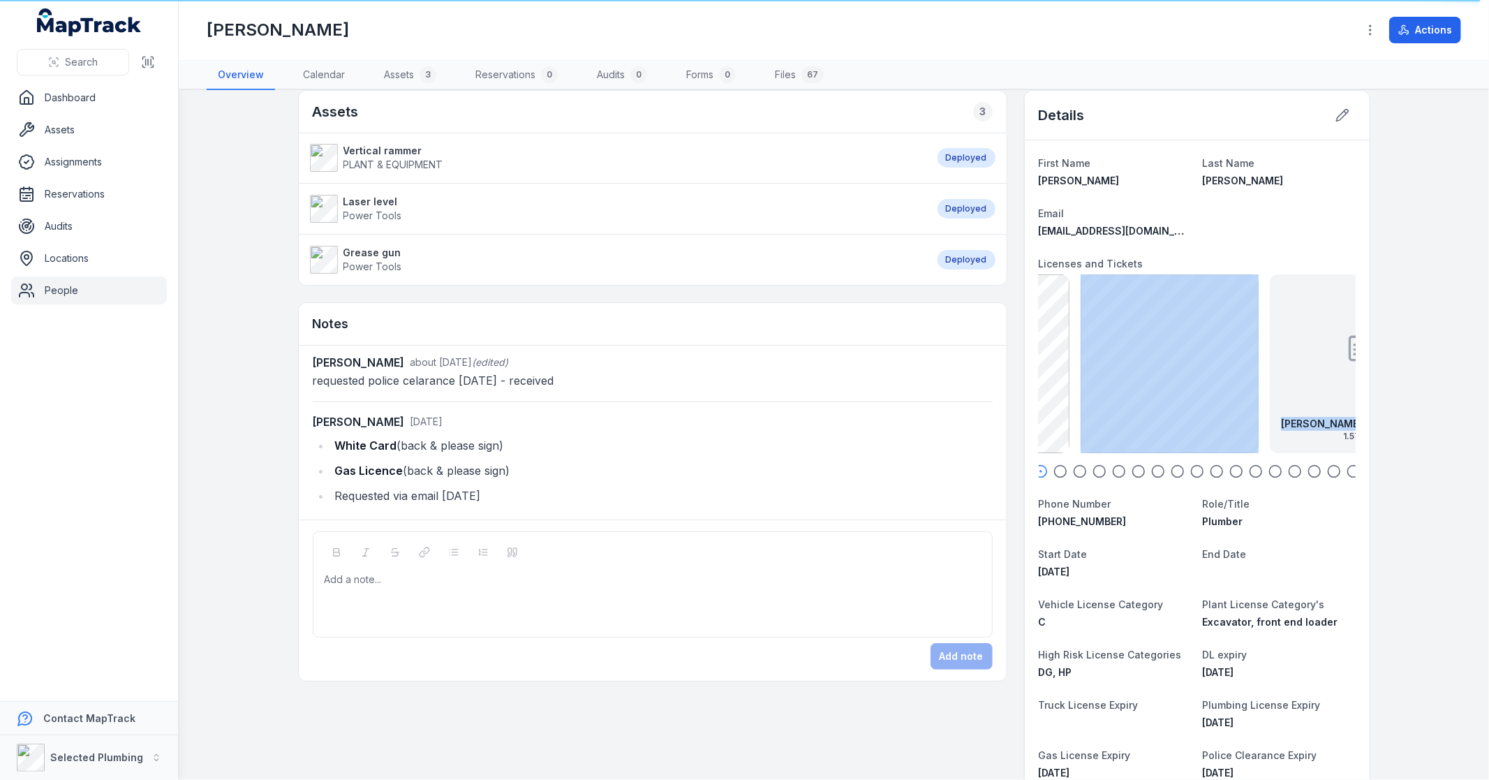
drag, startPoint x: 1058, startPoint y: 415, endPoint x: 1280, endPoint y: 406, distance: 222.9
click at [1421, 397] on main "Assets 3 Vertical rammer PLANT & EQUIPMENT Deployed Laser level Power Tools Dep…" at bounding box center [834, 435] width 1310 height 690
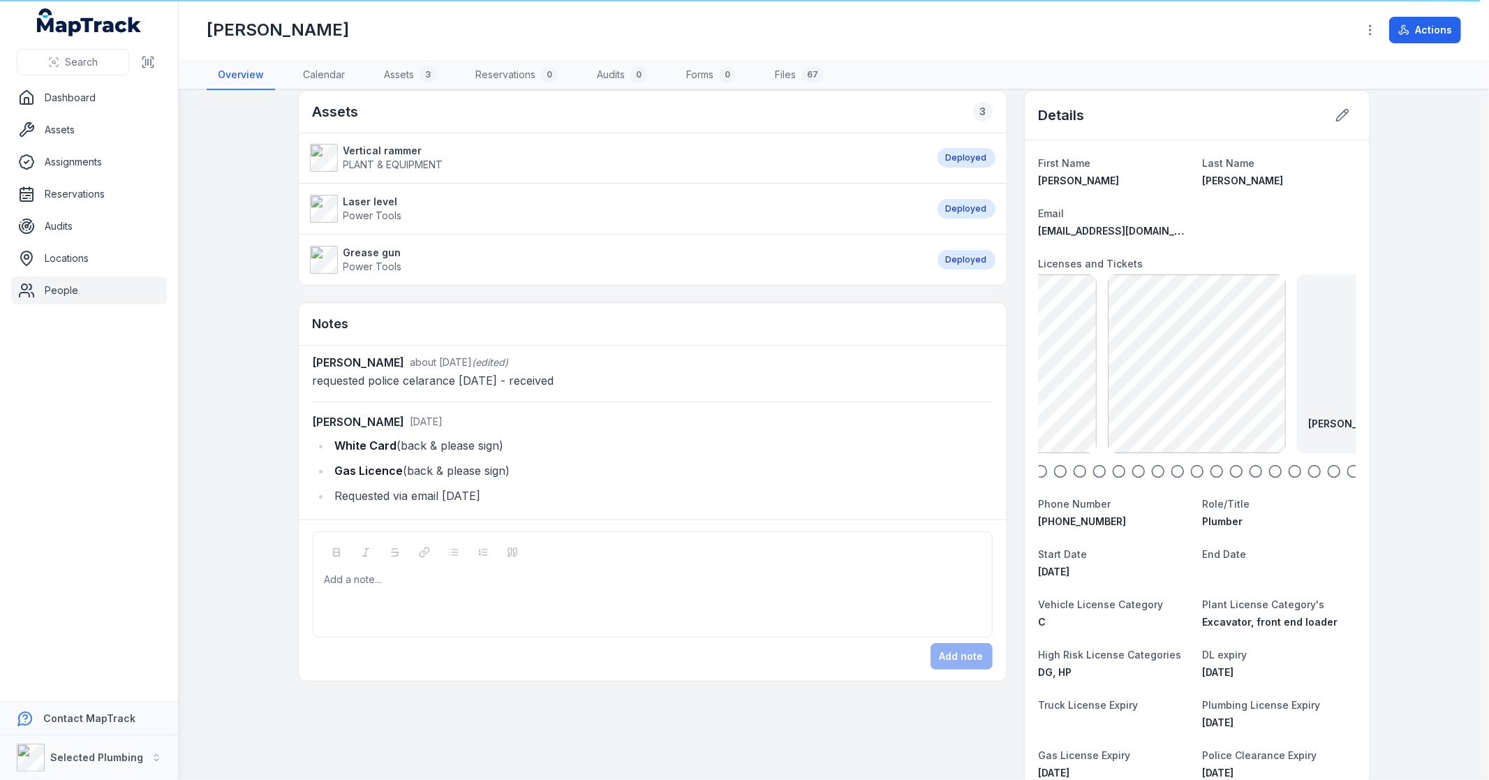
click at [1268, 237] on dl "First Name Joshua Last Name Collard Email joshcollard14@outlook.com Licenses an…" at bounding box center [1197, 610] width 317 height 913
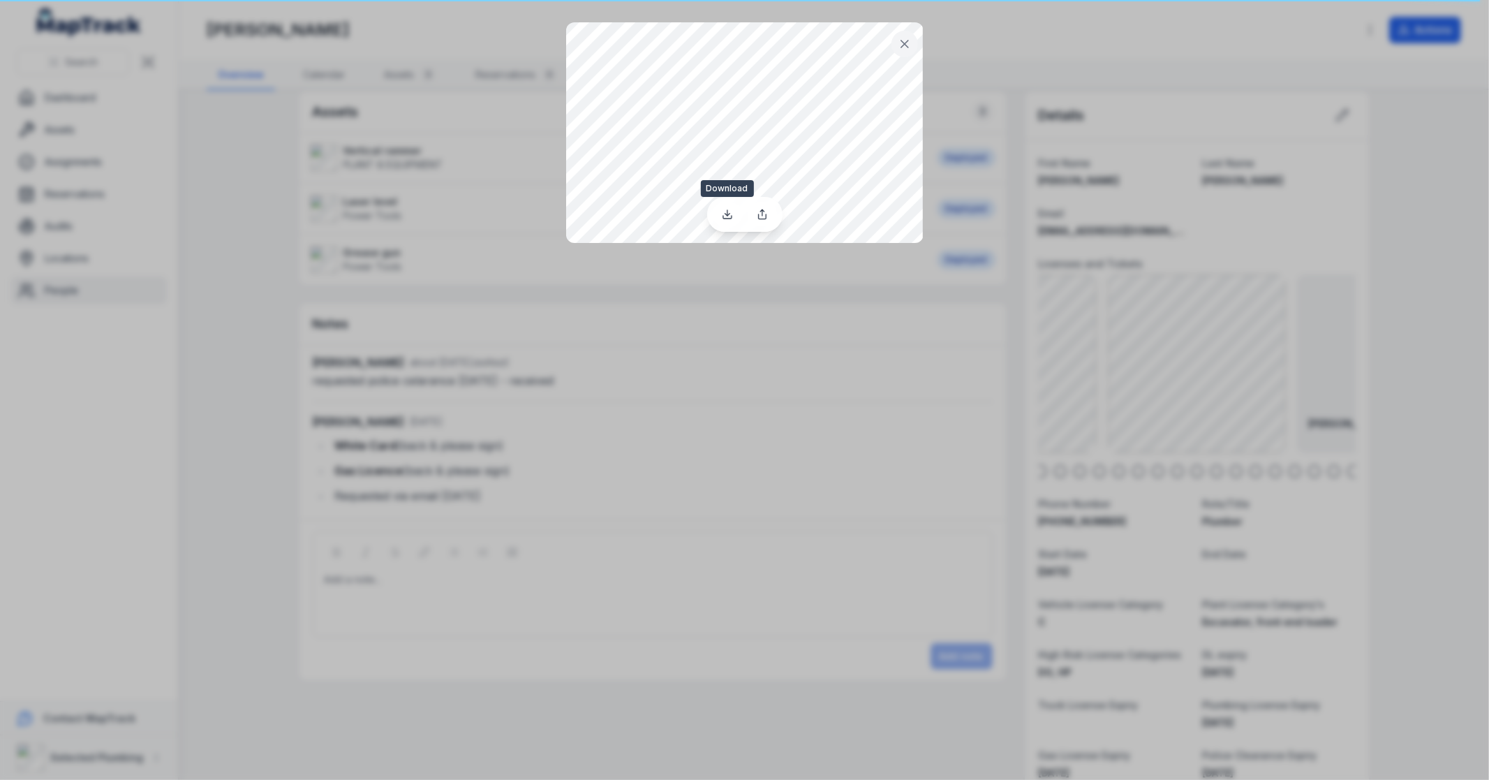
click at [727, 218] on icon at bounding box center [727, 214] width 11 height 11
click at [896, 39] on button at bounding box center [904, 44] width 27 height 27
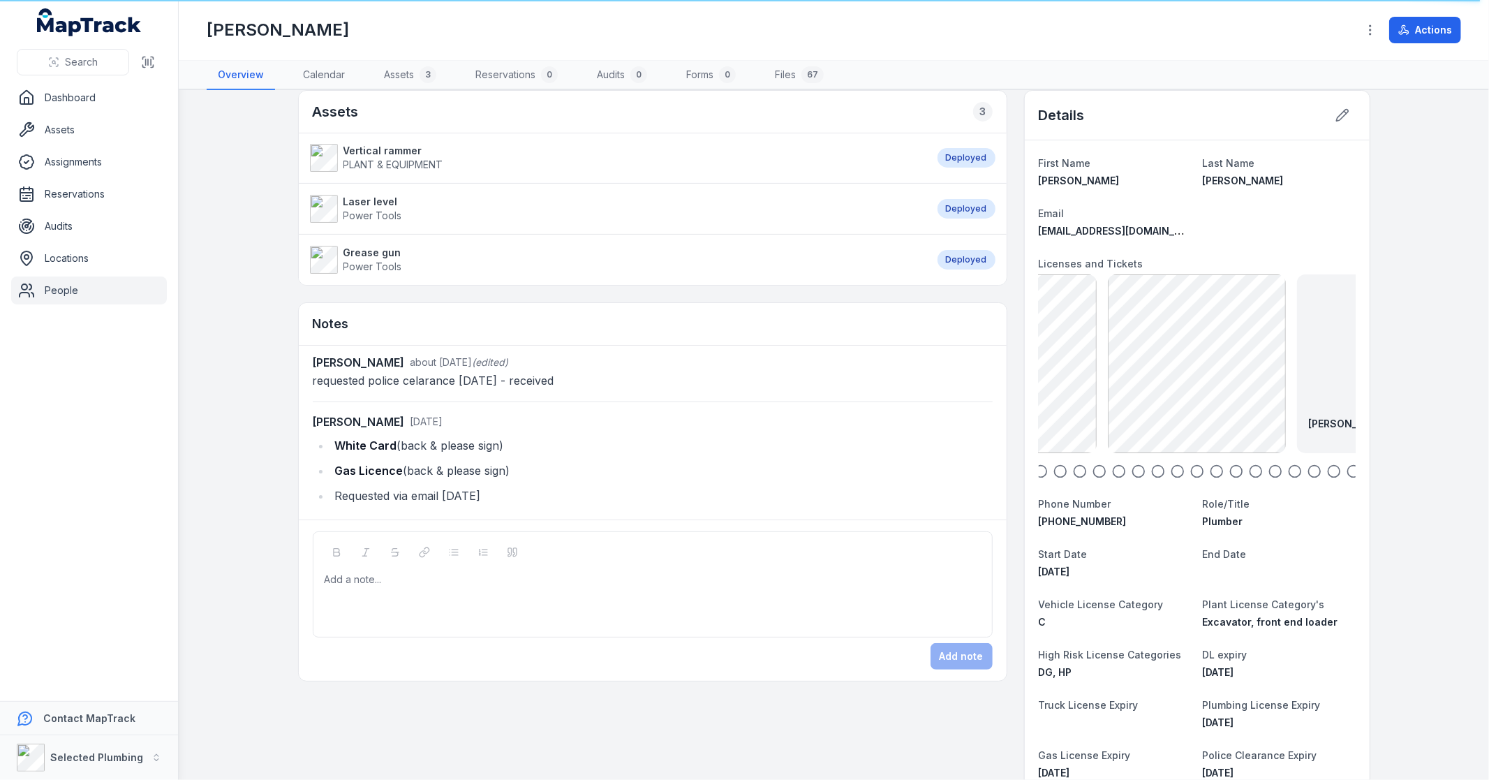
click at [75, 61] on span "Search" at bounding box center [81, 62] width 33 height 14
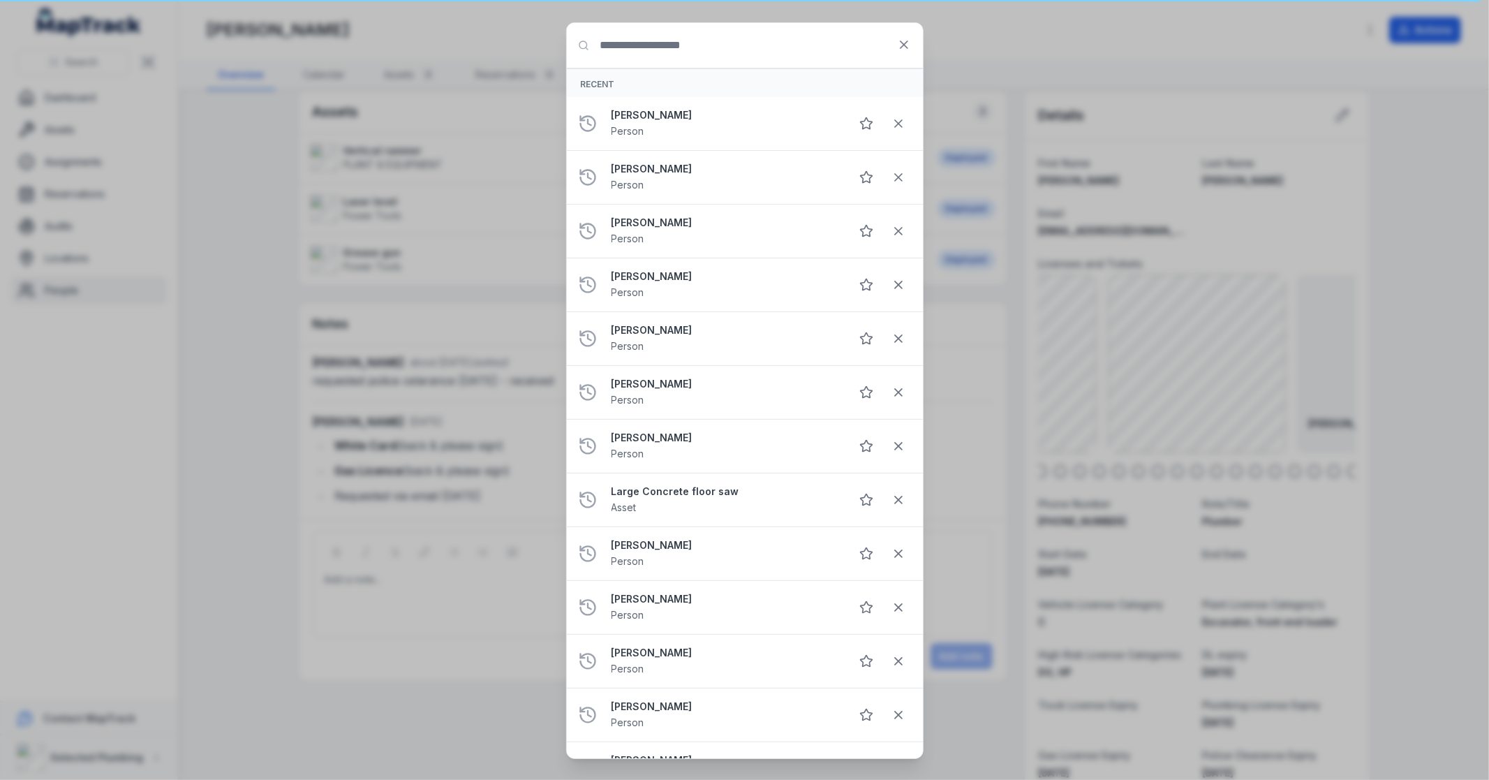
click at [709, 44] on input "Search for anything" at bounding box center [745, 45] width 356 height 45
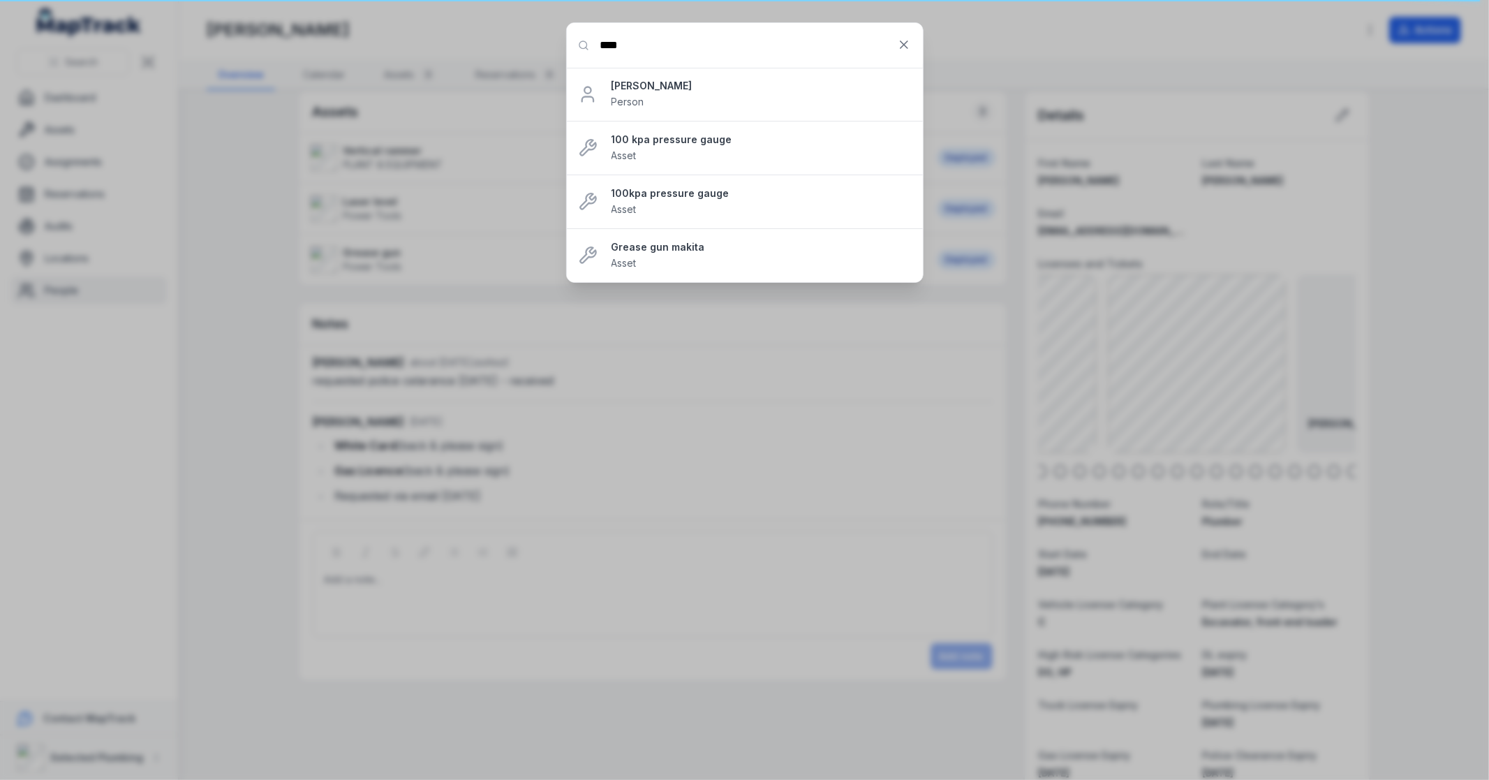
type input "****"
click at [637, 91] on strong "Gary Helferty" at bounding box center [762, 86] width 300 height 14
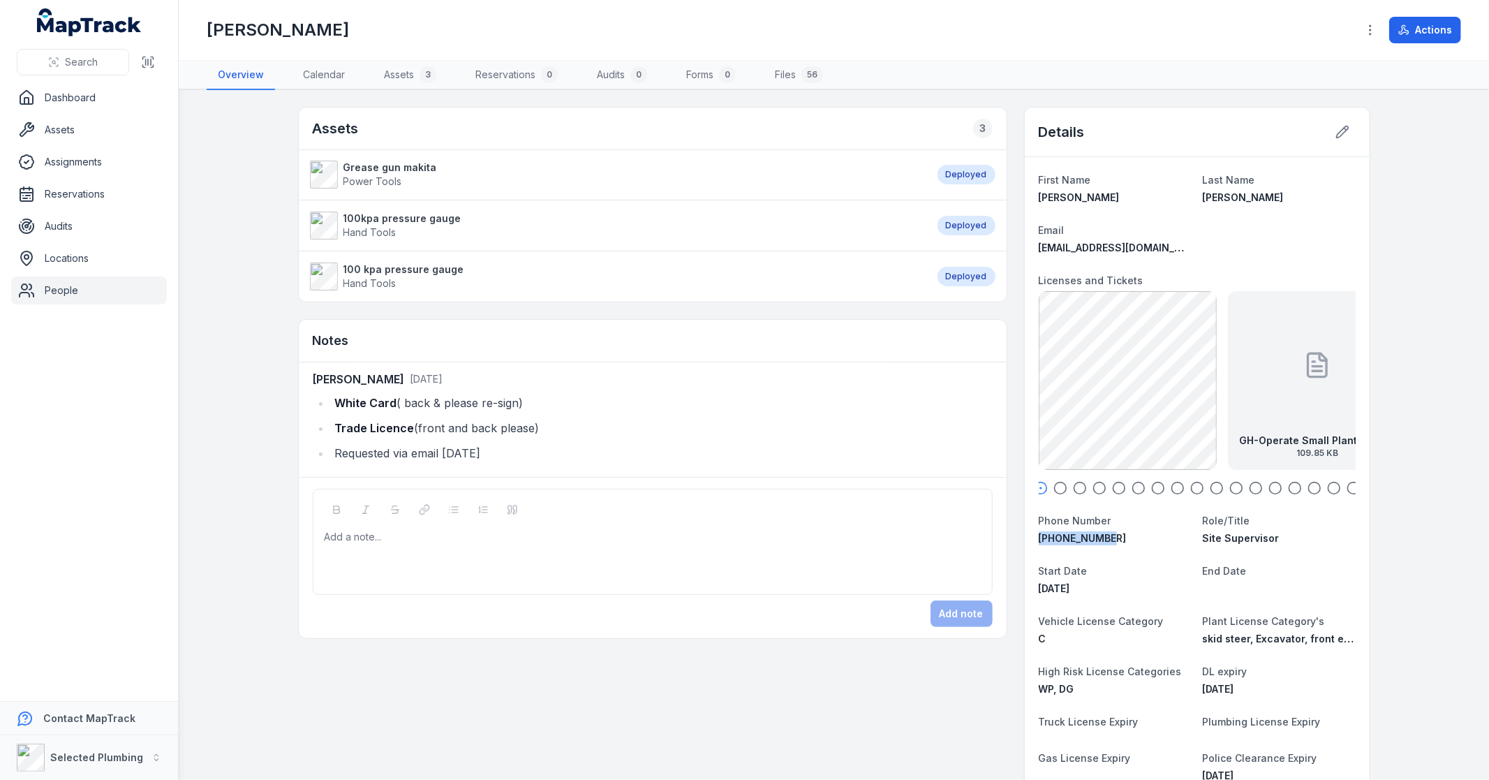
drag, startPoint x: 1130, startPoint y: 538, endPoint x: 1019, endPoint y: 538, distance: 110.3
click at [1025, 538] on div "First Name Gary Last Name Helferty Email gehelferty1@hotmail.com Licenses and T…" at bounding box center [1197, 613] width 345 height 913
copy span "0424-172-530"
drag, startPoint x: 1155, startPoint y: 247, endPoint x: 1042, endPoint y: 249, distance: 113.1
click at [1039, 251] on div "gehelferty1@hotmail.com" at bounding box center [1115, 248] width 153 height 14
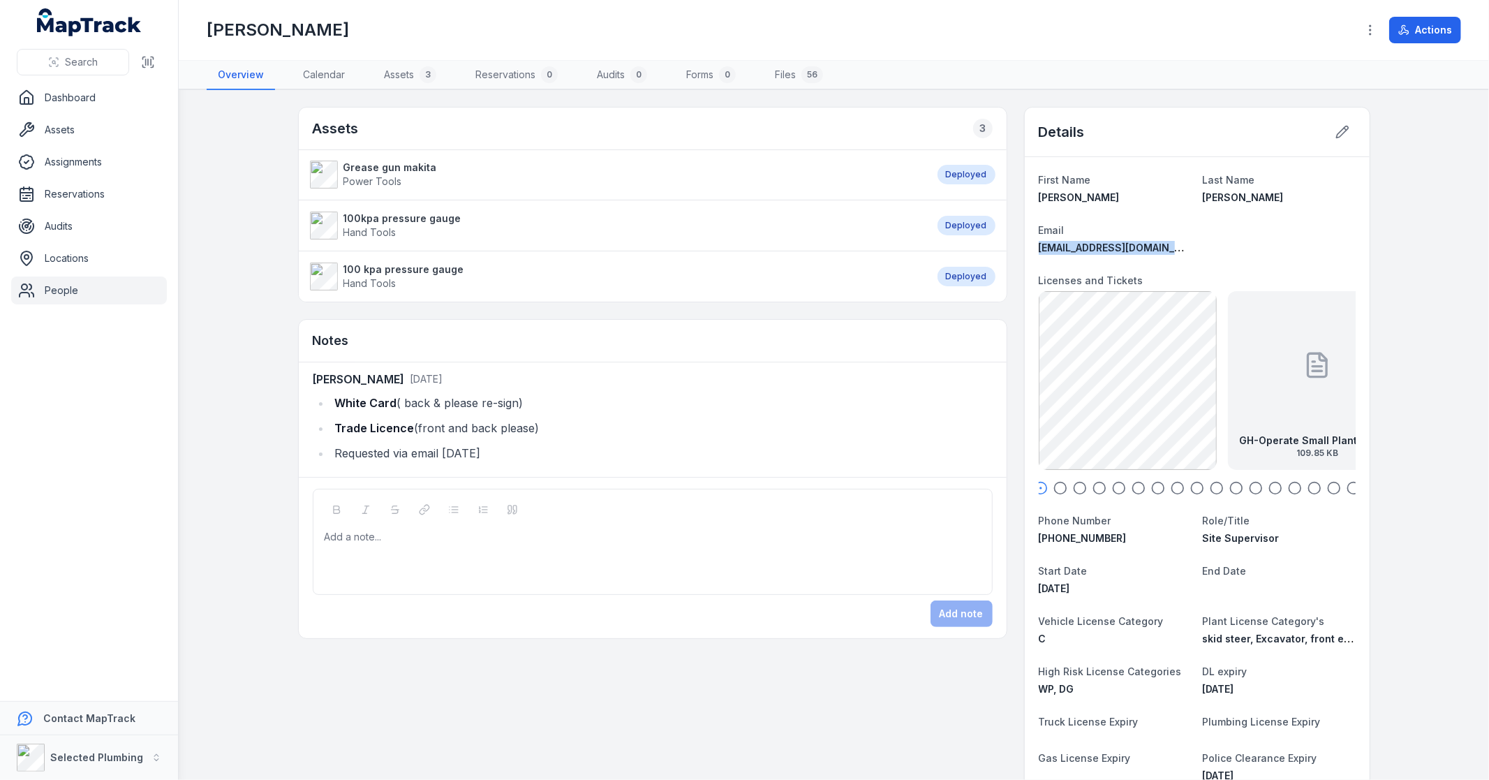
copy span "gehelferty1@hotmail.com"
click at [793, 75] on link "Files 56" at bounding box center [799, 75] width 71 height 29
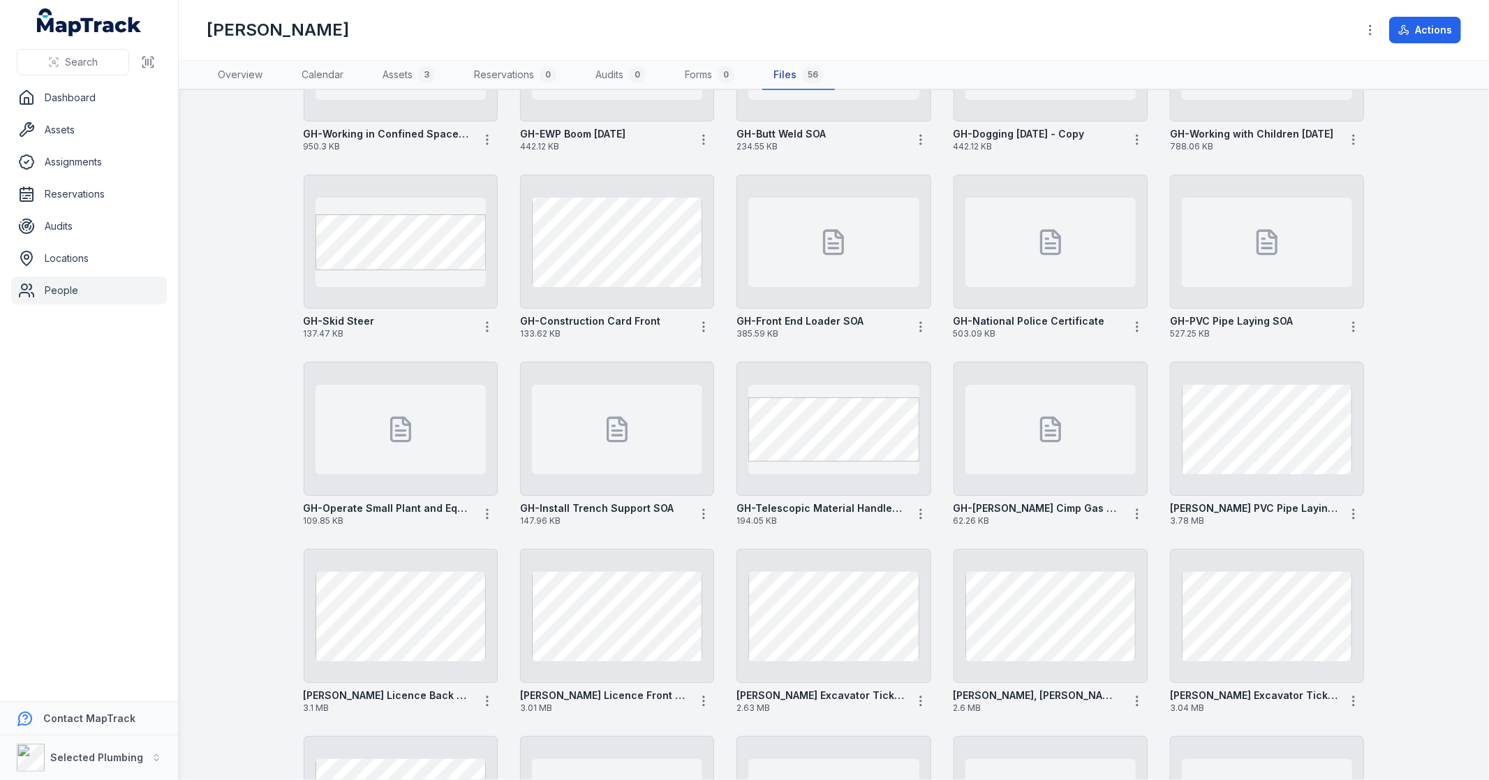
scroll to position [573, 0]
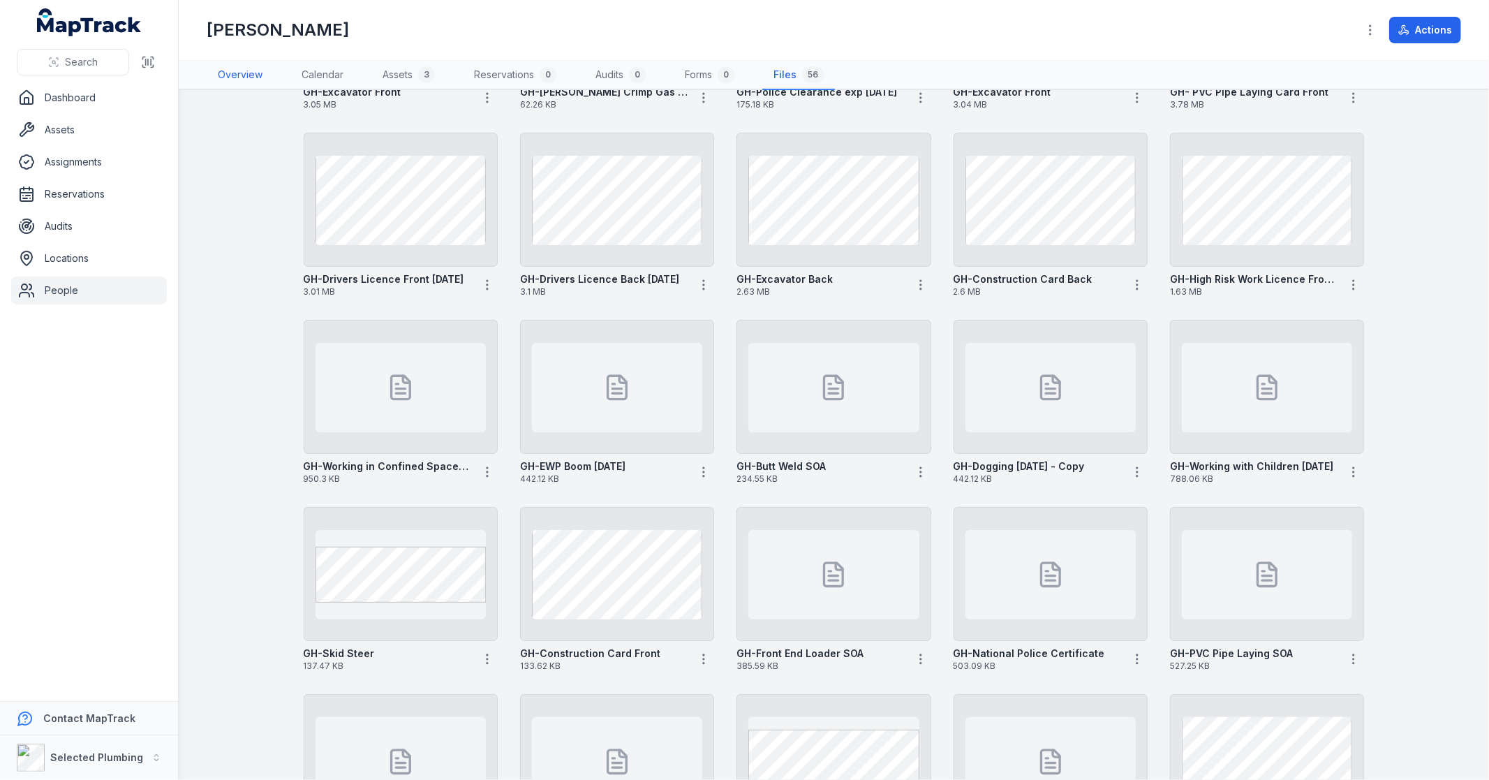
click at [243, 75] on link "Overview" at bounding box center [240, 75] width 67 height 29
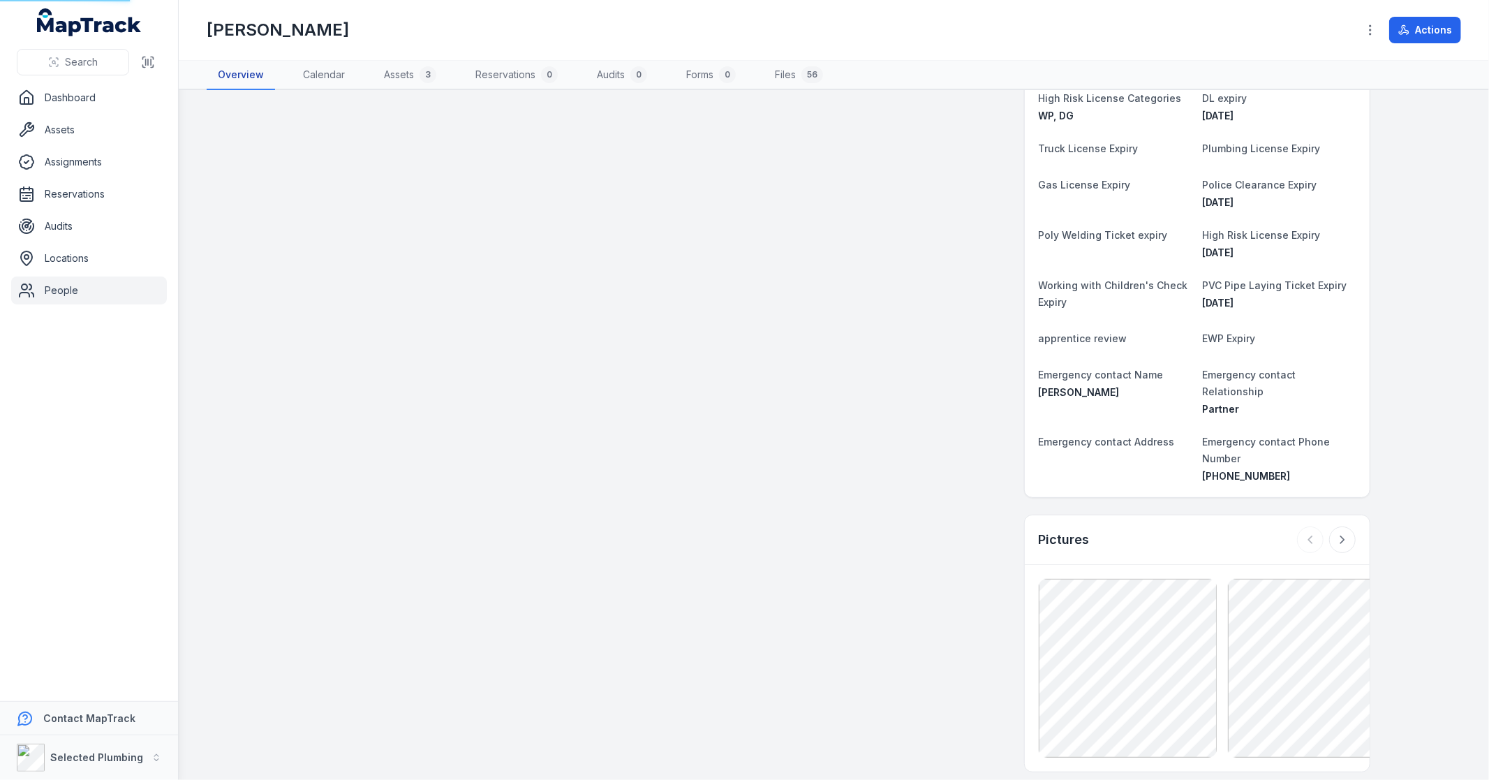
scroll to position [17, 0]
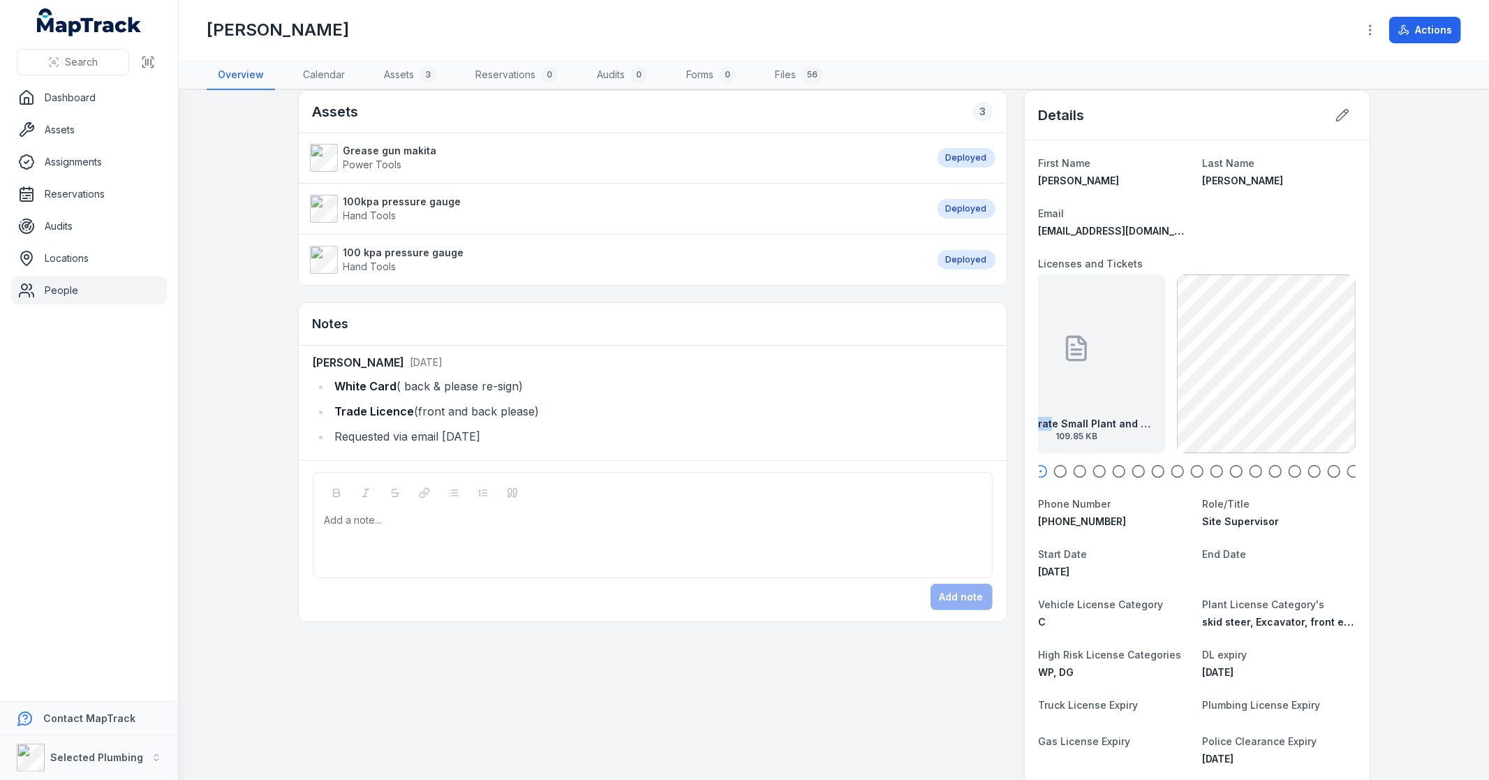
drag, startPoint x: 1285, startPoint y: 394, endPoint x: 1044, endPoint y: 405, distance: 241.1
click at [1044, 405] on div "GH-Operate Small Plant and Equipment, QC Saw, Brick Cutter, Blow Vac, High Pres…" at bounding box center [1076, 363] width 179 height 179
click at [1030, 398] on div "First Name Gary Last Name Helferty Email gehelferty1@hotmail.com Licenses and T…" at bounding box center [1197, 596] width 345 height 913
click at [1028, 391] on div "First Name Gary Last Name Helferty Email gehelferty1@hotmail.com Licenses and T…" at bounding box center [1197, 596] width 345 height 913
click at [1029, 397] on div "First Name Gary Last Name Helferty Email gehelferty1@hotmail.com Licenses and T…" at bounding box center [1197, 596] width 345 height 913
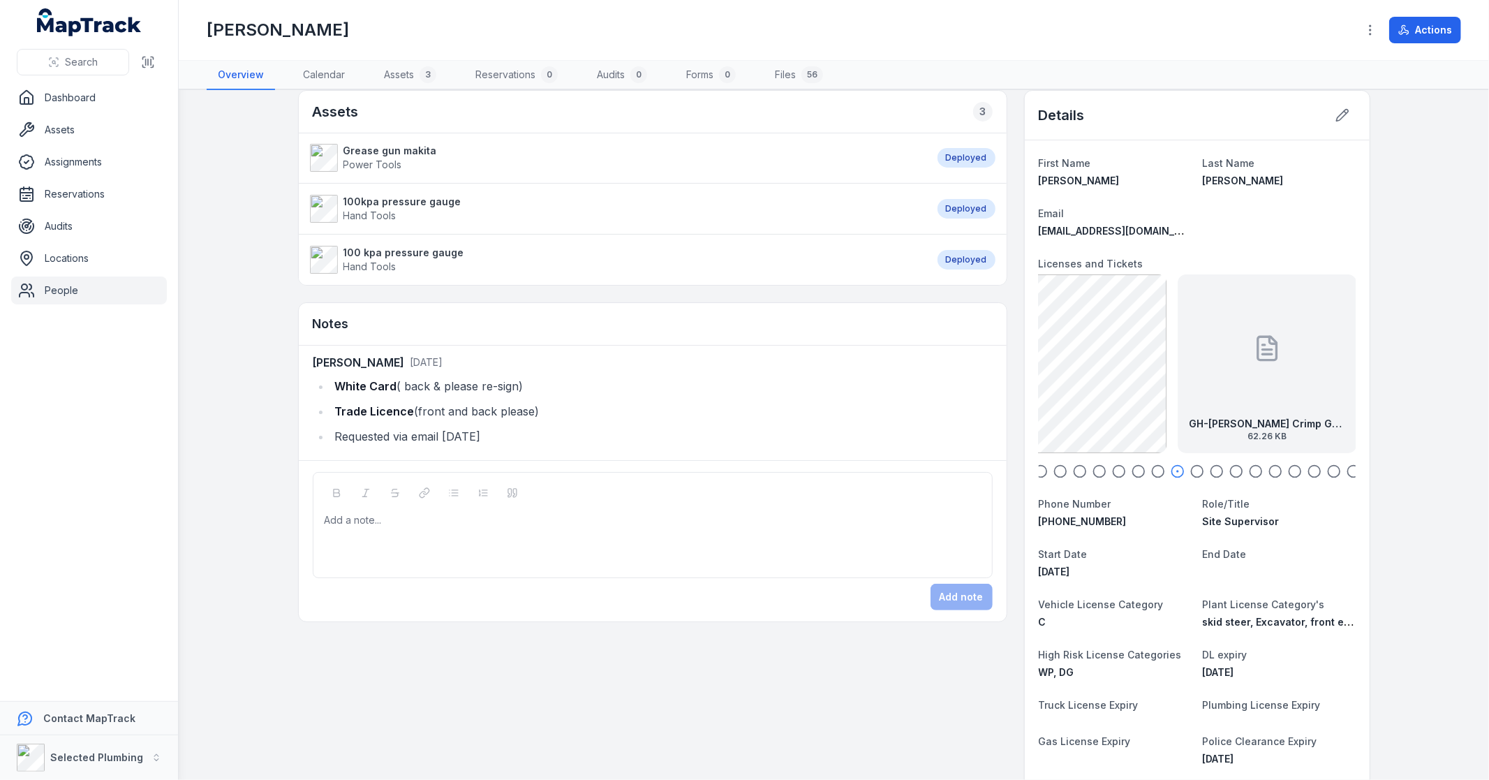
drag, startPoint x: 1302, startPoint y: 380, endPoint x: 1037, endPoint y: 403, distance: 265.6
click at [1037, 403] on div "GH-Police Clearance exp 21.07.27 175.18 KB" at bounding box center [1122, 363] width 179 height 179
drag, startPoint x: 1318, startPoint y: 385, endPoint x: 1082, endPoint y: 387, distance: 236.0
click at [1082, 387] on div "GH-Working in Confined Spaces SOA 950.3 KB" at bounding box center [1149, 363] width 179 height 179
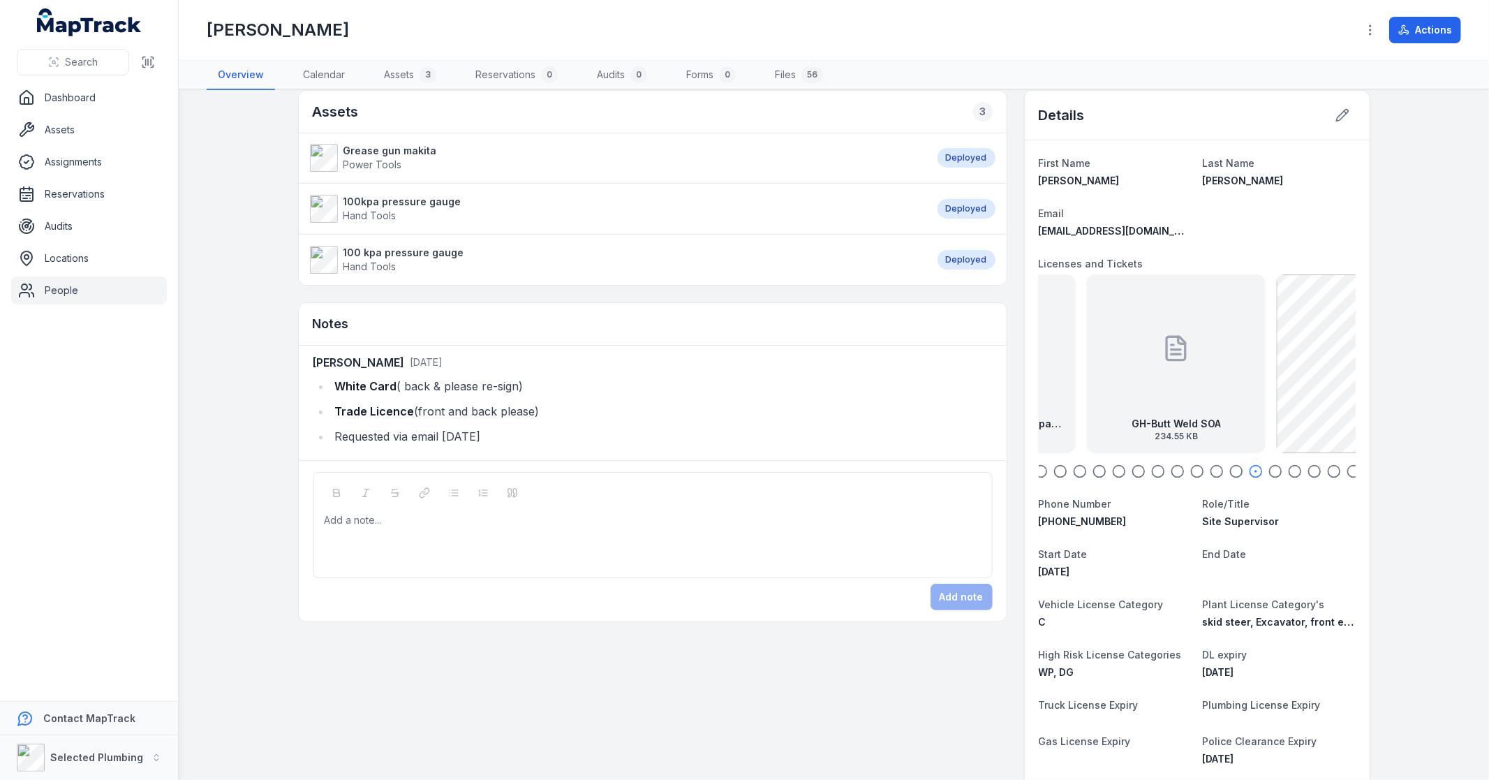
drag, startPoint x: 1308, startPoint y: 365, endPoint x: 1069, endPoint y: 375, distance: 238.3
click at [1087, 375] on div "GH-Butt Weld SOA 234.55 KB" at bounding box center [1176, 363] width 179 height 179
click at [1025, 379] on div "First Name Gary Last Name Helferty Email gehelferty1@hotmail.com Licenses and T…" at bounding box center [1197, 596] width 345 height 913
drag, startPoint x: 1259, startPoint y: 379, endPoint x: 1058, endPoint y: 392, distance: 201.5
click at [1058, 392] on div "GH-Front End Loader SOA 385.59 KB" at bounding box center [996, 363] width 179 height 179
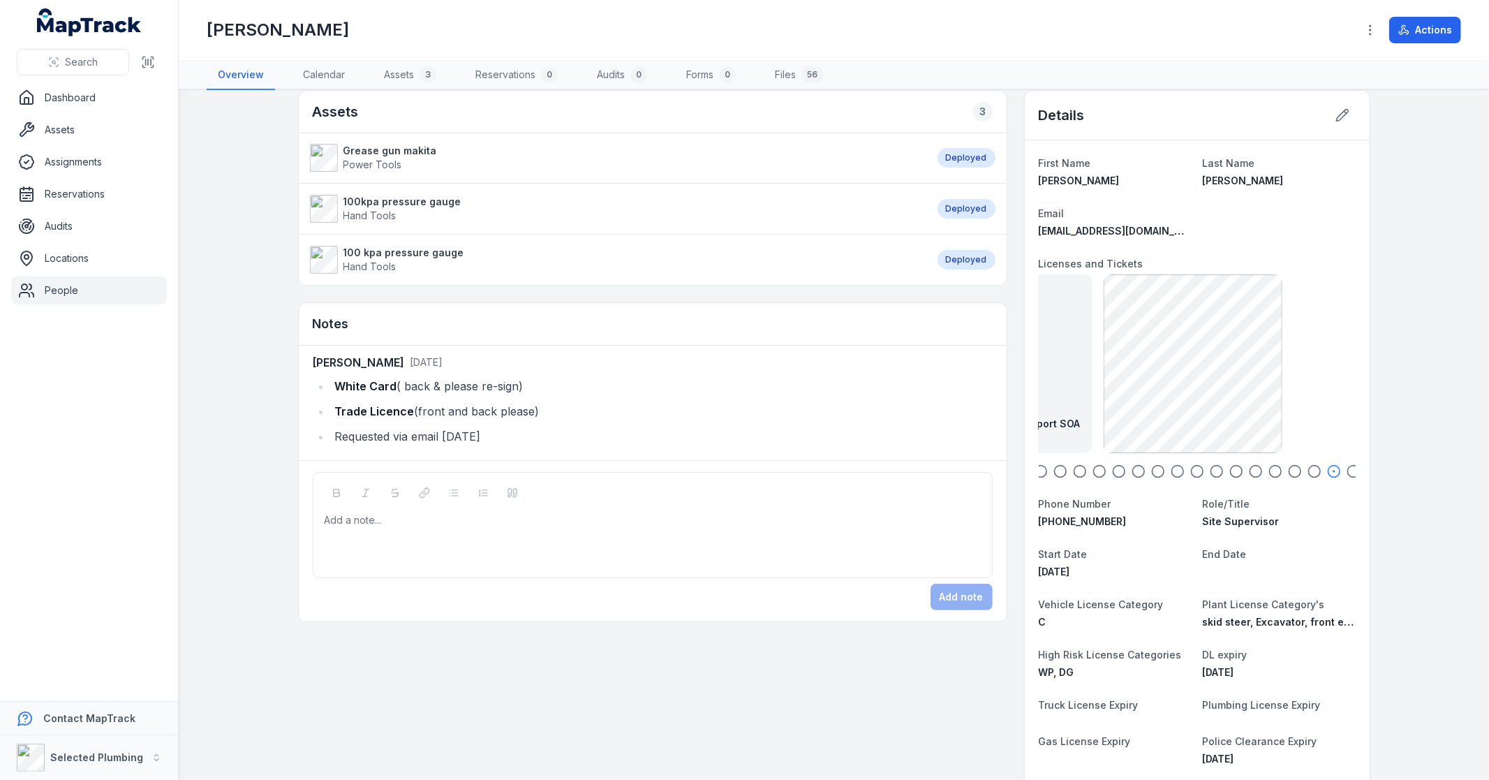
click at [1028, 369] on div "First Name Gary Last Name Helferty Email gehelferty1@hotmail.com Licenses and T…" at bounding box center [1197, 596] width 345 height 913
